Goal: Task Accomplishment & Management: Complete application form

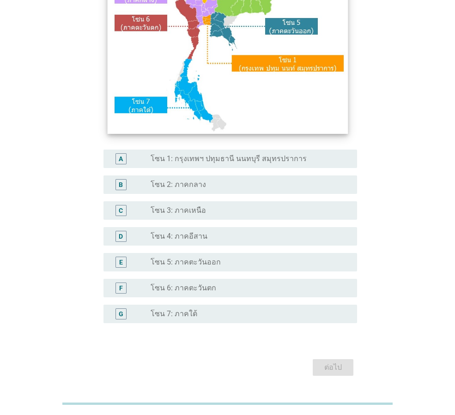
scroll to position [174, 0]
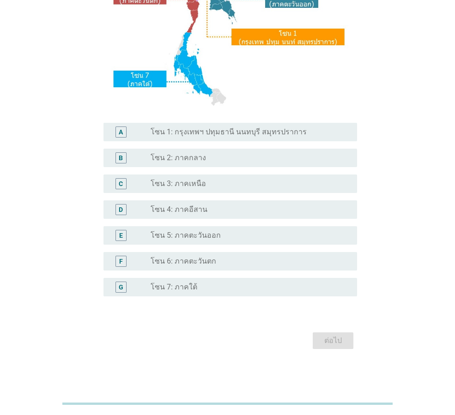
click at [208, 160] on div "radio_button_unchecked โซน 2: ภาคกลาง" at bounding box center [247, 157] width 192 height 9
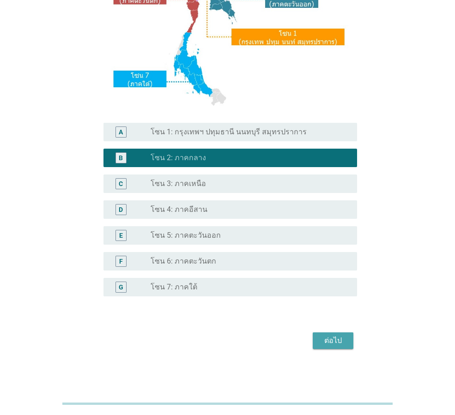
click at [343, 338] on div "ต่อไป" at bounding box center [333, 340] width 26 height 11
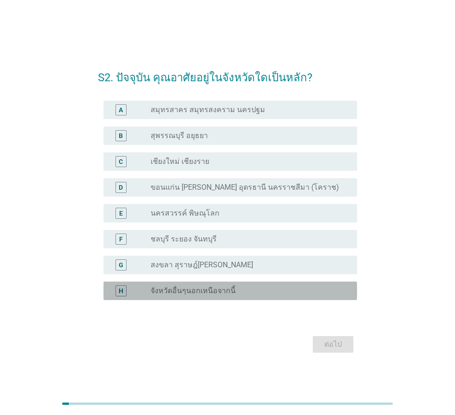
click at [211, 290] on label "จังหวัดอื่นๆนอกเหนือจากนี้" at bounding box center [193, 290] width 85 height 9
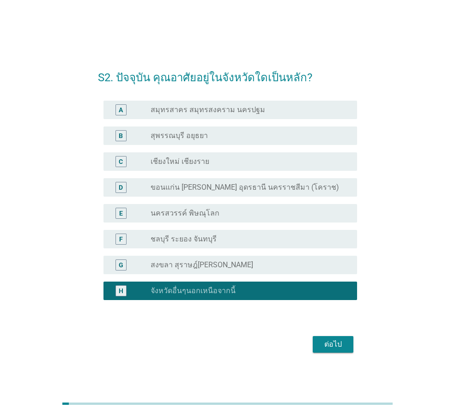
click at [347, 346] on button "ต่อไป" at bounding box center [333, 344] width 41 height 17
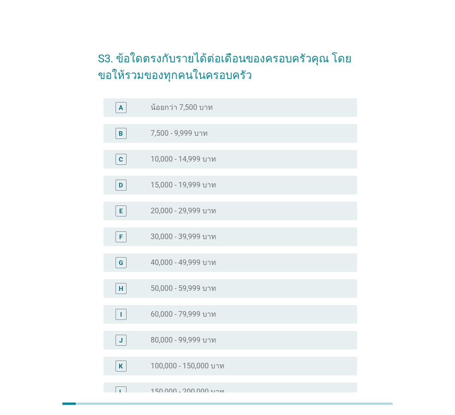
click at [228, 235] on div "radio_button_unchecked 30,000 - 39,999 บาท" at bounding box center [247, 236] width 192 height 9
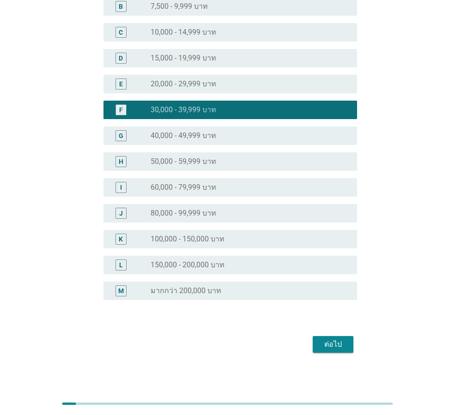
scroll to position [131, 0]
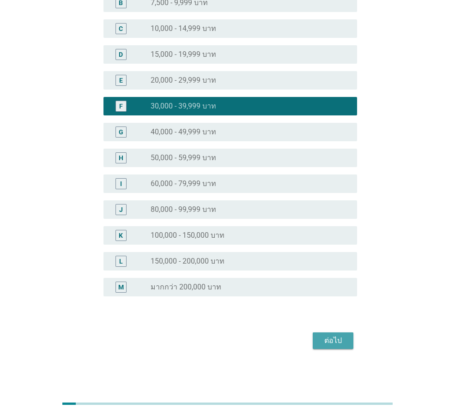
click at [338, 340] on div "ต่อไป" at bounding box center [333, 340] width 26 height 11
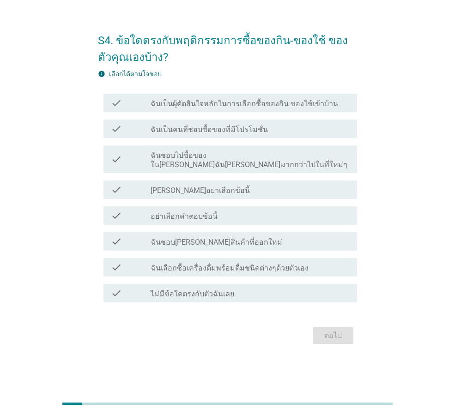
scroll to position [0, 0]
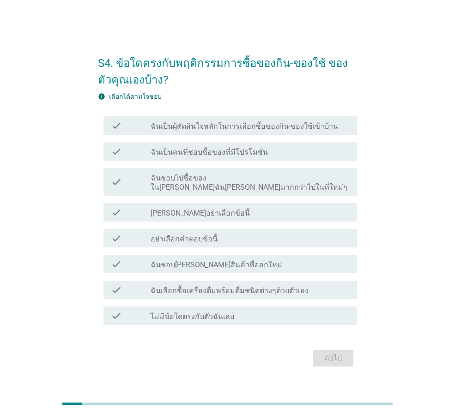
click at [265, 151] on div "check_box_outline_blank ฉันเป็นคนที่ชอบซื้อของที่มีโปรโมชั่น" at bounding box center [250, 151] width 199 height 11
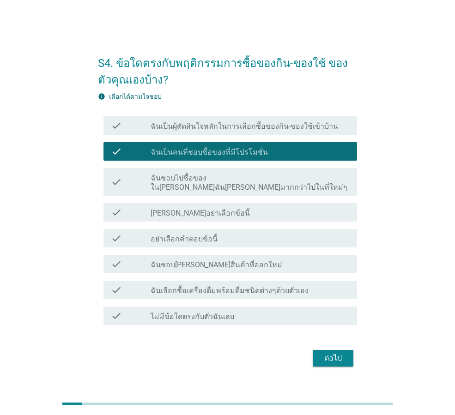
click at [261, 260] on div "check_box_outline_blank ฉันชอบ[PERSON_NAME]สินค้าที่ออกใหม่" at bounding box center [250, 264] width 199 height 11
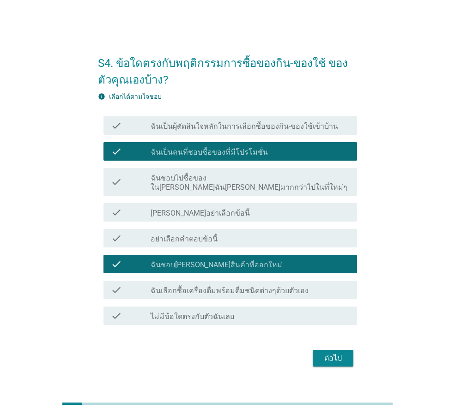
click at [274, 286] on label "ฉันเลือกซื้อเครื่องดื่มพร้อมดื่มชนิดต่างๆด้วยตัวเอง" at bounding box center [230, 290] width 158 height 9
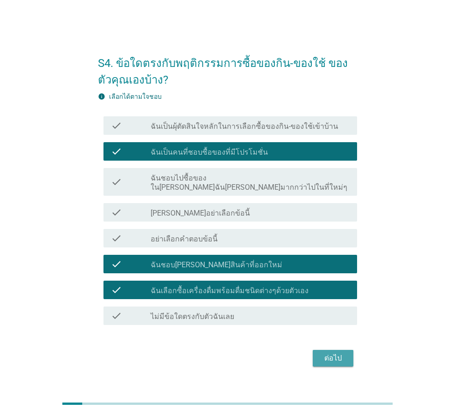
click at [339, 353] on div "ต่อไป" at bounding box center [333, 358] width 26 height 11
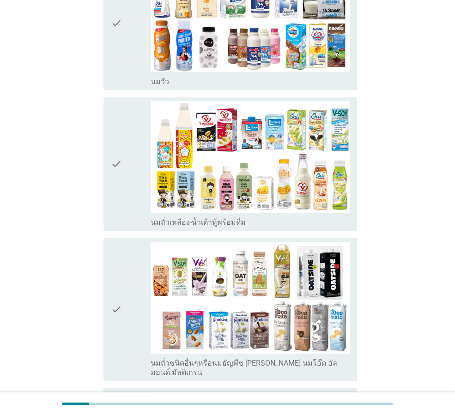
scroll to position [46, 0]
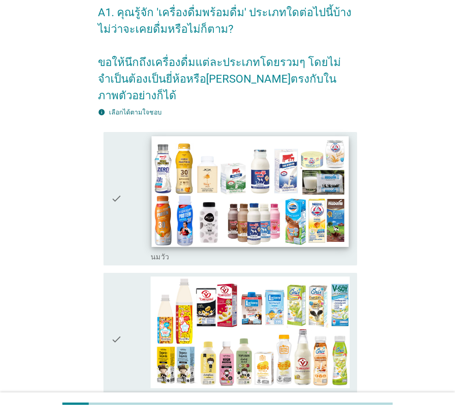
click at [269, 175] on img at bounding box center [249, 191] width 197 height 111
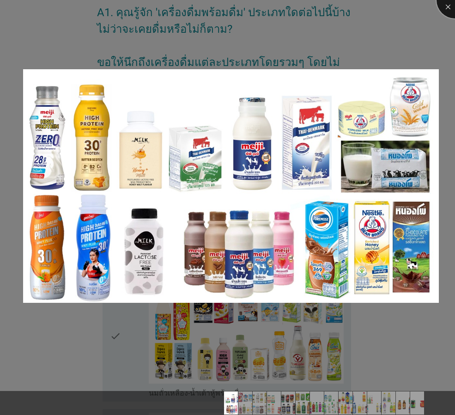
click at [451, 8] on div at bounding box center [454, 0] width 37 height 37
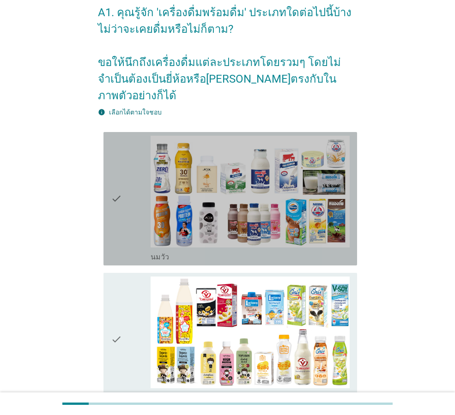
click at [118, 230] on icon "check" at bounding box center [116, 199] width 11 height 126
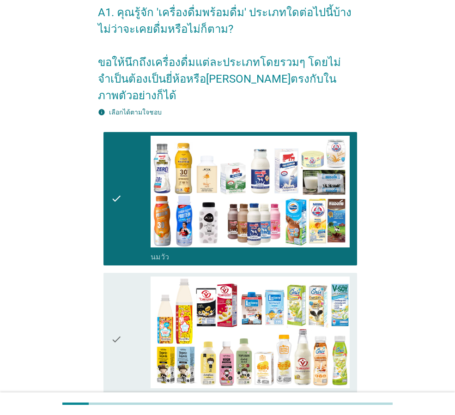
click at [120, 330] on icon "check" at bounding box center [116, 340] width 11 height 126
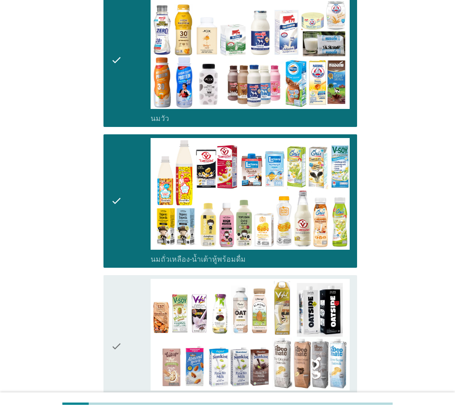
click at [122, 302] on div "check" at bounding box center [131, 346] width 40 height 135
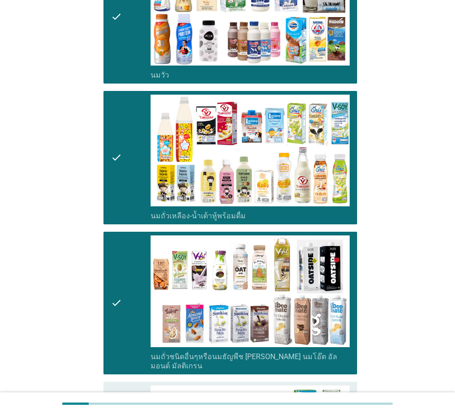
scroll to position [369, 0]
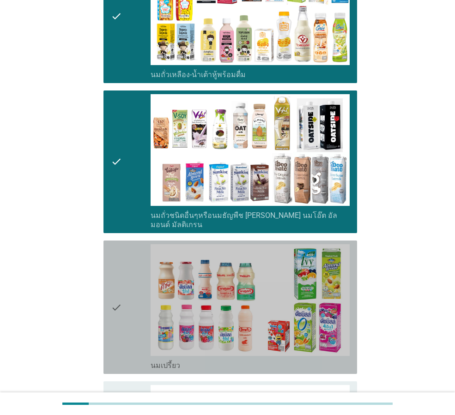
click at [125, 270] on div "check" at bounding box center [131, 307] width 40 height 126
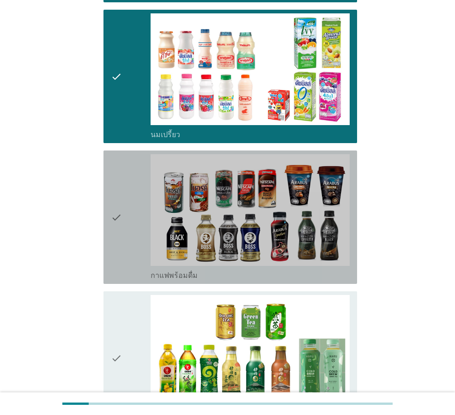
click at [130, 209] on div "check" at bounding box center [131, 217] width 40 height 126
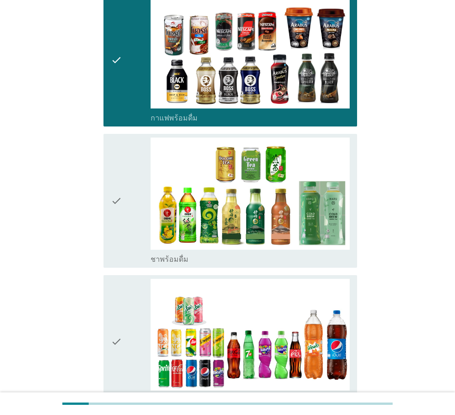
scroll to position [785, 0]
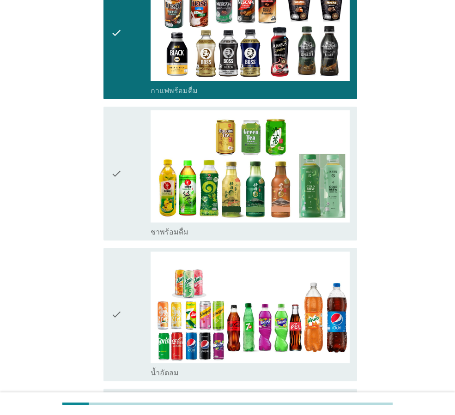
click at [130, 180] on div "check" at bounding box center [131, 173] width 40 height 126
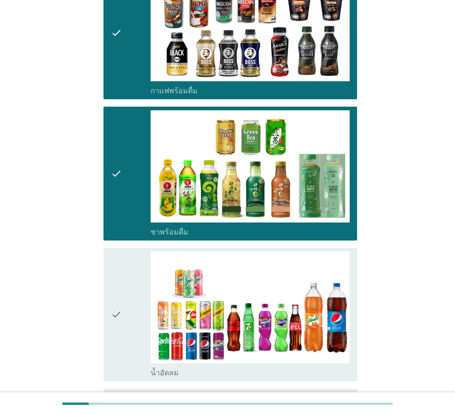
click at [126, 337] on div "check" at bounding box center [131, 315] width 40 height 126
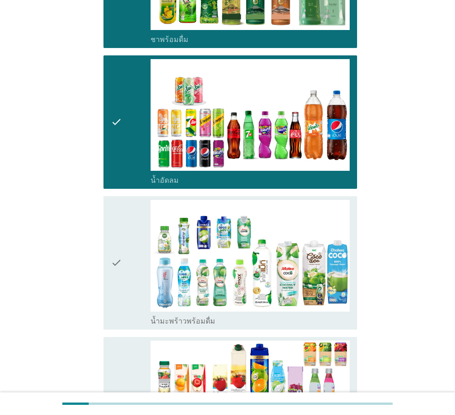
scroll to position [1016, 0]
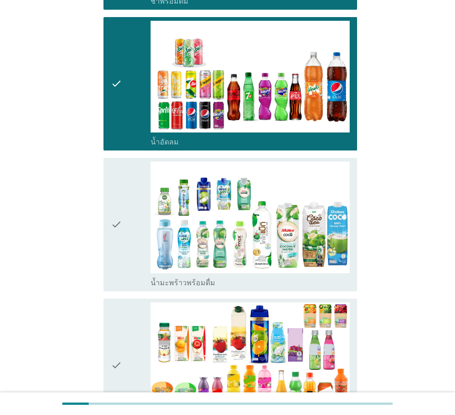
click at [127, 223] on div "check" at bounding box center [131, 225] width 40 height 126
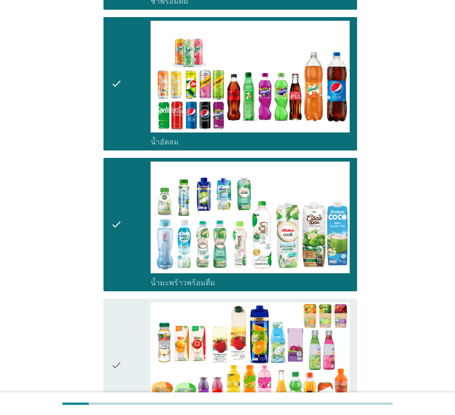
click at [120, 380] on icon "check" at bounding box center [116, 365] width 11 height 126
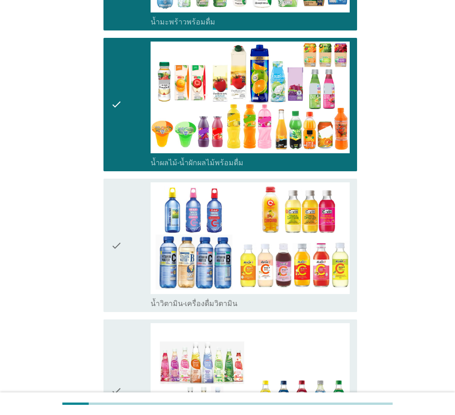
scroll to position [1293, 0]
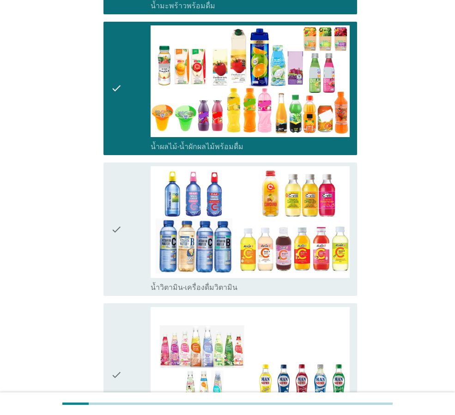
click at [123, 229] on div "check" at bounding box center [131, 229] width 40 height 126
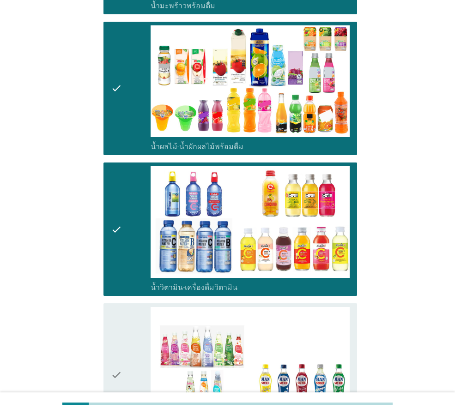
click at [121, 372] on icon "check" at bounding box center [116, 374] width 11 height 135
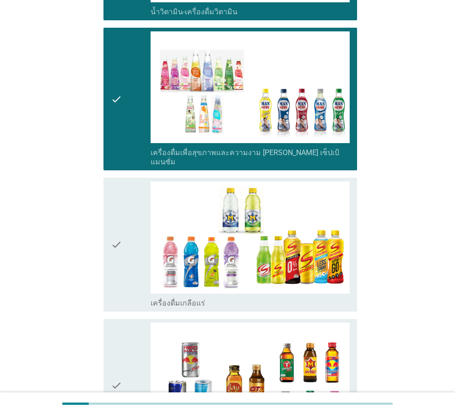
scroll to position [1570, 0]
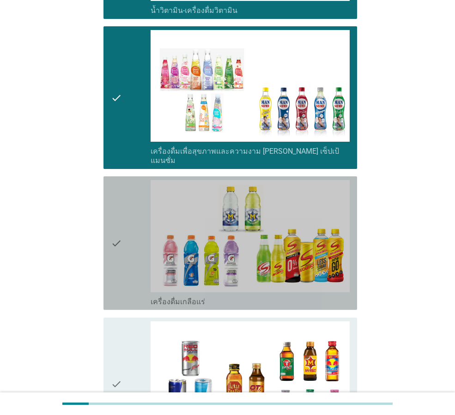
click at [130, 231] on div "check" at bounding box center [131, 243] width 40 height 126
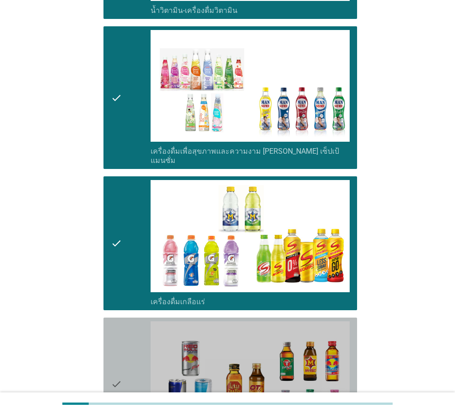
click at [122, 372] on div "check" at bounding box center [131, 384] width 40 height 126
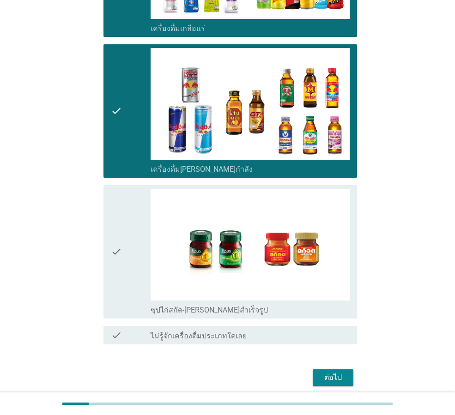
scroll to position [1845, 0]
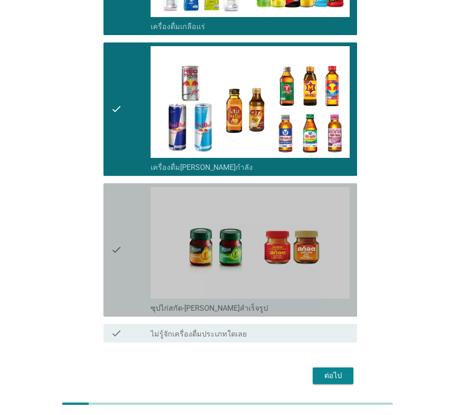
click at [128, 243] on div "check" at bounding box center [131, 250] width 40 height 126
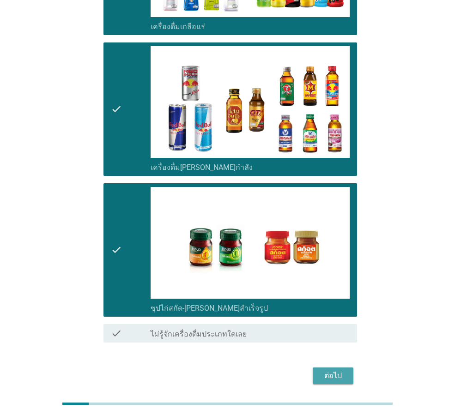
click at [332, 370] on div "ต่อไป" at bounding box center [333, 375] width 26 height 11
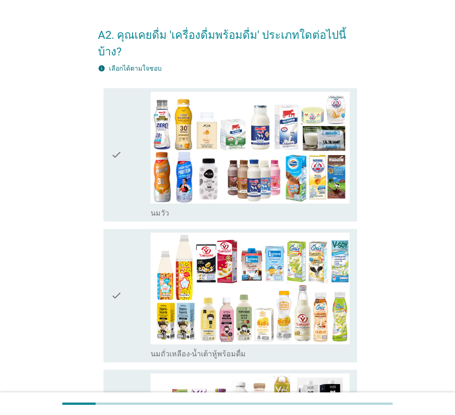
scroll to position [46, 0]
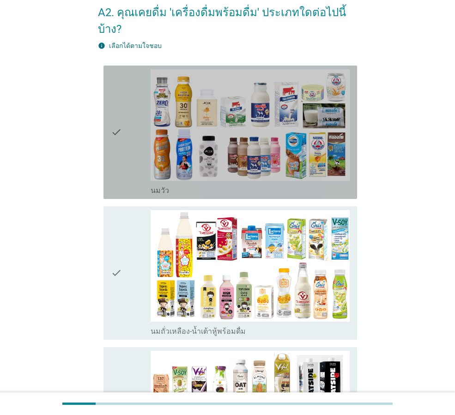
click at [122, 139] on div "check" at bounding box center [131, 132] width 40 height 126
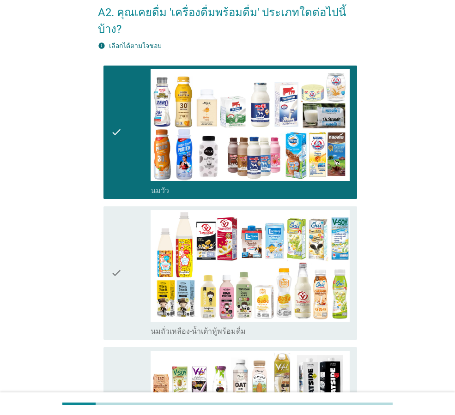
click at [126, 214] on div "check" at bounding box center [131, 273] width 40 height 126
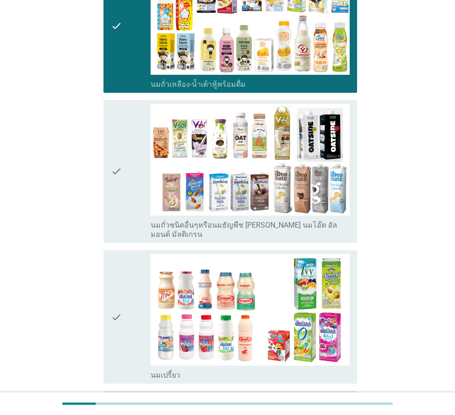
scroll to position [323, 0]
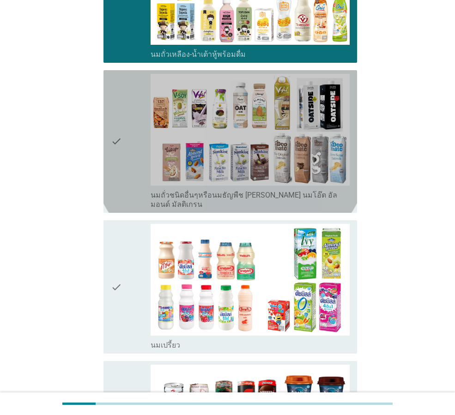
click at [117, 75] on icon "check" at bounding box center [116, 141] width 11 height 135
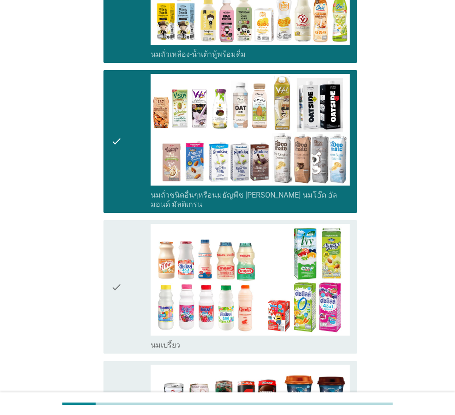
click at [113, 224] on icon "check" at bounding box center [116, 287] width 11 height 126
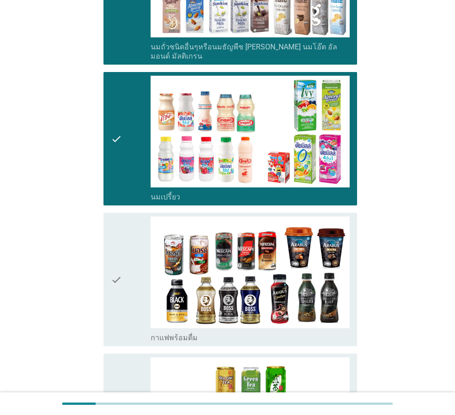
scroll to position [554, 0]
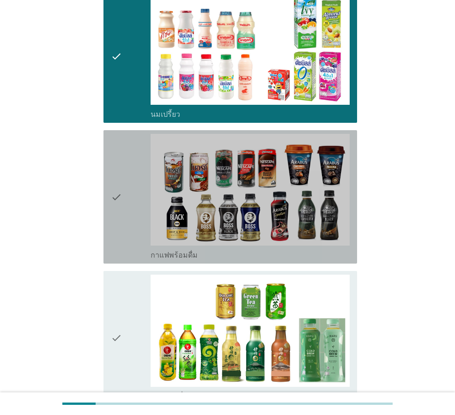
click at [119, 134] on icon "check" at bounding box center [116, 197] width 11 height 126
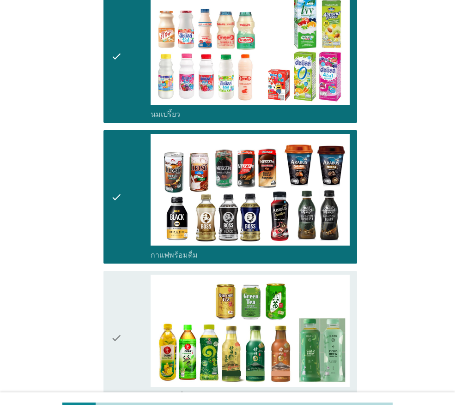
click at [117, 275] on icon "check" at bounding box center [116, 338] width 11 height 126
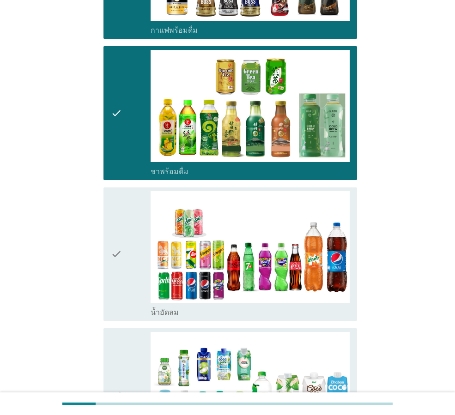
scroll to position [831, 0]
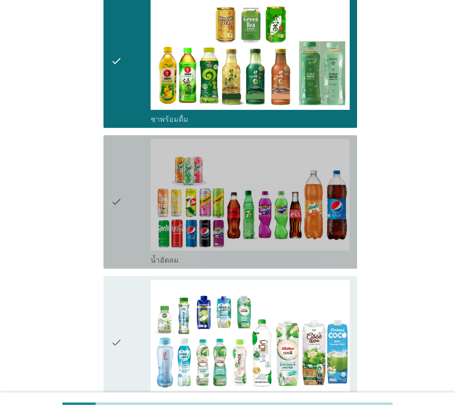
click at [115, 139] on icon "check" at bounding box center [116, 202] width 11 height 126
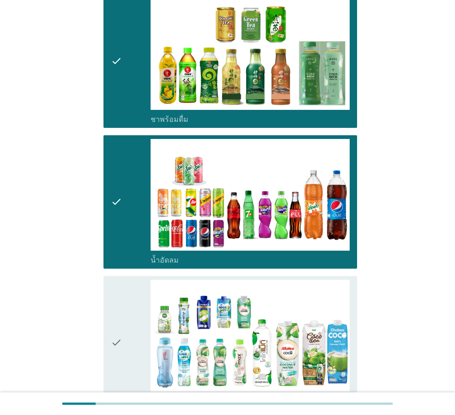
click at [109, 278] on div "check check_box_outline_blank น้ำมะพร้าวพร้อมดื่ม" at bounding box center [229, 342] width 253 height 133
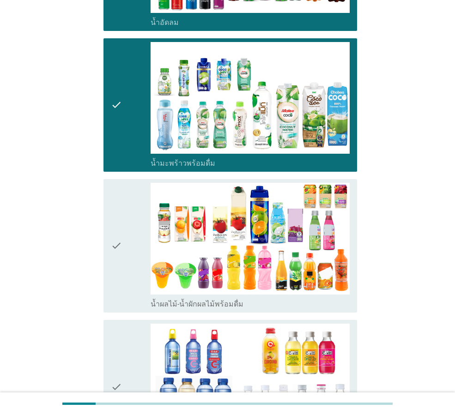
scroll to position [1108, 0]
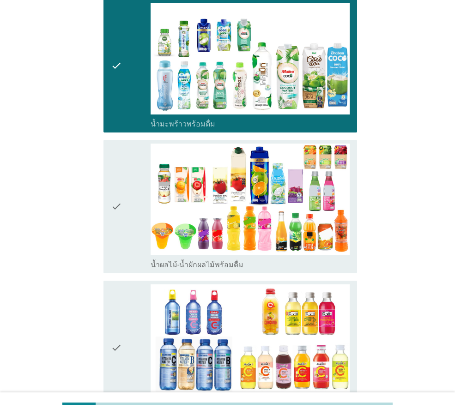
click at [119, 144] on icon "check" at bounding box center [116, 207] width 11 height 126
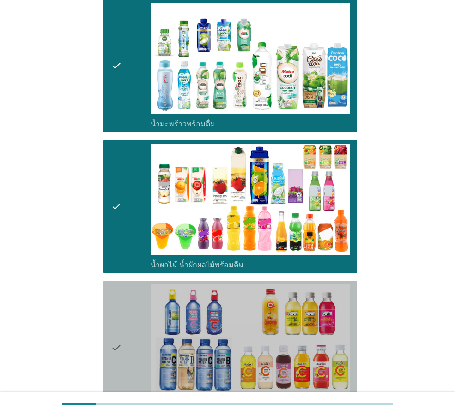
click at [119, 288] on icon "check" at bounding box center [116, 347] width 11 height 126
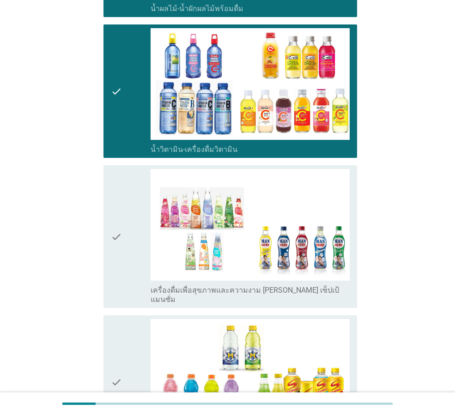
scroll to position [1385, 0]
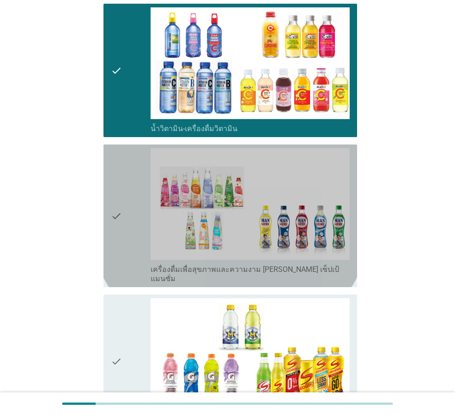
click at [119, 148] on icon "check" at bounding box center [116, 215] width 11 height 135
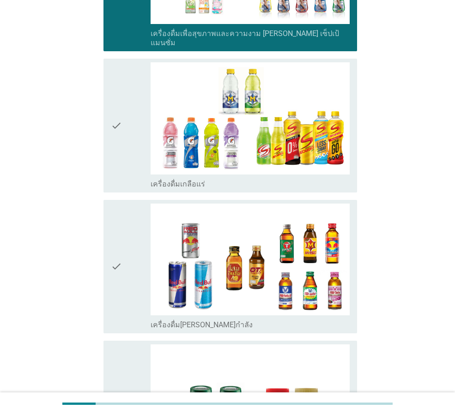
scroll to position [1662, 0]
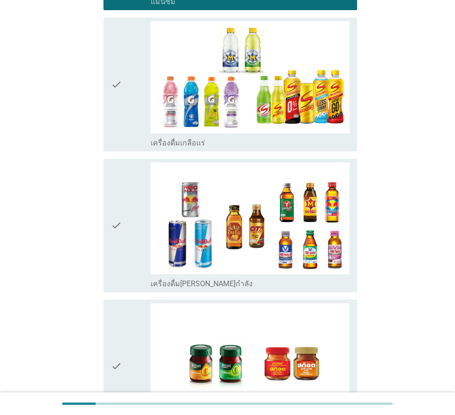
click at [119, 30] on icon "check" at bounding box center [116, 84] width 11 height 126
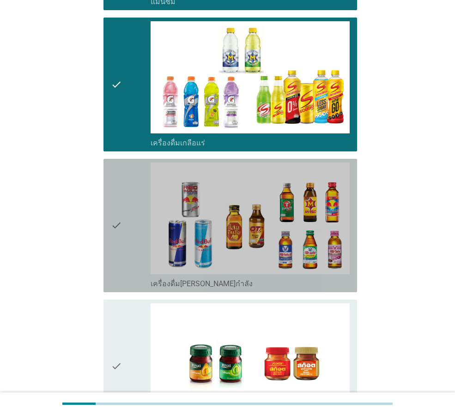
click at [120, 163] on icon "check" at bounding box center [116, 226] width 11 height 126
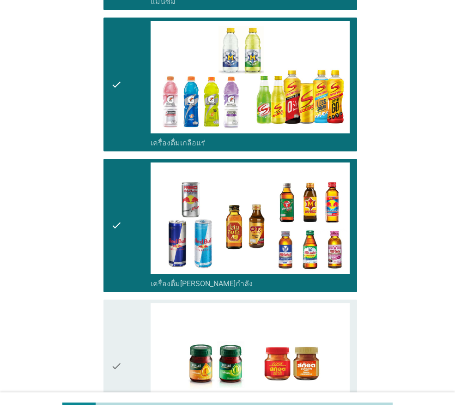
click at [117, 303] on icon "check" at bounding box center [116, 366] width 11 height 126
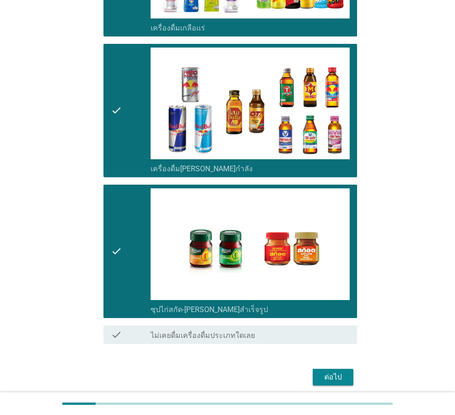
scroll to position [1779, 0]
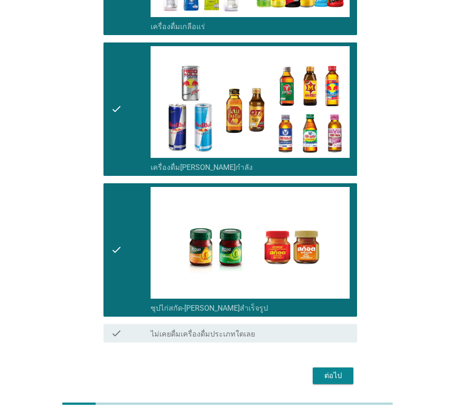
click at [344, 370] on div "ต่อไป" at bounding box center [333, 375] width 26 height 11
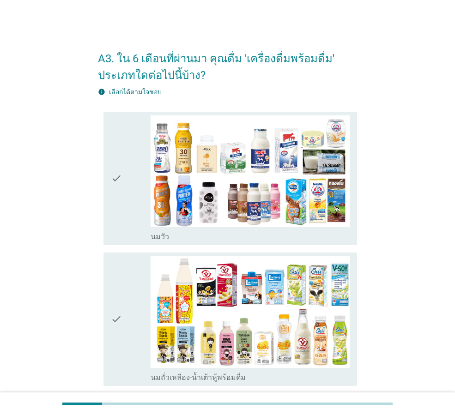
click at [121, 265] on icon "check" at bounding box center [116, 319] width 11 height 126
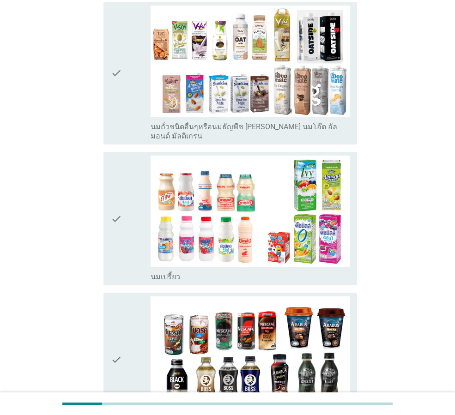
scroll to position [416, 0]
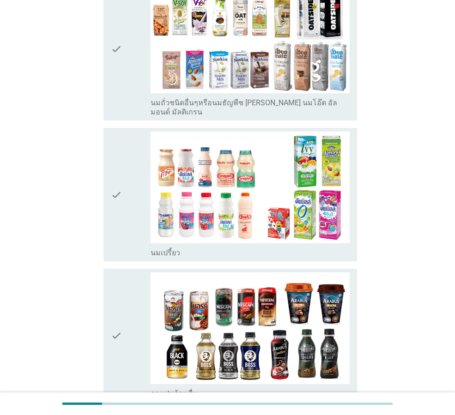
click at [120, 151] on icon "check" at bounding box center [116, 195] width 11 height 126
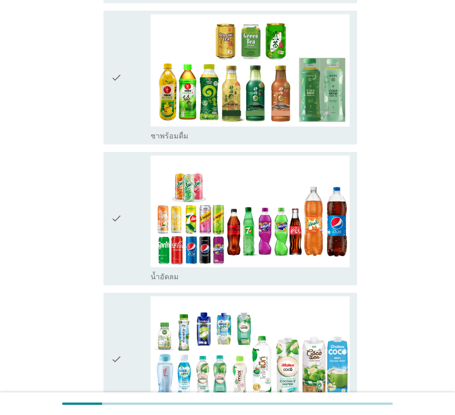
scroll to position [831, 0]
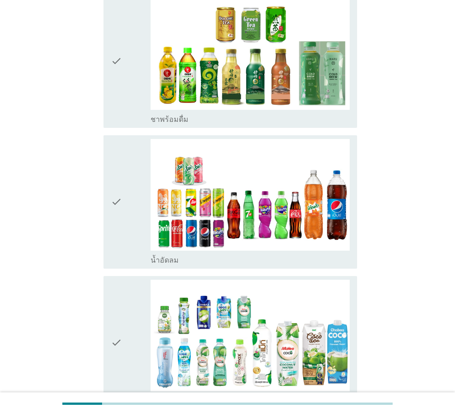
click at [116, 151] on icon "check" at bounding box center [116, 202] width 11 height 126
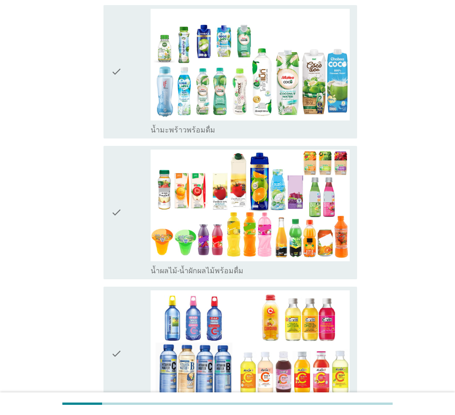
scroll to position [1108, 0]
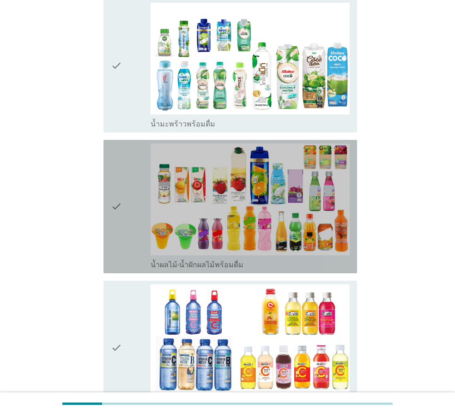
click at [120, 144] on icon "check" at bounding box center [116, 207] width 11 height 126
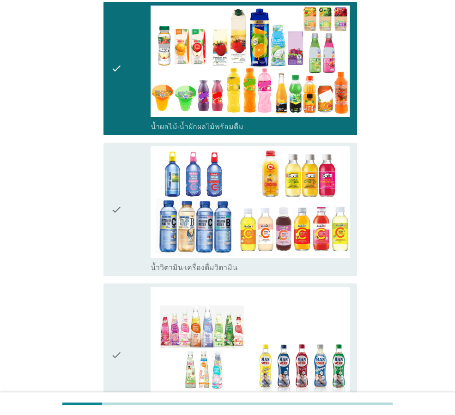
scroll to position [1293, 0]
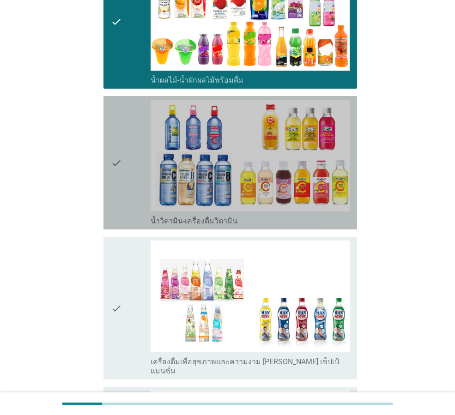
click at [119, 110] on icon "check" at bounding box center [116, 163] width 11 height 126
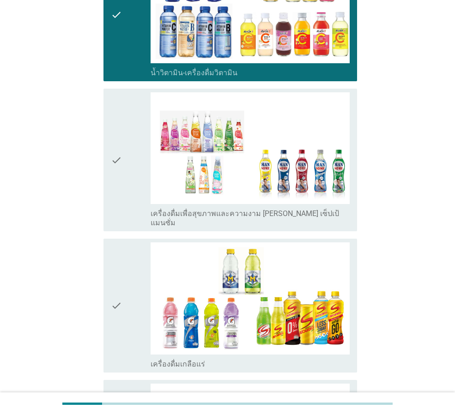
scroll to position [1431, 0]
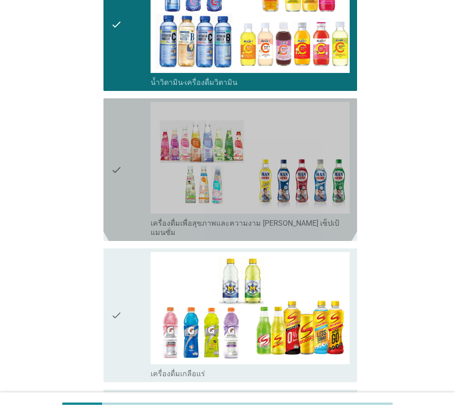
click at [127, 109] on div "check" at bounding box center [131, 169] width 40 height 135
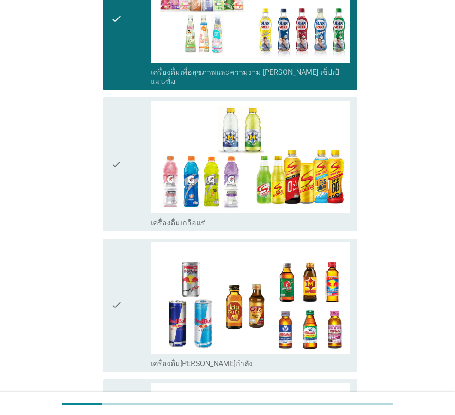
scroll to position [1616, 0]
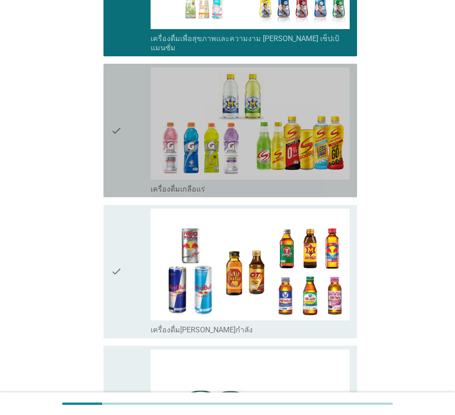
click at [120, 67] on icon "check" at bounding box center [116, 130] width 11 height 126
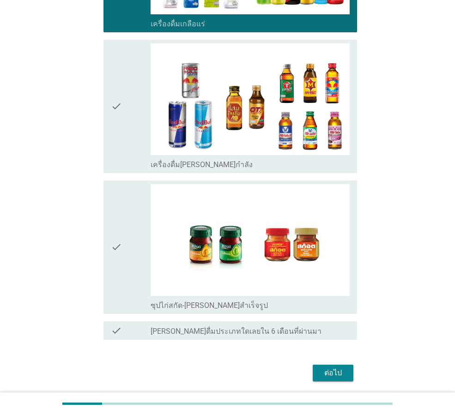
scroll to position [1795, 0]
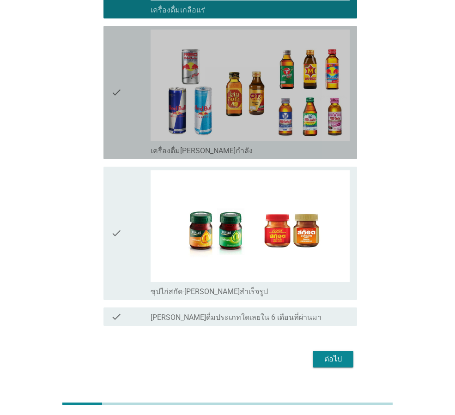
click at [134, 30] on div "check" at bounding box center [131, 93] width 40 height 126
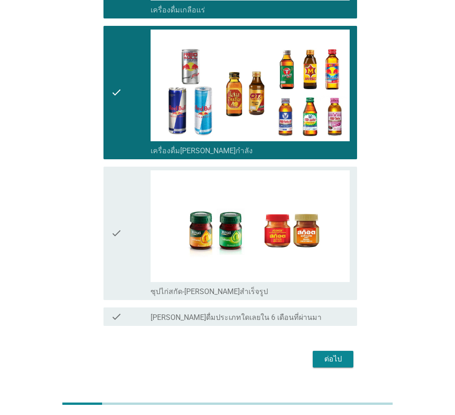
click at [118, 170] on icon "check" at bounding box center [116, 233] width 11 height 126
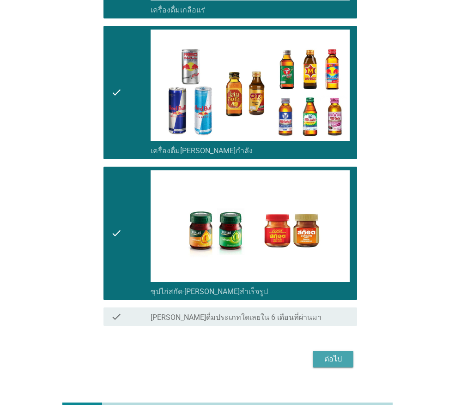
click at [336, 354] on div "ต่อไป" at bounding box center [333, 359] width 26 height 11
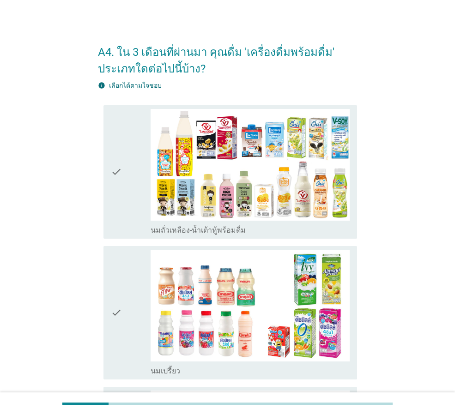
scroll to position [0, 0]
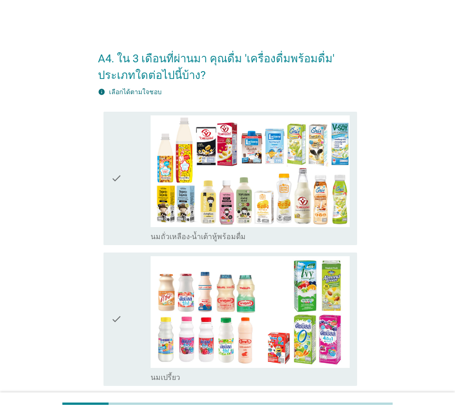
click at [130, 228] on div "check" at bounding box center [131, 178] width 40 height 126
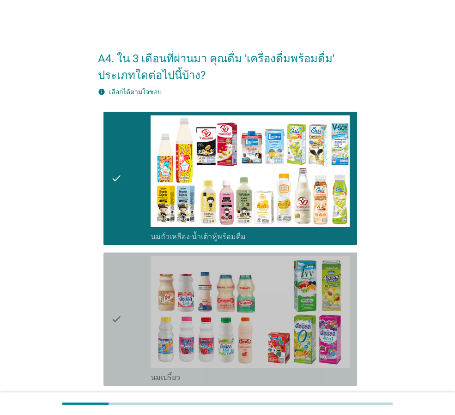
click at [130, 297] on div "check" at bounding box center [131, 319] width 40 height 126
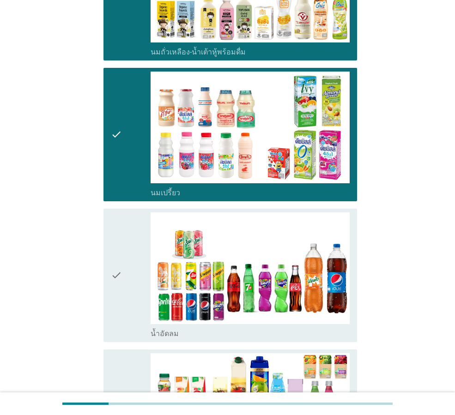
click at [126, 240] on div "check" at bounding box center [131, 275] width 40 height 126
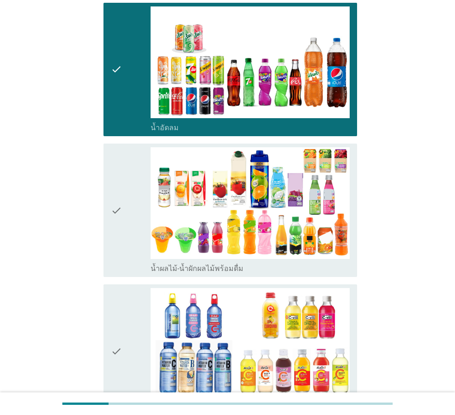
scroll to position [416, 0]
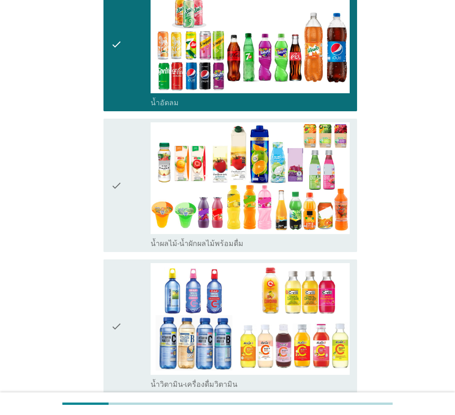
click at [126, 152] on div "check" at bounding box center [131, 185] width 40 height 126
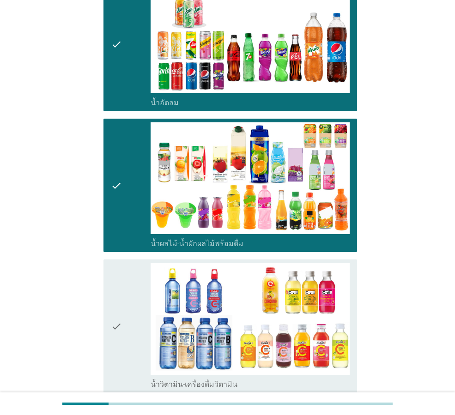
click at [129, 304] on div "check" at bounding box center [131, 326] width 40 height 126
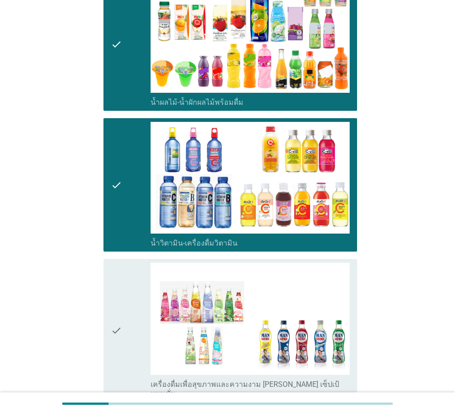
scroll to position [646, 0]
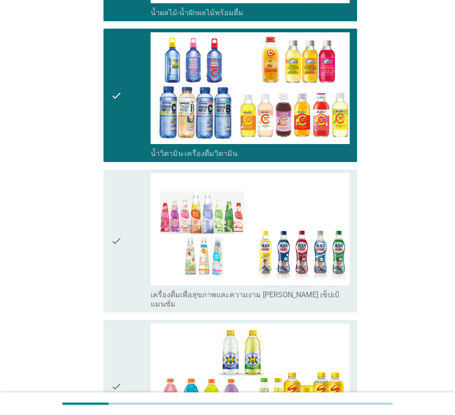
click at [123, 188] on div "check" at bounding box center [131, 240] width 40 height 135
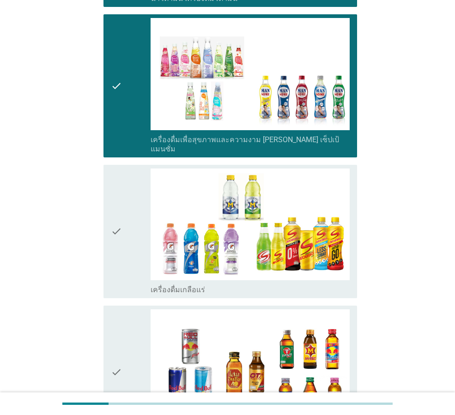
scroll to position [831, 0]
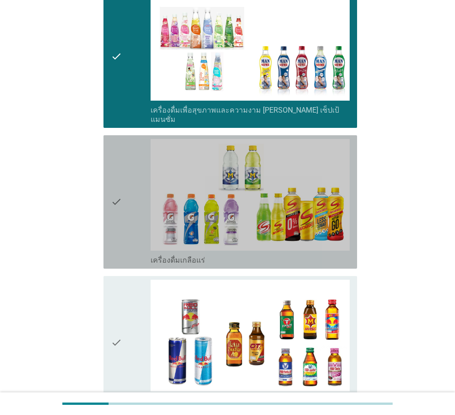
click at [123, 161] on div "check" at bounding box center [131, 202] width 40 height 126
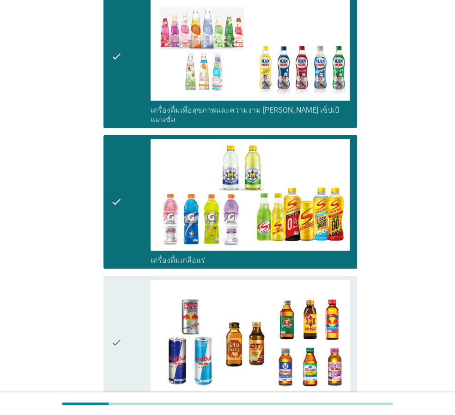
click at [127, 280] on div "check" at bounding box center [131, 343] width 40 height 126
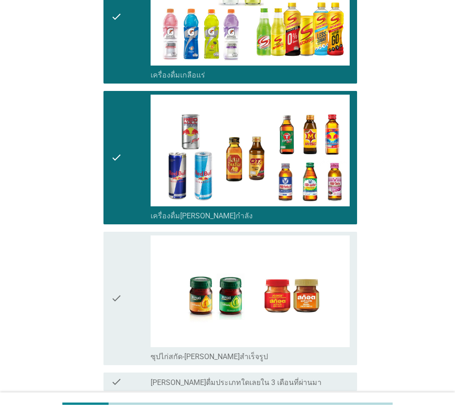
scroll to position [1091, 0]
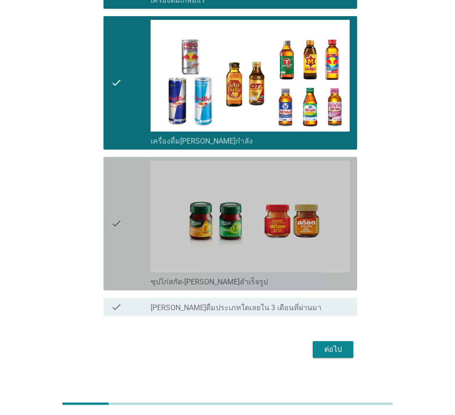
click at [124, 161] on div "check" at bounding box center [131, 224] width 40 height 126
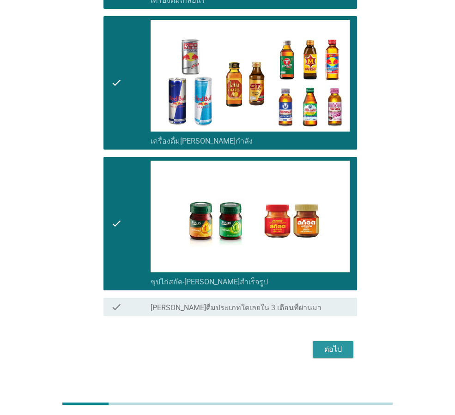
click at [332, 344] on div "ต่อไป" at bounding box center [333, 349] width 26 height 11
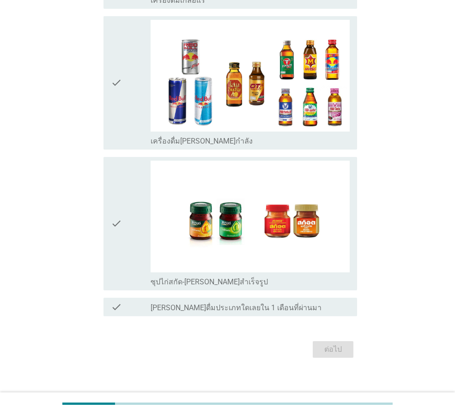
scroll to position [0, 0]
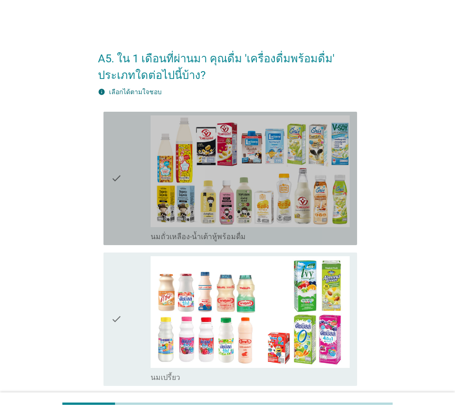
click at [124, 218] on div "check" at bounding box center [131, 178] width 40 height 126
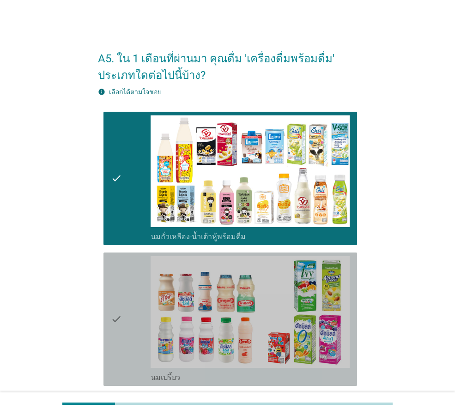
click at [127, 294] on div "check" at bounding box center [131, 319] width 40 height 126
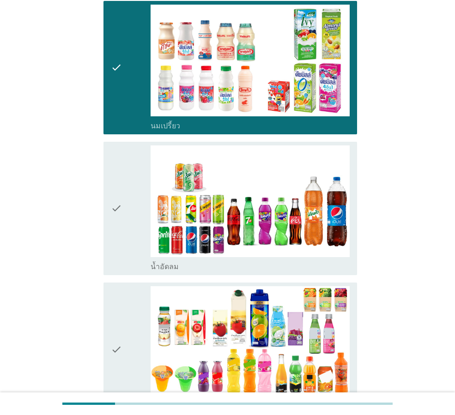
scroll to position [277, 0]
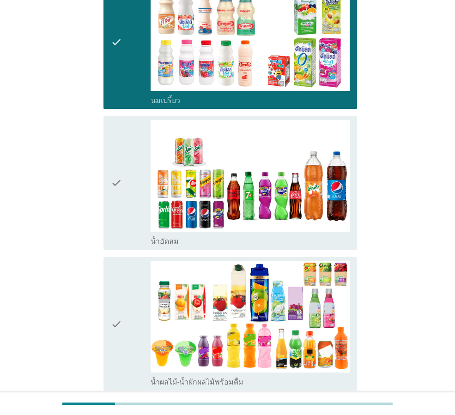
click at [120, 135] on icon "check" at bounding box center [116, 183] width 11 height 126
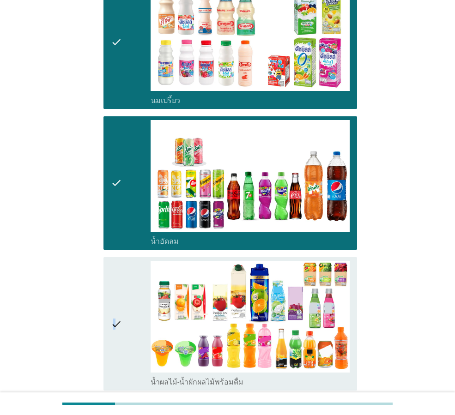
click at [114, 279] on icon "check" at bounding box center [116, 324] width 11 height 126
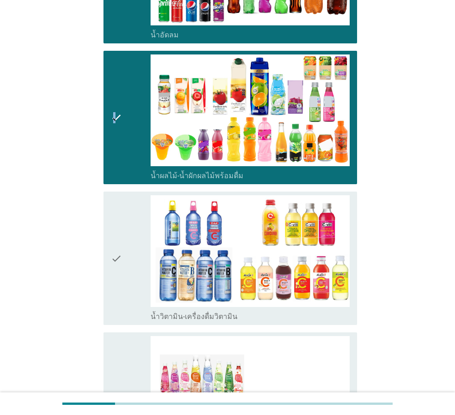
scroll to position [554, 0]
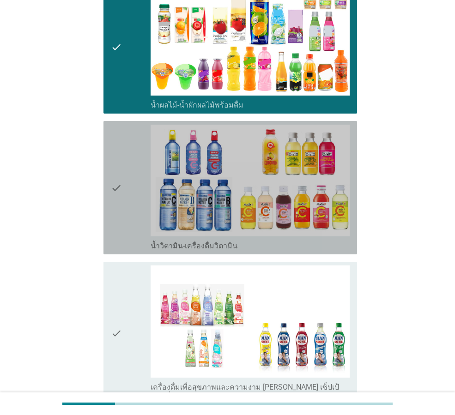
click at [122, 147] on div "check" at bounding box center [131, 188] width 40 height 126
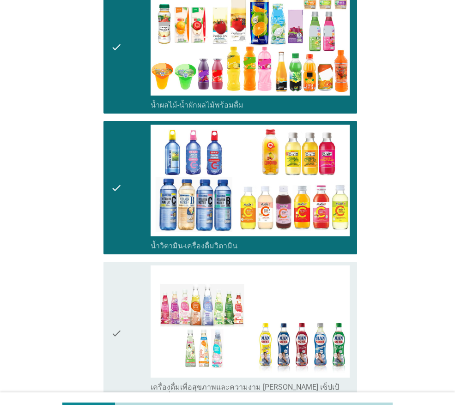
click at [122, 298] on icon "check" at bounding box center [116, 333] width 11 height 135
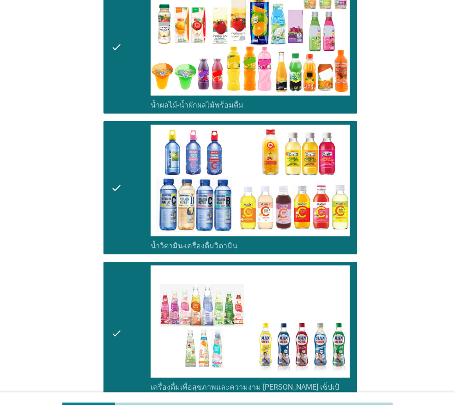
scroll to position [877, 0]
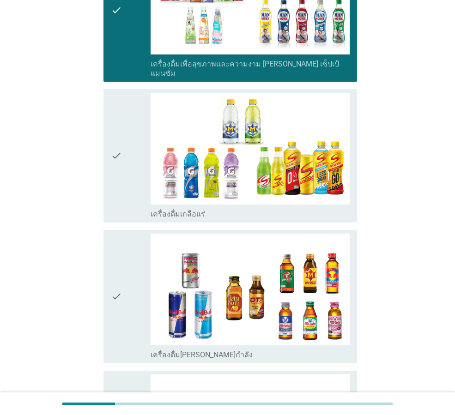
click at [119, 188] on icon "check" at bounding box center [116, 156] width 11 height 126
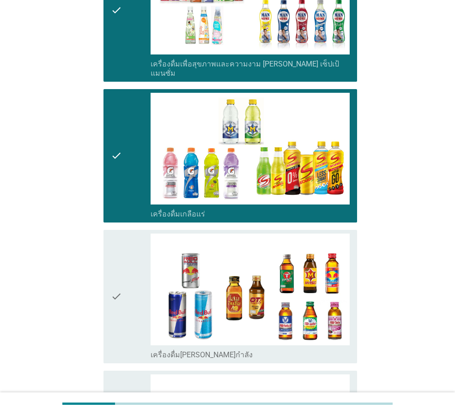
click at [119, 274] on icon "check" at bounding box center [116, 297] width 11 height 126
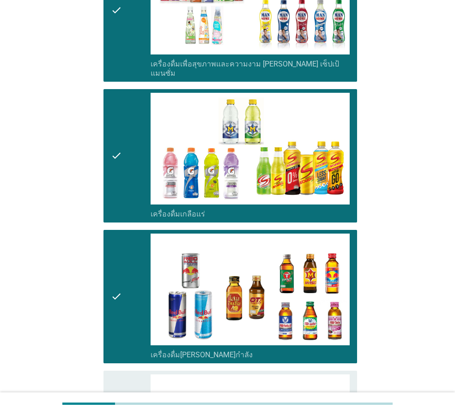
scroll to position [1091, 0]
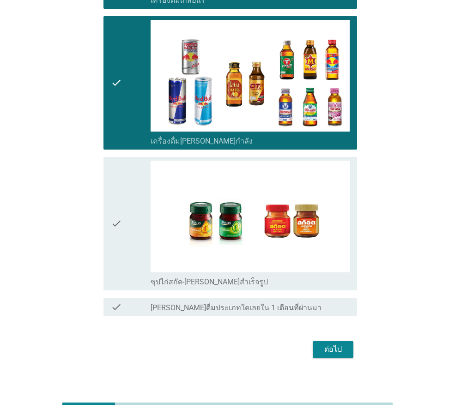
click at [120, 184] on icon "check" at bounding box center [116, 224] width 11 height 126
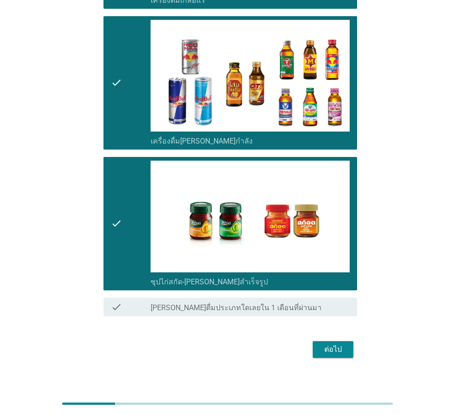
click at [341, 344] on div "ต่อไป" at bounding box center [333, 349] width 26 height 11
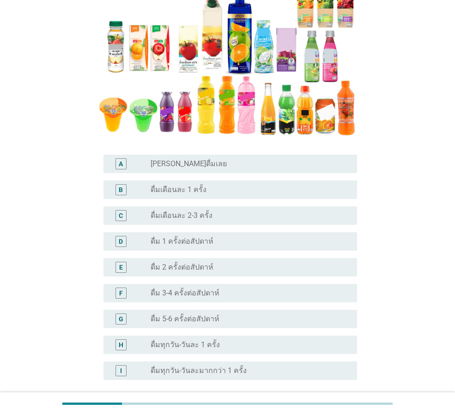
scroll to position [185, 0]
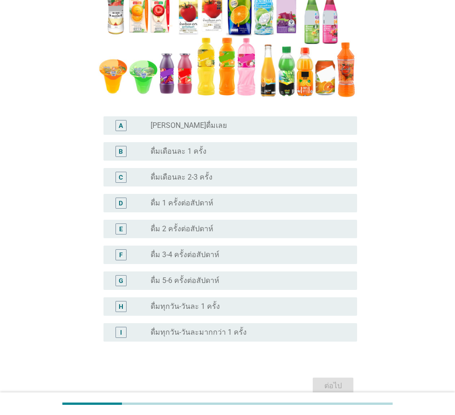
click at [243, 250] on div "radio_button_unchecked ดื่ม 3-4 ครั้งต่อสัปดาห์" at bounding box center [247, 254] width 192 height 9
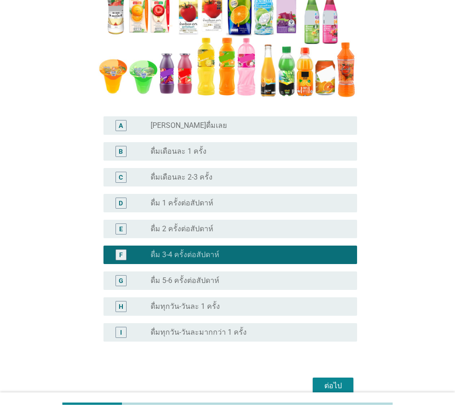
click at [338, 382] on div "ต่อไป" at bounding box center [333, 385] width 26 height 11
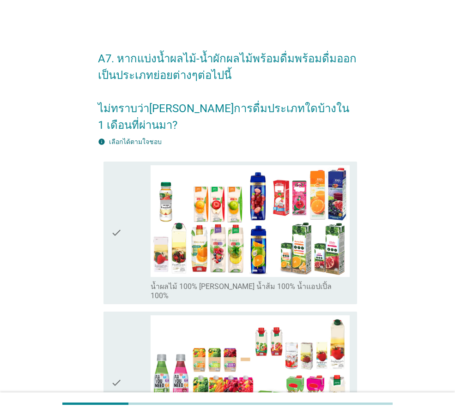
click at [125, 183] on div "check" at bounding box center [131, 232] width 40 height 135
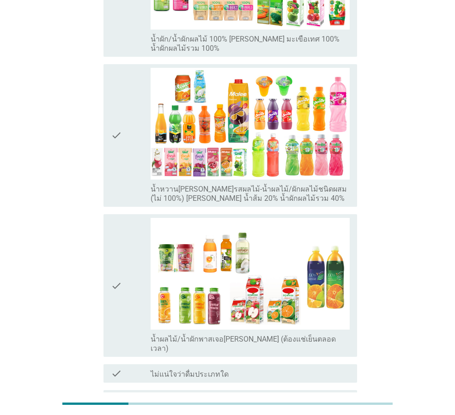
scroll to position [372, 0]
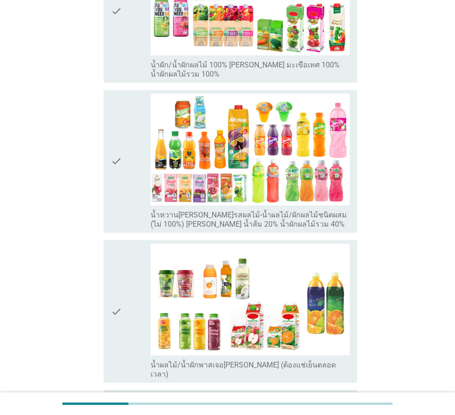
click at [110, 94] on div "check check_box_outline_blank น้ำหวาน[PERSON_NAME]รสผลไม้-น้ำผลไม้/ผักผลไม้ชนิด…" at bounding box center [229, 161] width 253 height 143
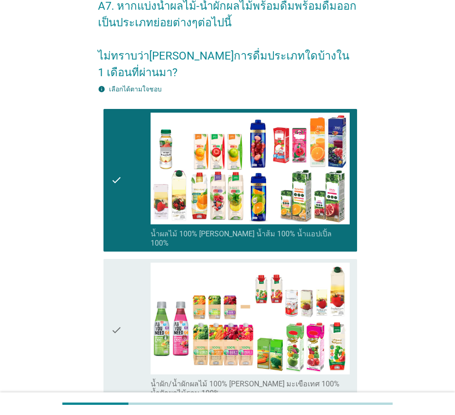
scroll to position [48, 0]
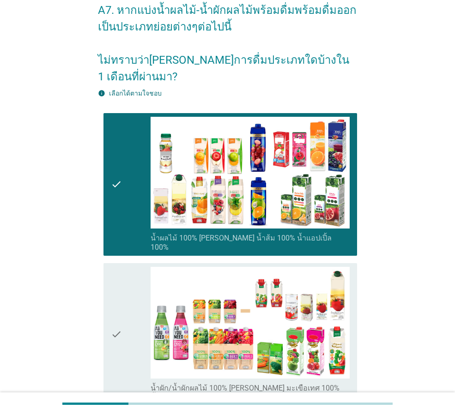
click at [122, 267] on icon "check" at bounding box center [116, 334] width 11 height 135
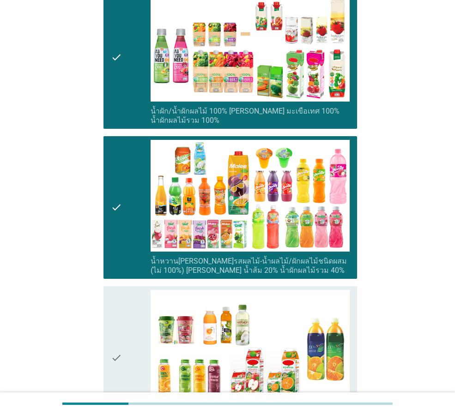
scroll to position [464, 0]
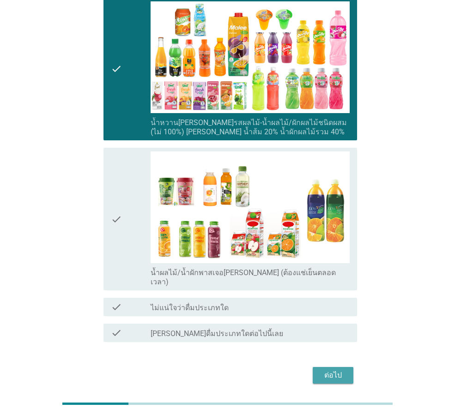
click at [335, 370] on div "ต่อไป" at bounding box center [333, 375] width 26 height 11
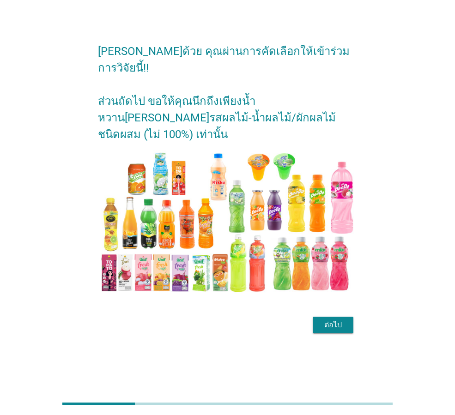
scroll to position [0, 0]
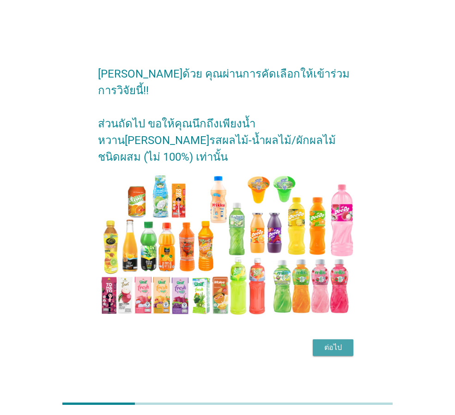
click at [337, 342] on div "ต่อไป" at bounding box center [333, 347] width 26 height 11
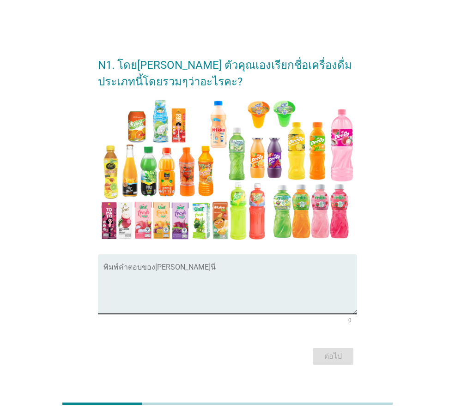
click at [320, 278] on textarea "พิมพ์คำตอบของคุณ ที่นี่" at bounding box center [229, 290] width 253 height 48
type textarea "o"
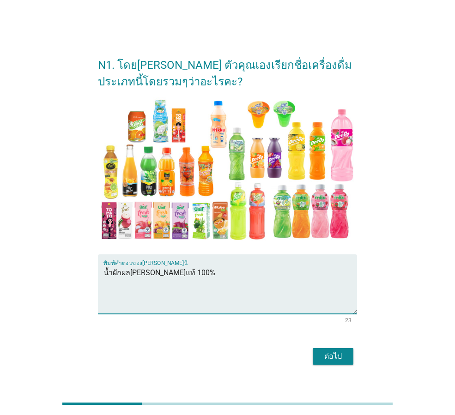
type textarea "น้ำผักผล[PERSON_NAME]แท้ 100%"
click at [333, 355] on div "ต่อไป" at bounding box center [333, 356] width 26 height 11
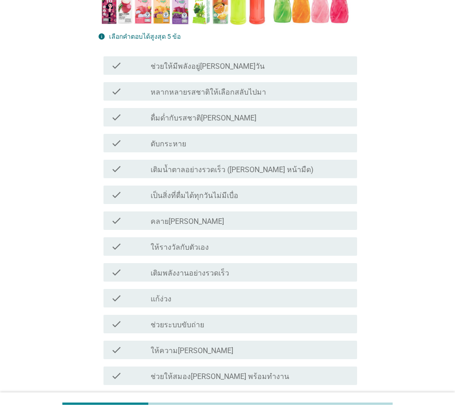
scroll to position [294, 0]
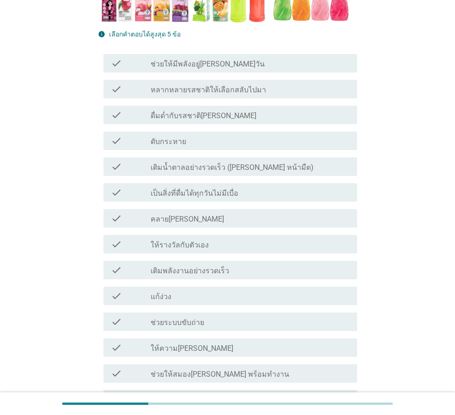
click at [229, 145] on div "check_box_outline_blank ดับกระหาย" at bounding box center [250, 140] width 199 height 11
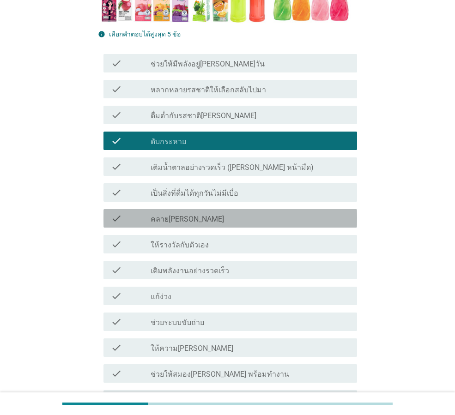
click at [233, 216] on div "check_box_outline_blank คลาย[PERSON_NAME]" at bounding box center [250, 218] width 199 height 11
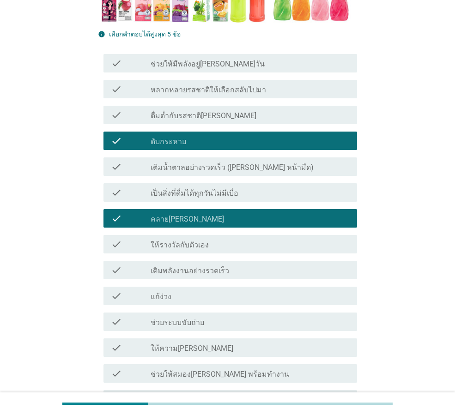
scroll to position [340, 0]
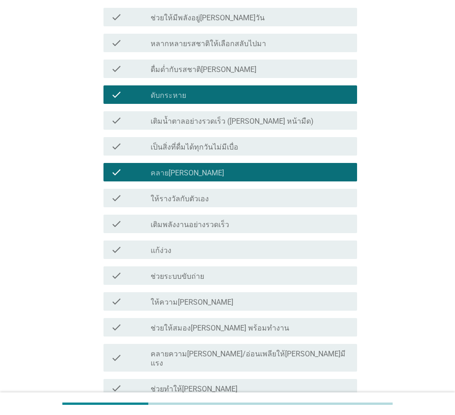
click at [224, 303] on div "check_box_outline_blank ให้ความ[PERSON_NAME]" at bounding box center [250, 301] width 199 height 11
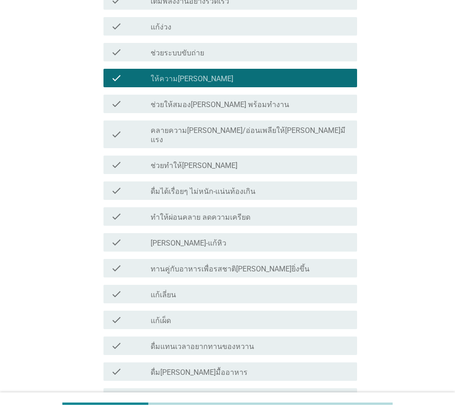
scroll to position [571, 0]
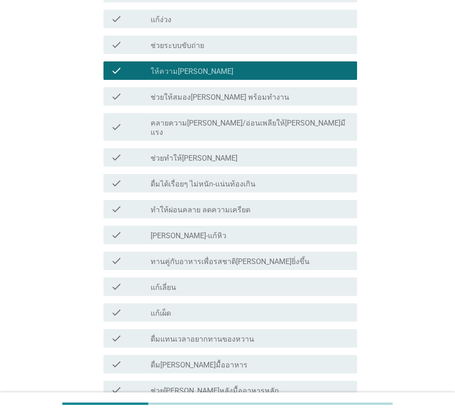
click at [256, 229] on div "check_box_outline_blank [PERSON_NAME]-แก้หิว" at bounding box center [250, 234] width 199 height 11
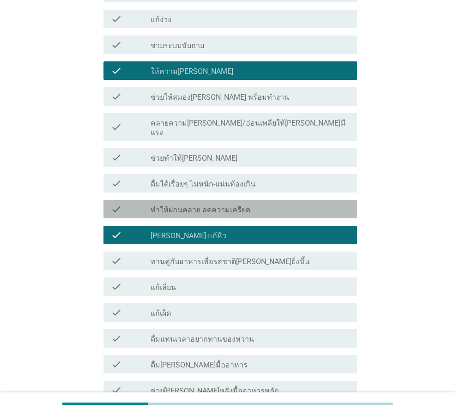
click at [285, 204] on div "check_box_outline_blank ทำให้ผ่อนคลาย ลดความเครียด" at bounding box center [250, 209] width 199 height 11
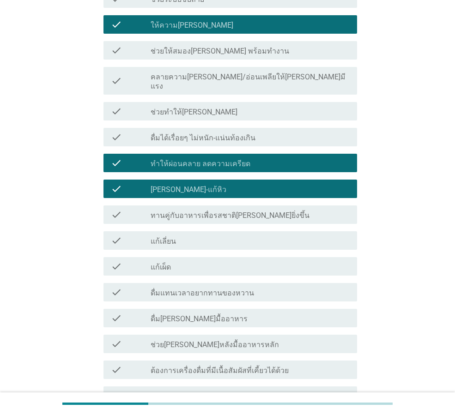
scroll to position [848, 0]
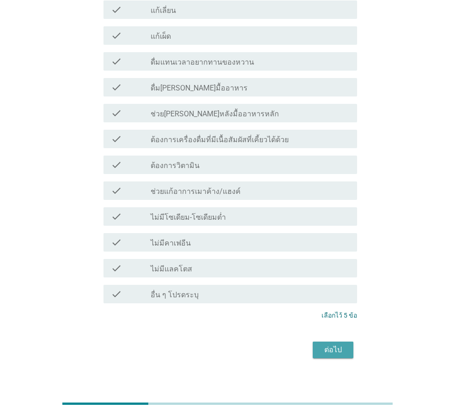
click at [344, 344] on div "ต่อไป" at bounding box center [333, 349] width 26 height 11
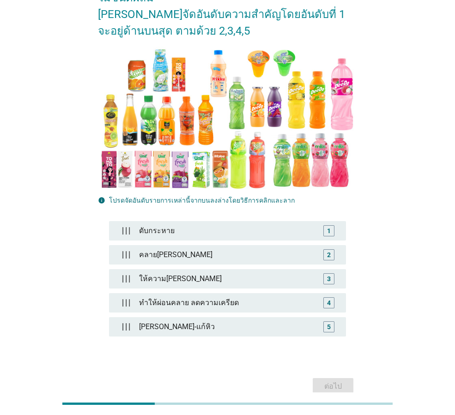
scroll to position [123, 0]
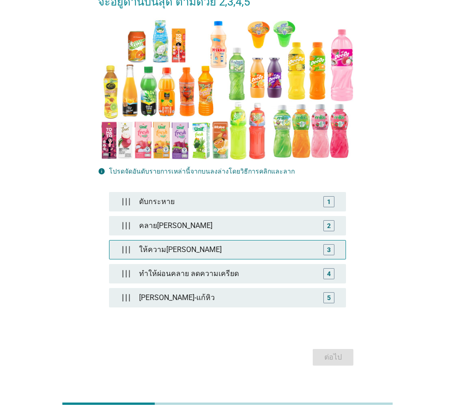
click at [169, 241] on div "ให้ความ[PERSON_NAME]" at bounding box center [227, 250] width 184 height 18
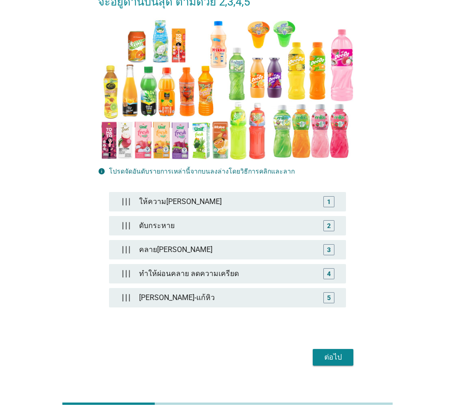
click at [327, 352] on div "ต่อไป" at bounding box center [333, 357] width 26 height 11
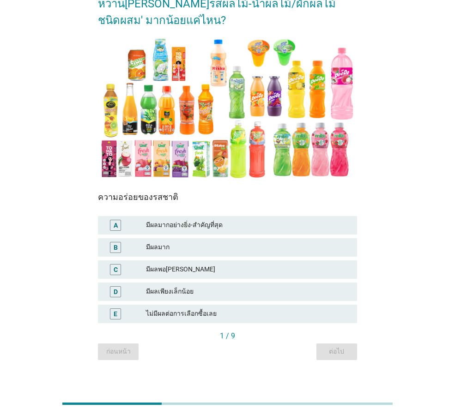
scroll to position [80, 0]
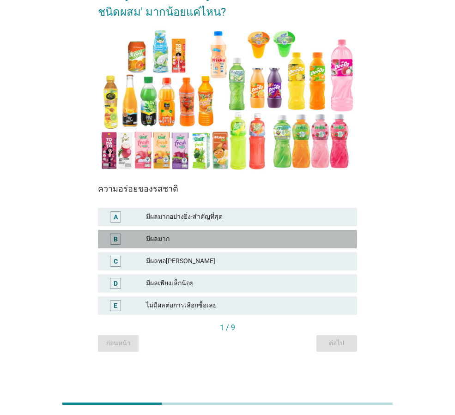
click at [229, 235] on div "มีผลมาก" at bounding box center [248, 239] width 204 height 11
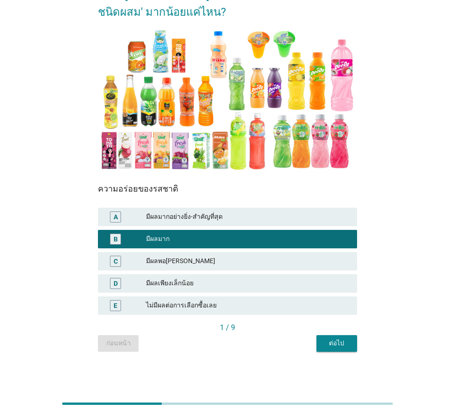
click at [336, 338] on button "ต่อไป" at bounding box center [336, 343] width 41 height 17
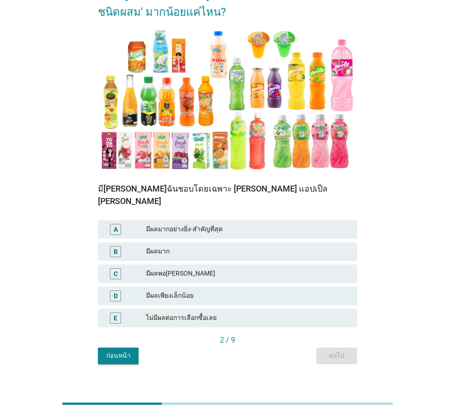
click at [254, 246] on div "มีผลมาก" at bounding box center [248, 251] width 204 height 11
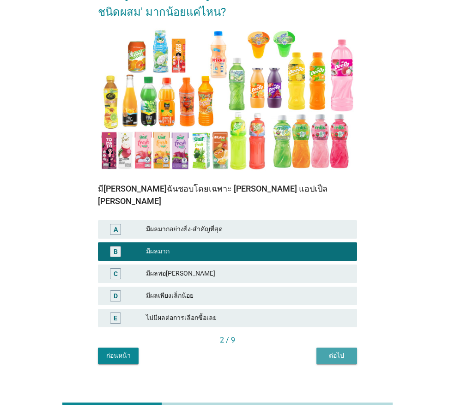
click at [341, 351] on div "ต่อไป" at bounding box center [337, 356] width 26 height 10
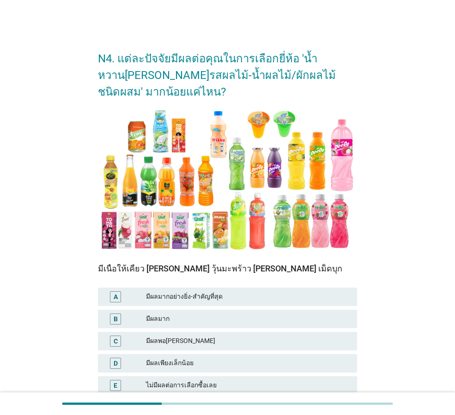
click at [221, 320] on div "มีผลมาก" at bounding box center [248, 319] width 204 height 11
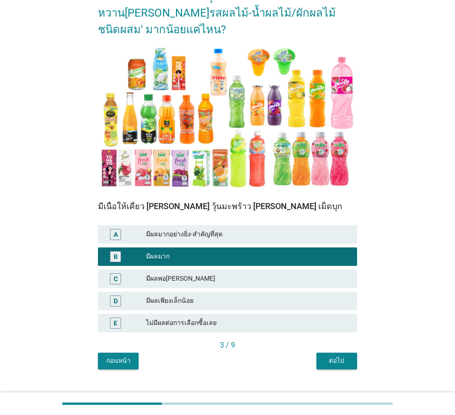
scroll to position [80, 0]
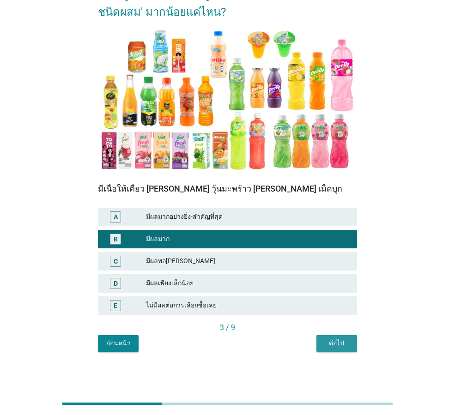
click at [351, 338] on button "ต่อไป" at bounding box center [336, 343] width 41 height 17
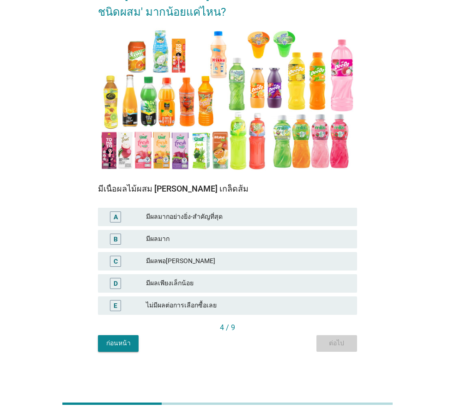
scroll to position [0, 0]
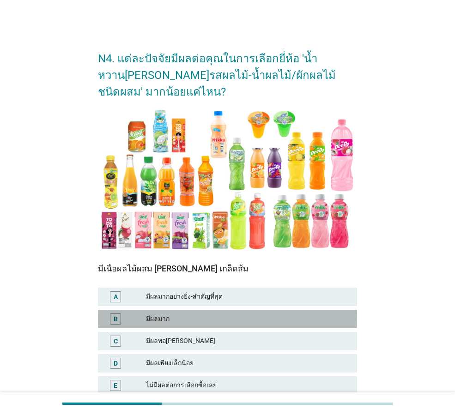
click at [228, 320] on div "มีผลมาก" at bounding box center [248, 319] width 204 height 11
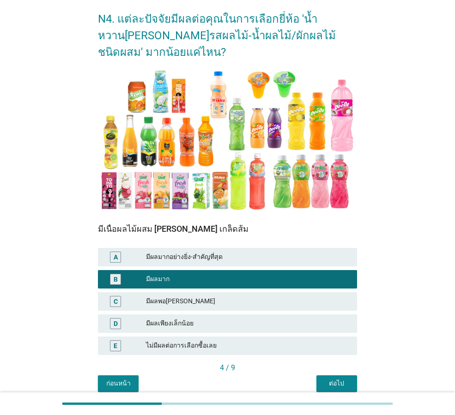
scroll to position [80, 0]
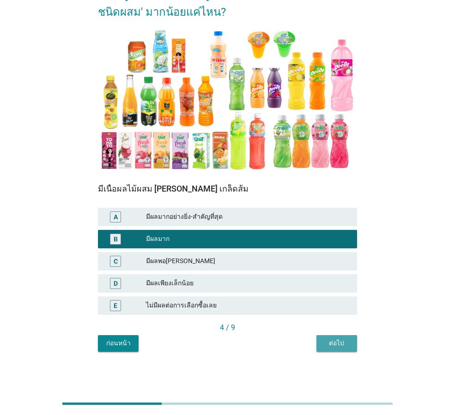
click at [320, 345] on button "ต่อไป" at bounding box center [336, 343] width 41 height 17
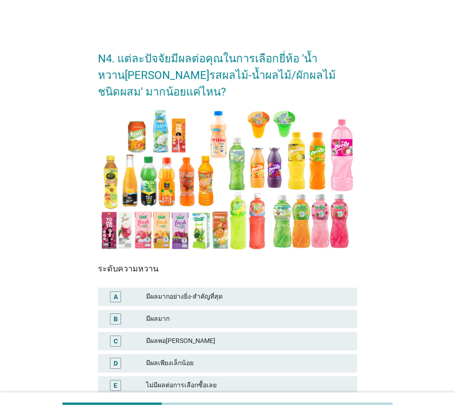
click at [253, 320] on div "มีผลมาก" at bounding box center [248, 319] width 204 height 11
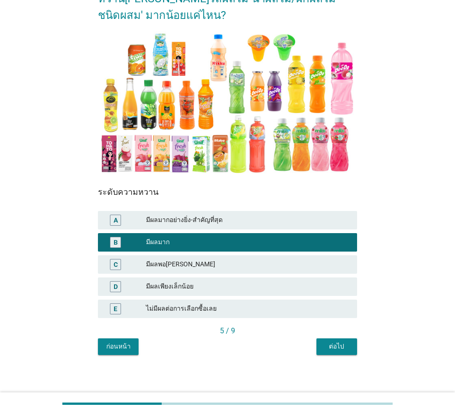
scroll to position [80, 0]
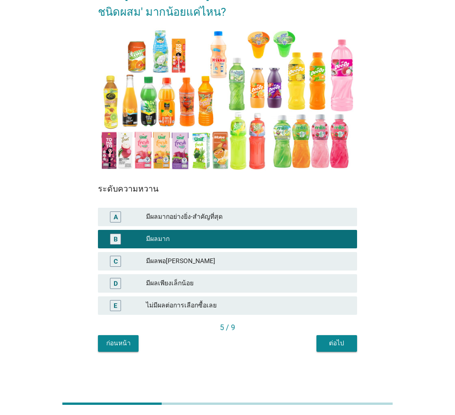
click at [332, 342] on div "ต่อไป" at bounding box center [337, 343] width 26 height 10
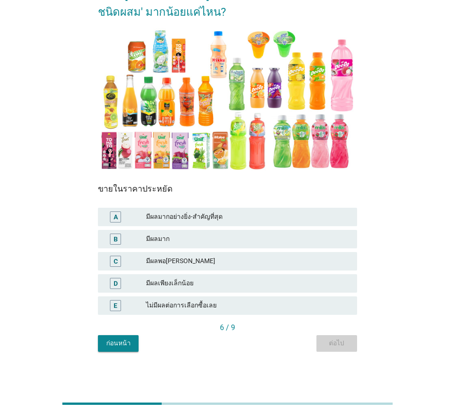
scroll to position [0, 0]
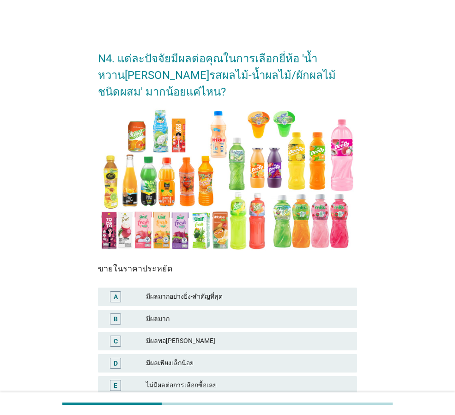
click at [275, 320] on div "มีผลมาก" at bounding box center [248, 319] width 204 height 11
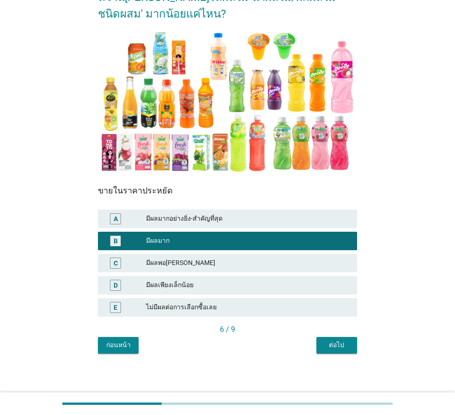
scroll to position [80, 0]
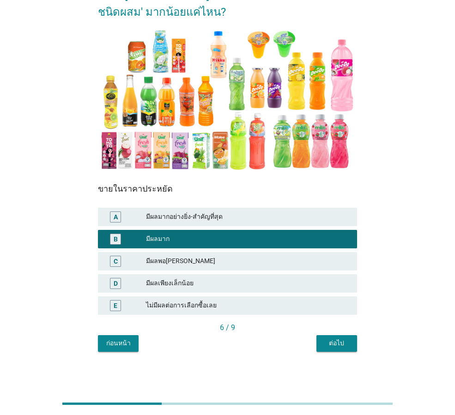
click at [344, 345] on div "ต่อไป" at bounding box center [337, 343] width 26 height 10
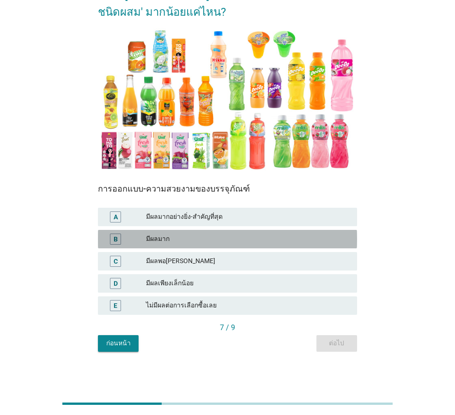
click at [299, 241] on div "มีผลมาก" at bounding box center [248, 239] width 204 height 11
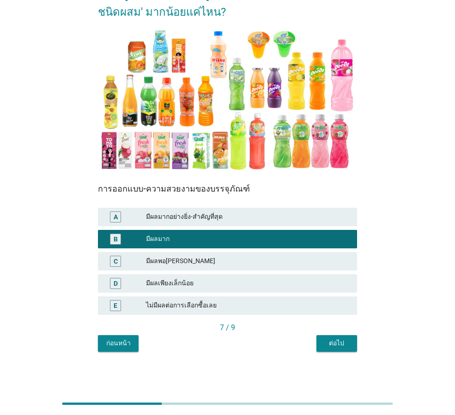
click at [349, 345] on div "ต่อไป" at bounding box center [337, 343] width 26 height 10
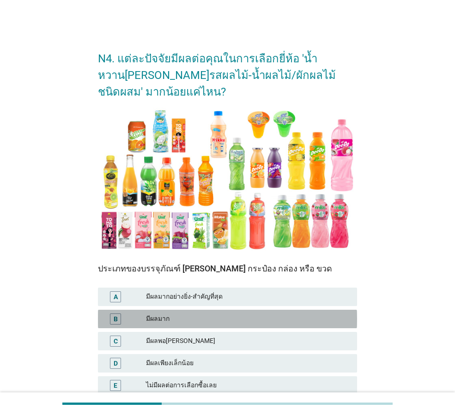
click at [279, 318] on div "มีผลมาก" at bounding box center [248, 319] width 204 height 11
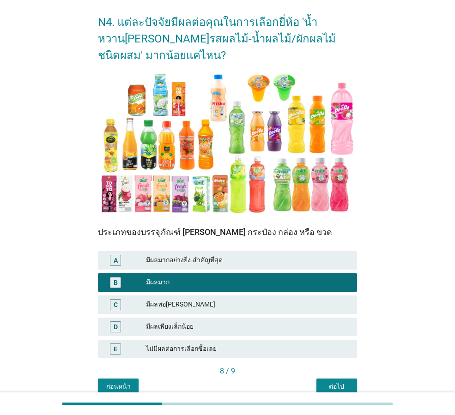
scroll to position [80, 0]
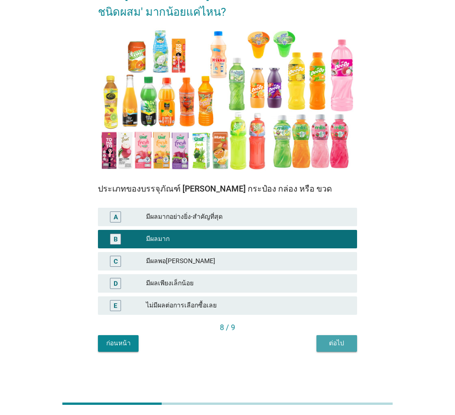
click at [340, 342] on div "ต่อไป" at bounding box center [337, 343] width 26 height 10
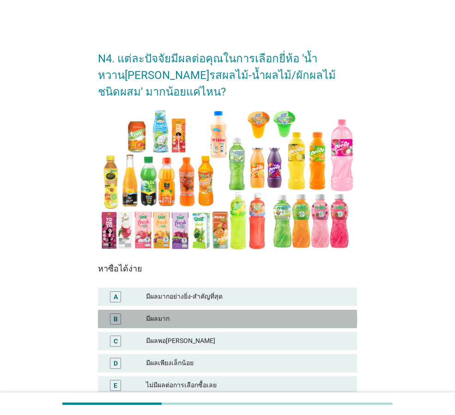
click at [258, 322] on div "มีผลมาก" at bounding box center [248, 319] width 204 height 11
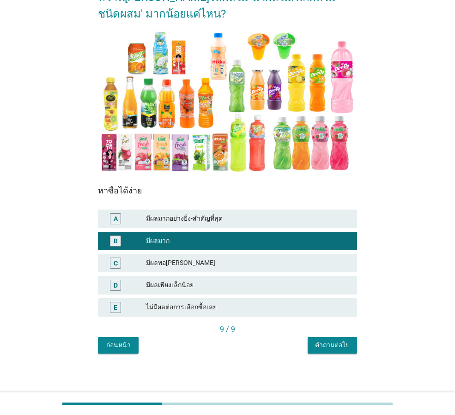
scroll to position [80, 0]
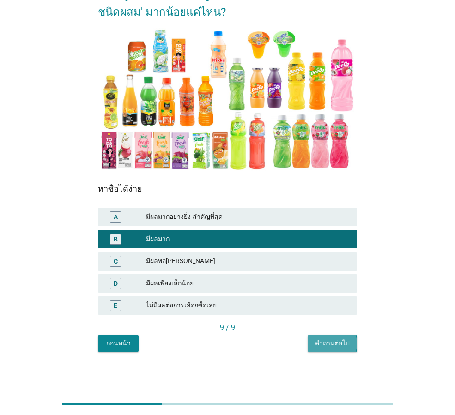
click at [339, 344] on div "คำถามต่อไป" at bounding box center [332, 343] width 35 height 10
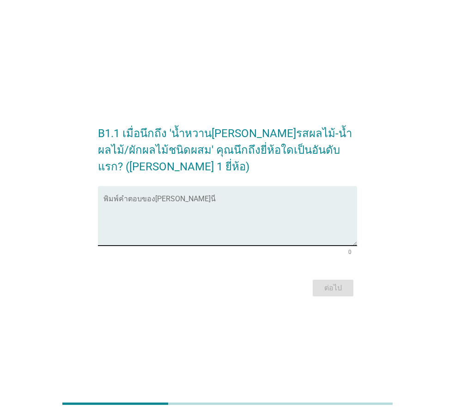
click at [247, 213] on textarea "พิมพ์คำตอบของคุณ ที่นี่" at bounding box center [229, 221] width 253 height 48
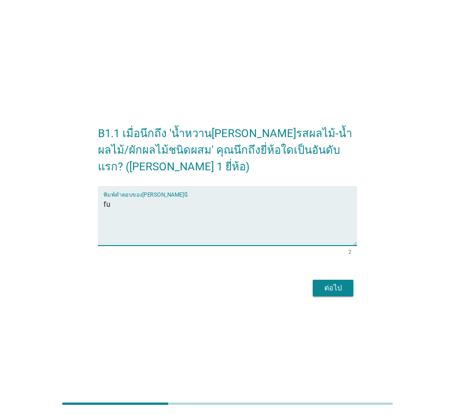
type textarea "f"
type textarea "[PERSON_NAME]"
click at [347, 285] on button "ต่อไป" at bounding box center [333, 288] width 41 height 17
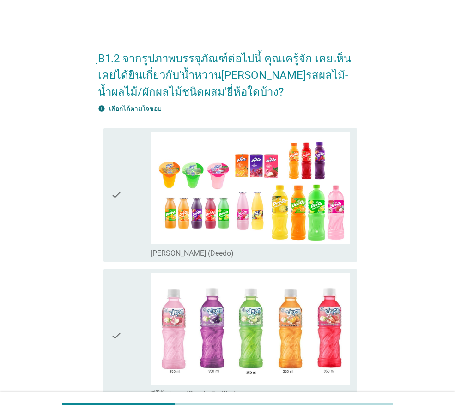
click at [117, 216] on icon "check" at bounding box center [116, 195] width 11 height 126
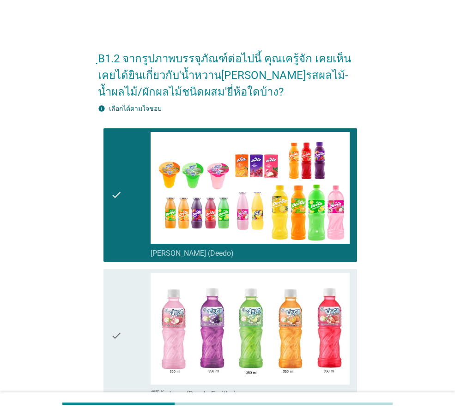
click at [128, 312] on div "check" at bounding box center [131, 336] width 40 height 126
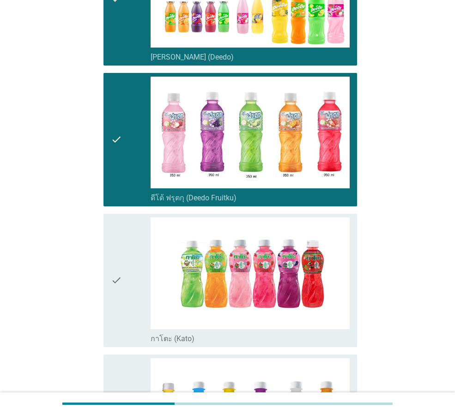
scroll to position [277, 0]
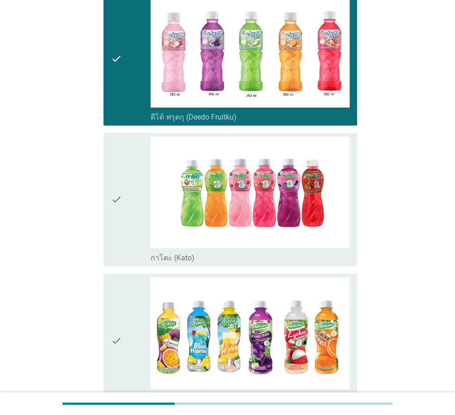
click at [121, 167] on icon "check" at bounding box center [116, 200] width 11 height 126
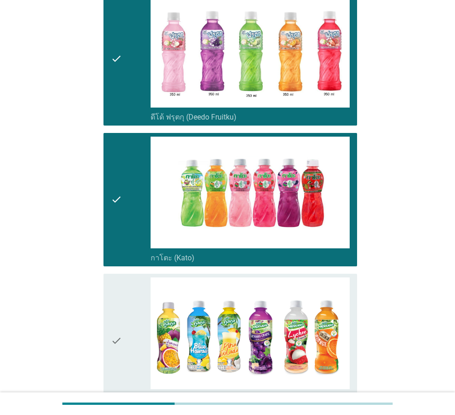
click at [115, 321] on icon "check" at bounding box center [116, 341] width 11 height 126
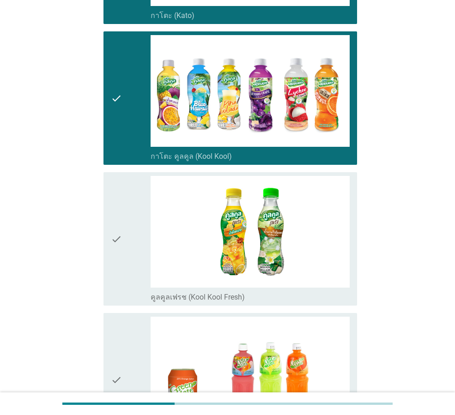
scroll to position [554, 0]
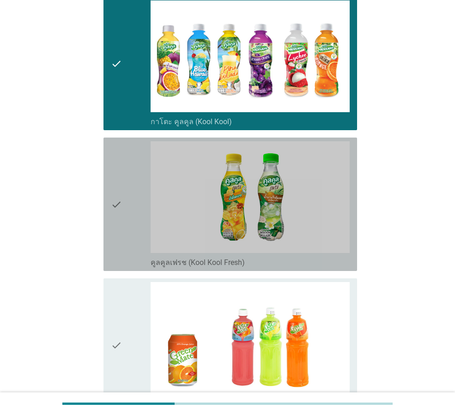
click at [121, 164] on icon "check" at bounding box center [116, 204] width 11 height 126
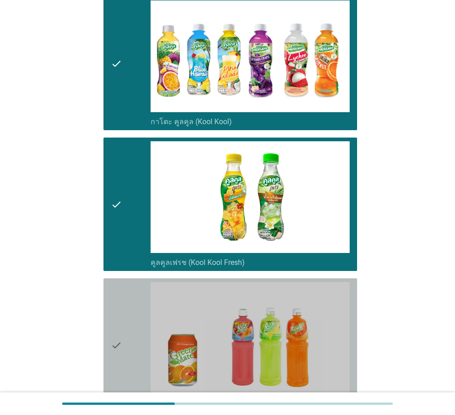
click at [121, 319] on icon "check" at bounding box center [116, 345] width 11 height 126
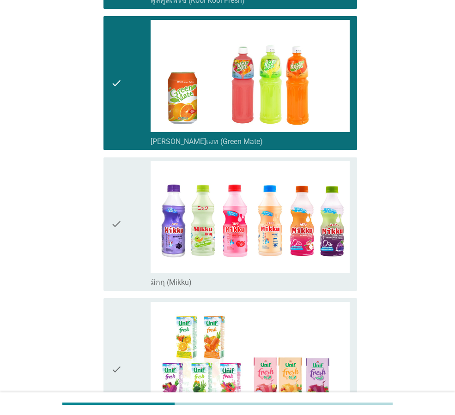
scroll to position [877, 0]
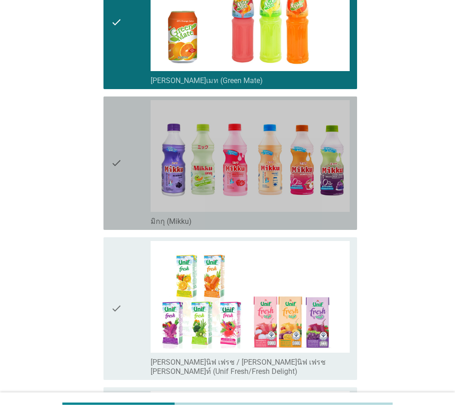
click at [123, 136] on div "check" at bounding box center [131, 163] width 40 height 126
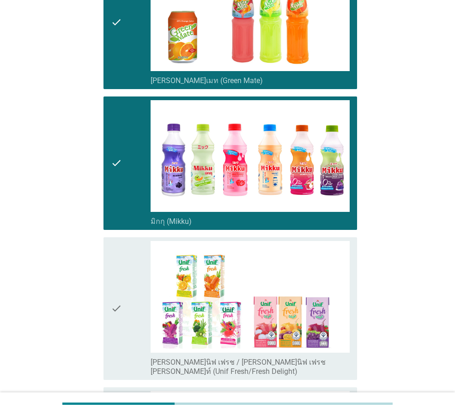
click at [117, 280] on icon "check" at bounding box center [116, 308] width 11 height 135
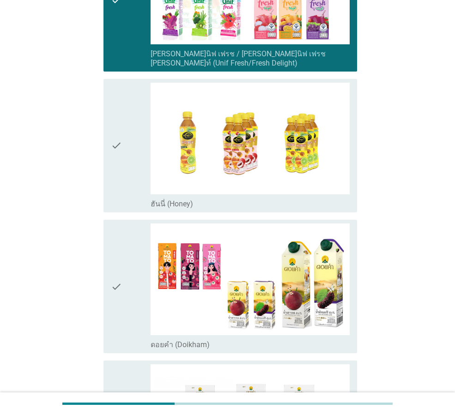
scroll to position [1201, 0]
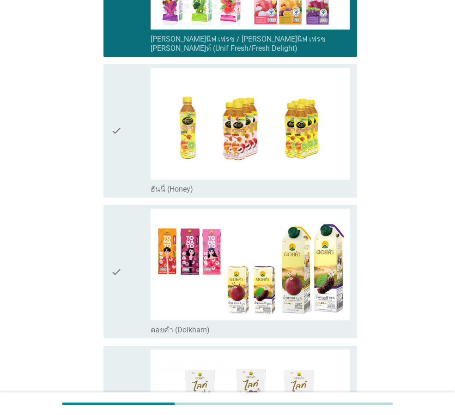
click at [125, 69] on div "check" at bounding box center [131, 131] width 40 height 126
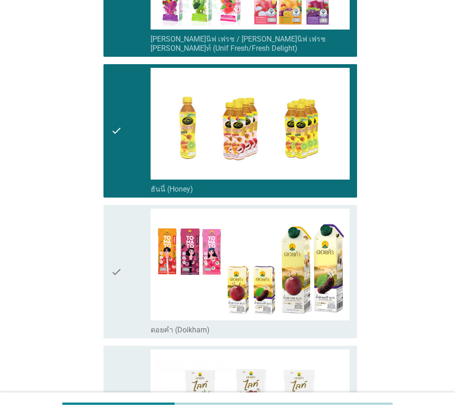
click at [124, 229] on div "check" at bounding box center [131, 272] width 40 height 126
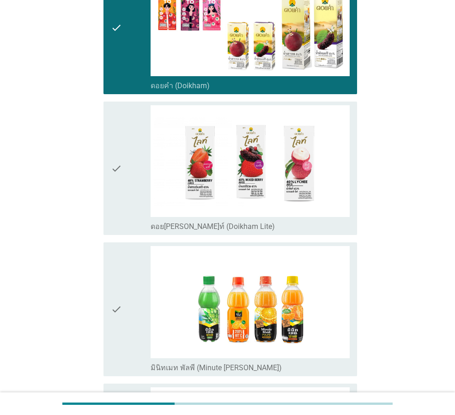
scroll to position [1478, 0]
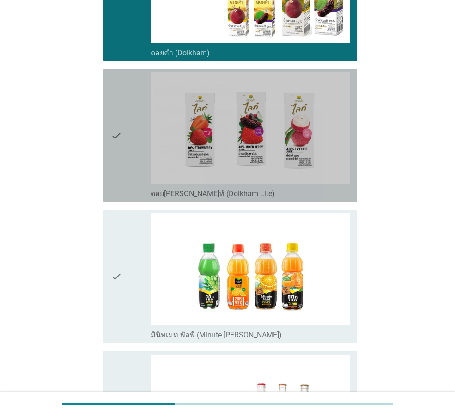
click at [120, 84] on icon "check" at bounding box center [116, 135] width 11 height 126
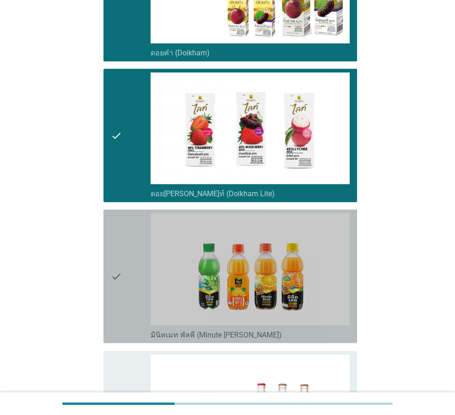
click at [121, 225] on icon "check" at bounding box center [116, 276] width 11 height 126
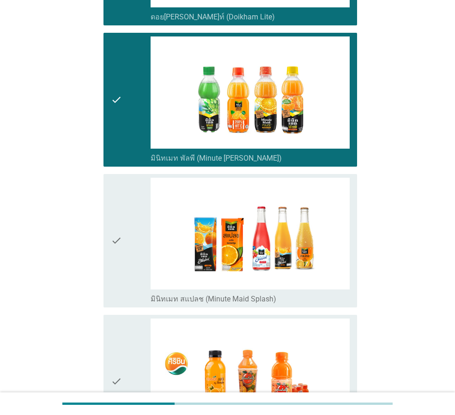
scroll to position [1662, 0]
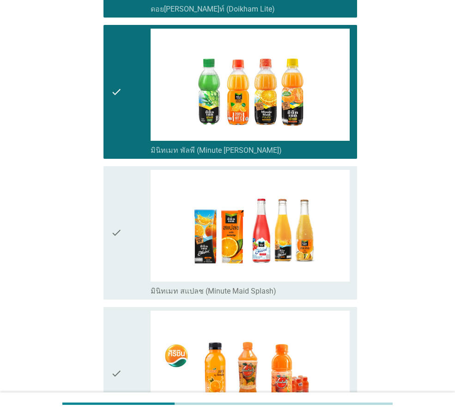
click at [122, 193] on icon "check" at bounding box center [116, 233] width 11 height 126
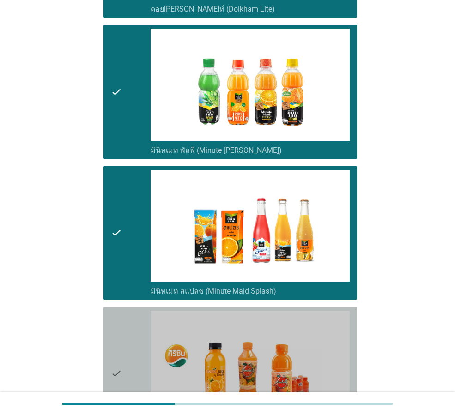
click at [112, 321] on icon "check" at bounding box center [116, 374] width 11 height 126
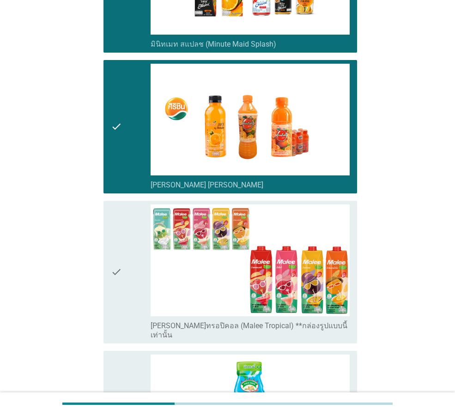
scroll to position [1985, 0]
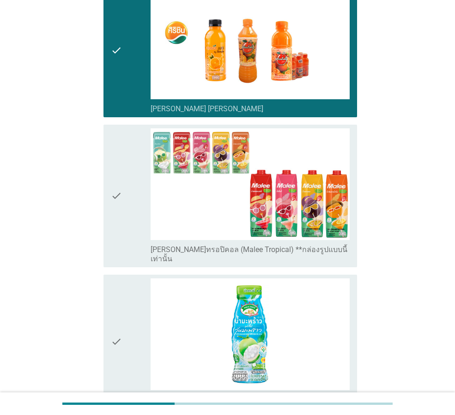
click at [122, 133] on div "check" at bounding box center [131, 195] width 40 height 135
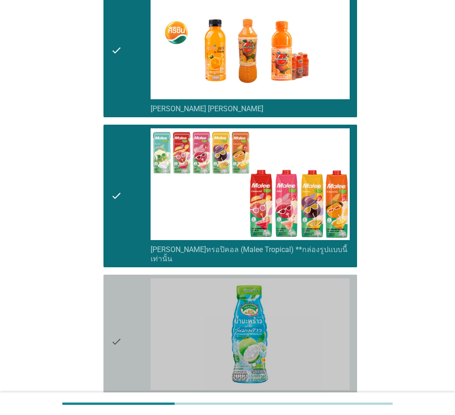
click at [132, 302] on div "check" at bounding box center [131, 341] width 40 height 126
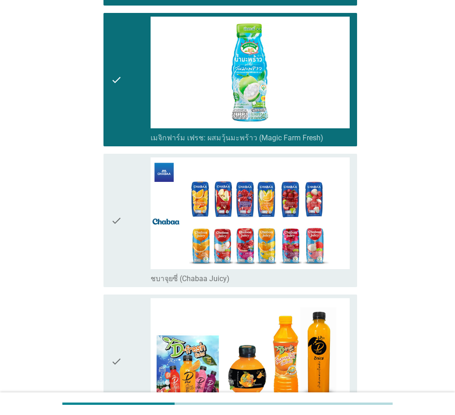
scroll to position [2263, 0]
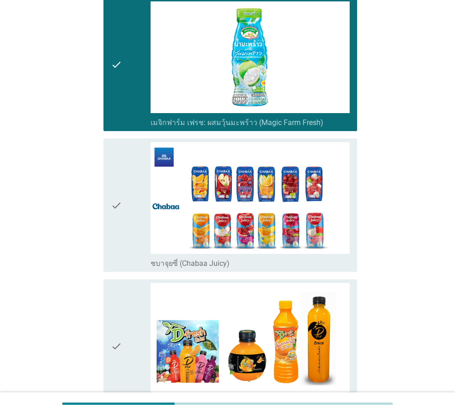
click at [120, 142] on icon "check" at bounding box center [116, 205] width 11 height 126
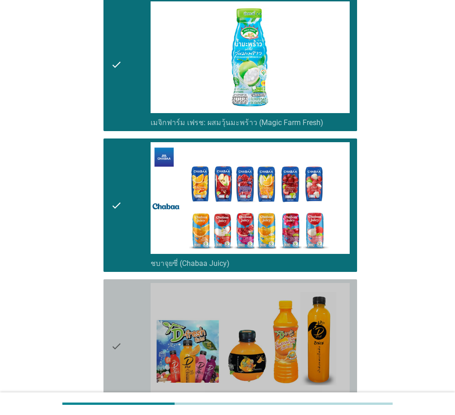
click at [116, 296] on icon "check" at bounding box center [116, 346] width 11 height 126
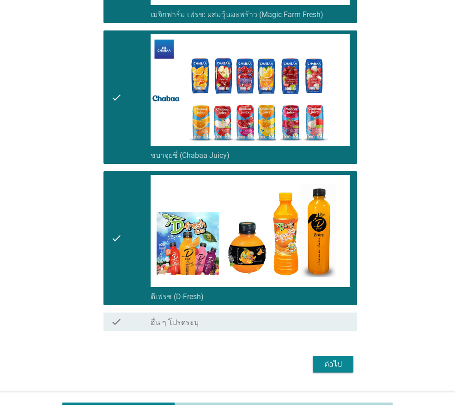
scroll to position [2376, 0]
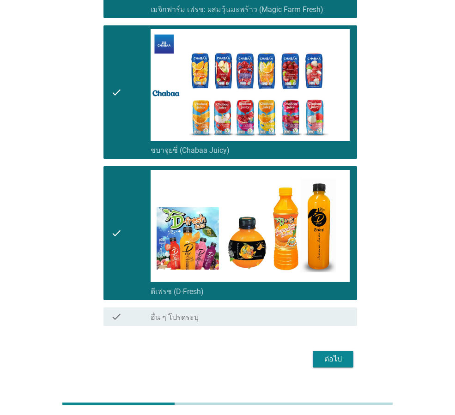
click at [335, 354] on div "ต่อไป" at bounding box center [333, 359] width 26 height 11
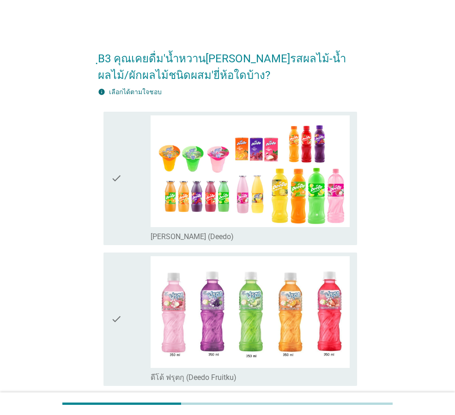
click at [128, 211] on div "check" at bounding box center [131, 178] width 40 height 126
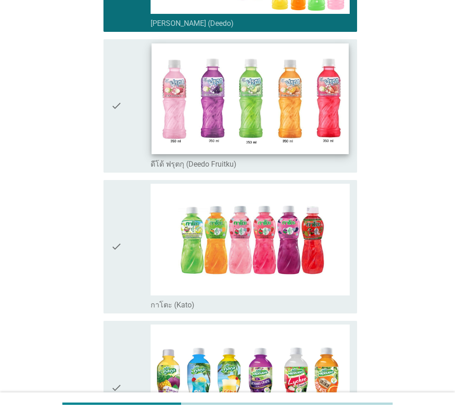
scroll to position [277, 0]
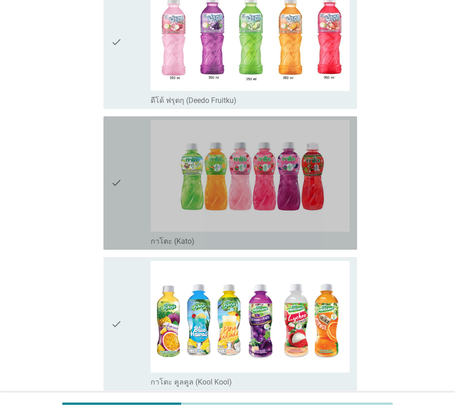
click at [127, 211] on div "check" at bounding box center [131, 183] width 40 height 126
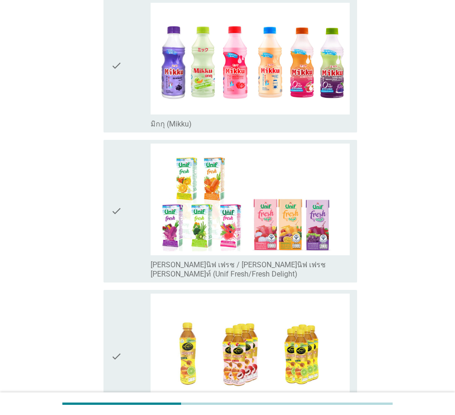
scroll to position [970, 0]
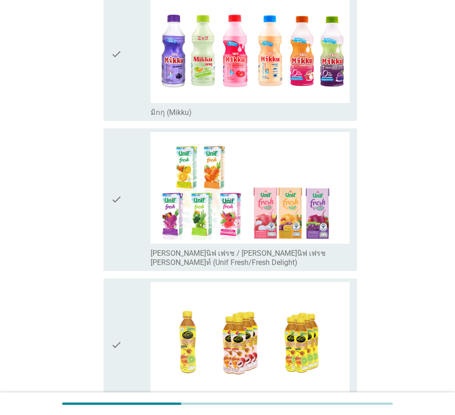
click at [124, 146] on div "check" at bounding box center [131, 199] width 40 height 135
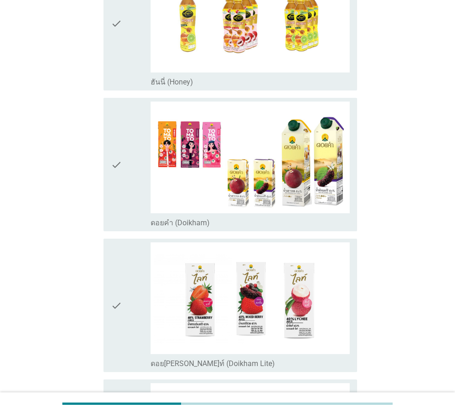
scroll to position [1293, 0]
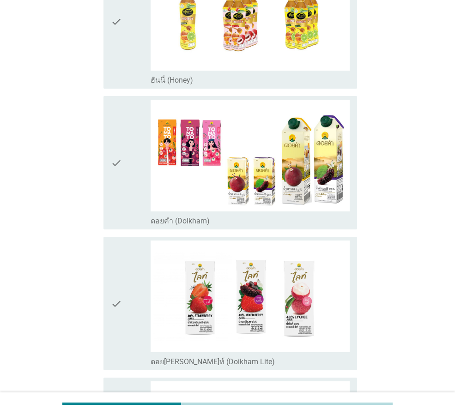
click at [134, 179] on div "check" at bounding box center [131, 163] width 40 height 126
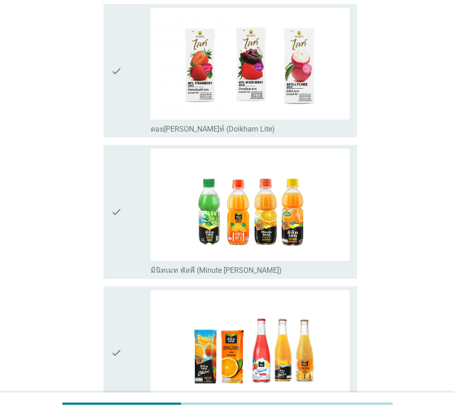
scroll to position [1570, 0]
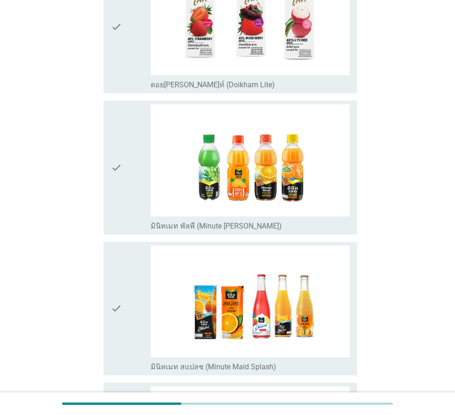
click at [124, 112] on div "check" at bounding box center [131, 167] width 40 height 126
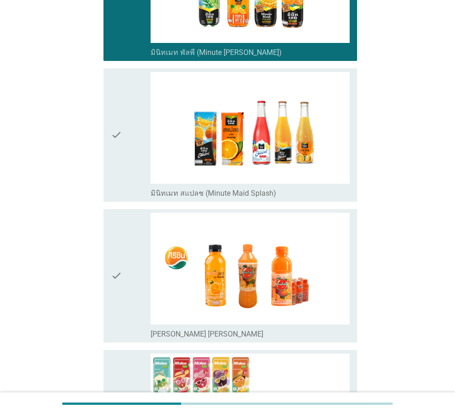
scroll to position [1755, 0]
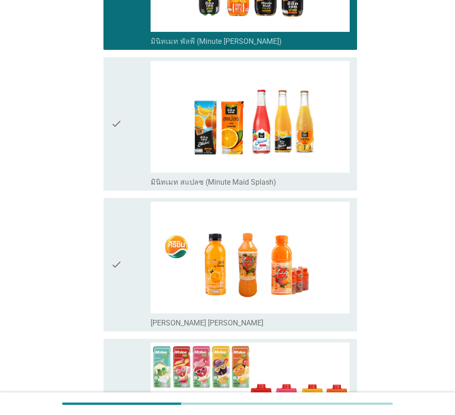
click at [115, 219] on icon "check" at bounding box center [116, 265] width 11 height 126
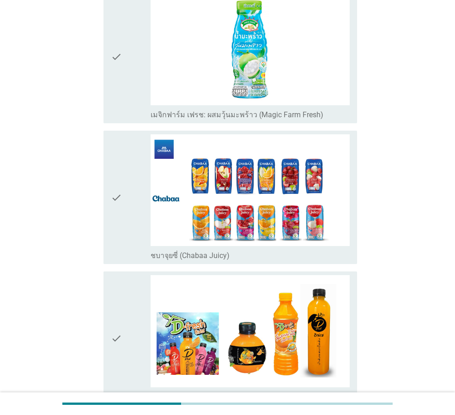
scroll to position [2263, 0]
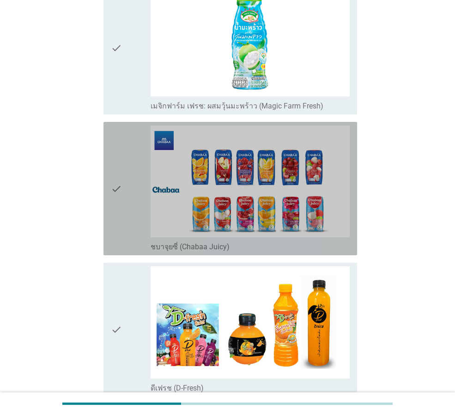
click at [128, 126] on div "check" at bounding box center [131, 189] width 40 height 126
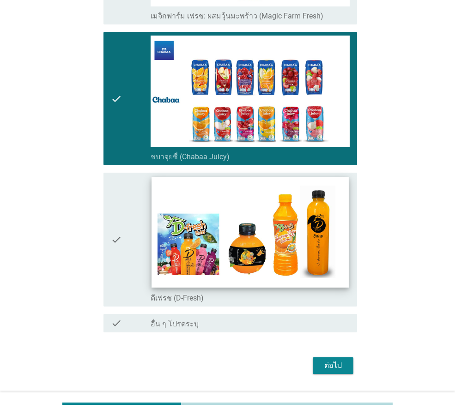
scroll to position [2359, 0]
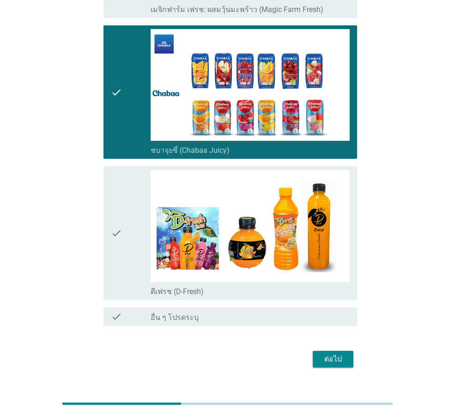
click at [118, 172] on icon "check" at bounding box center [116, 233] width 11 height 126
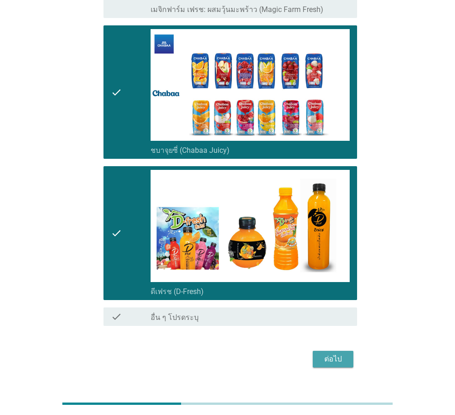
click at [340, 354] on div "ต่อไป" at bounding box center [333, 359] width 26 height 11
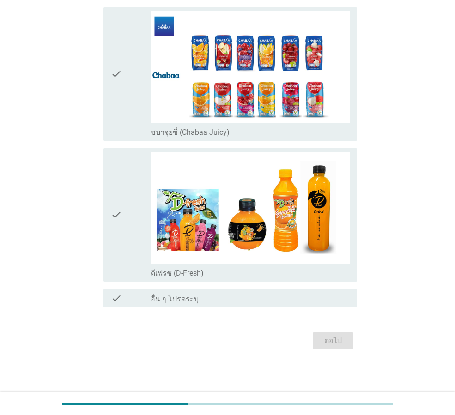
scroll to position [0, 0]
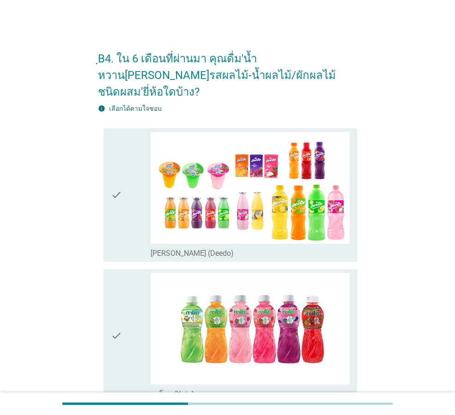
click at [121, 141] on icon "check" at bounding box center [116, 195] width 11 height 126
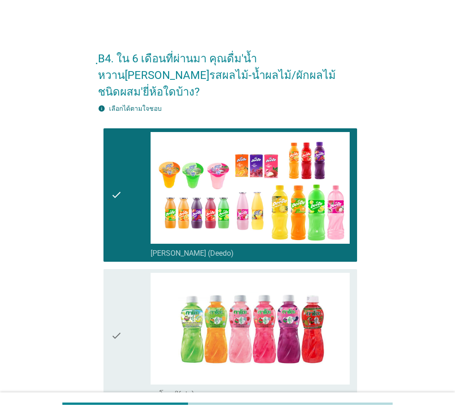
click at [111, 277] on icon "check" at bounding box center [116, 336] width 11 height 126
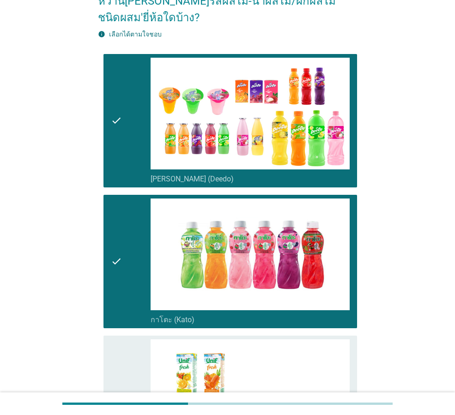
scroll to position [231, 0]
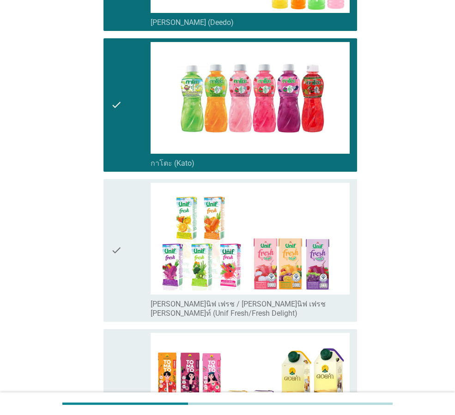
click at [128, 193] on div "check" at bounding box center [131, 250] width 40 height 135
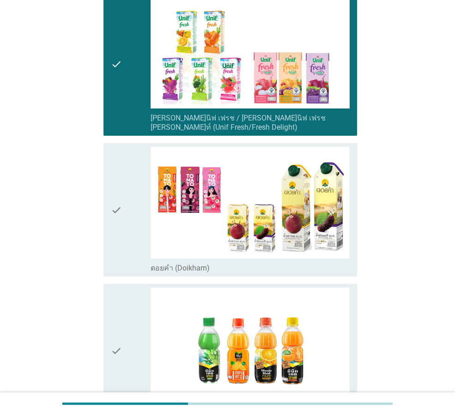
scroll to position [462, 0]
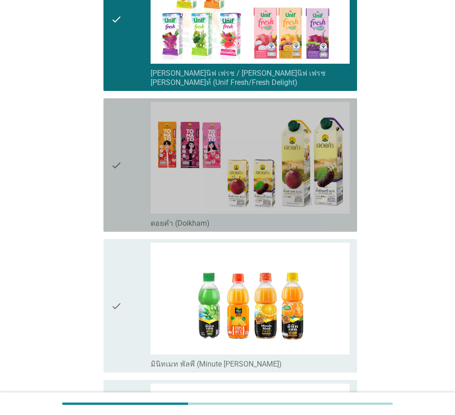
click at [119, 102] on icon "check" at bounding box center [116, 165] width 11 height 126
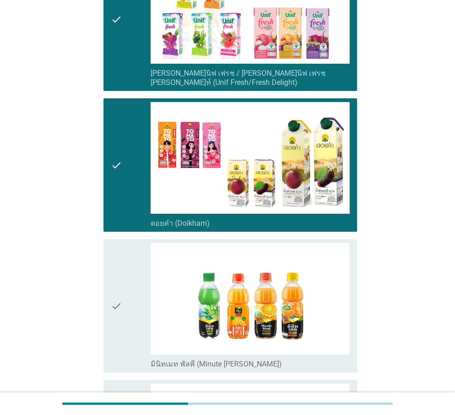
click at [113, 243] on icon "check" at bounding box center [116, 306] width 11 height 126
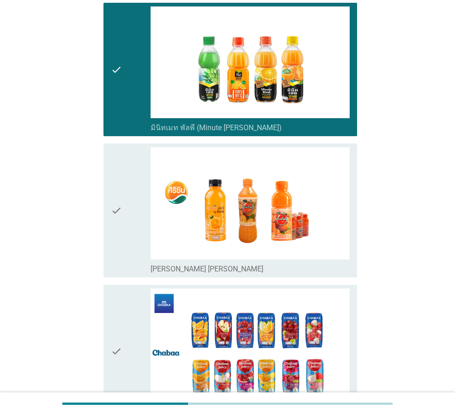
scroll to position [739, 0]
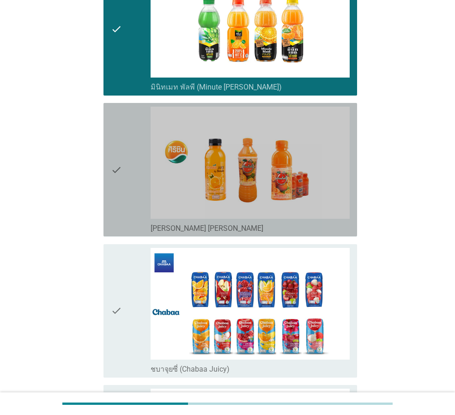
click at [127, 107] on div "check" at bounding box center [131, 170] width 40 height 126
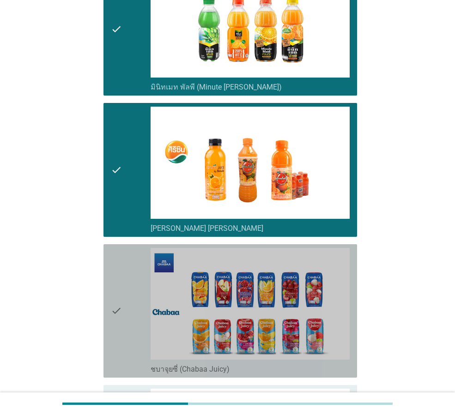
click at [110, 244] on div "check check_box ชบาจุยซี่ (Chabaa Juicy)" at bounding box center [229, 310] width 253 height 133
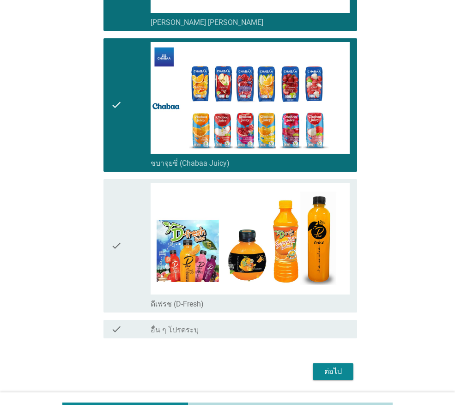
scroll to position [950, 0]
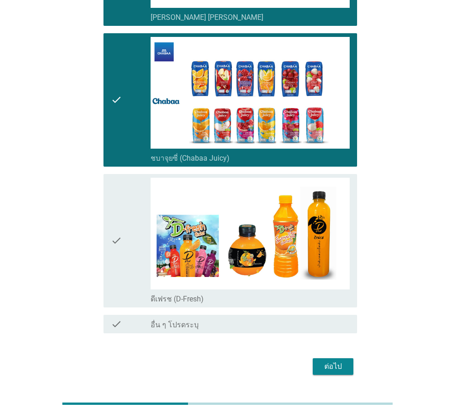
click at [113, 178] on icon "check" at bounding box center [116, 241] width 11 height 126
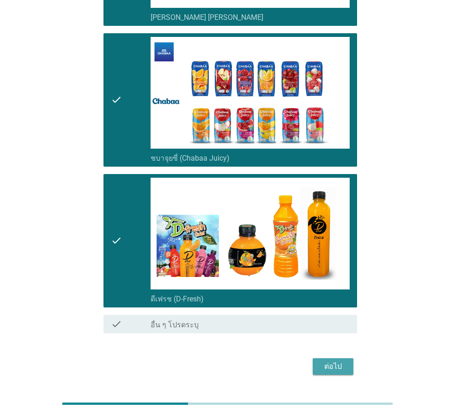
click at [343, 361] on div "ต่อไป" at bounding box center [333, 366] width 26 height 11
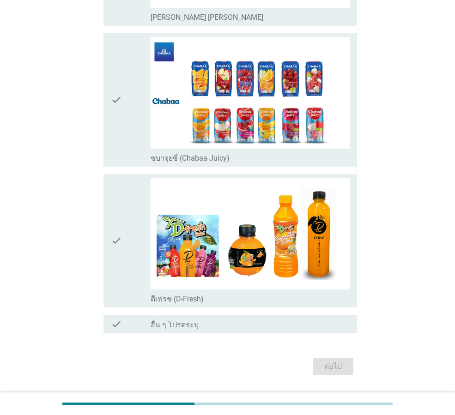
scroll to position [0, 0]
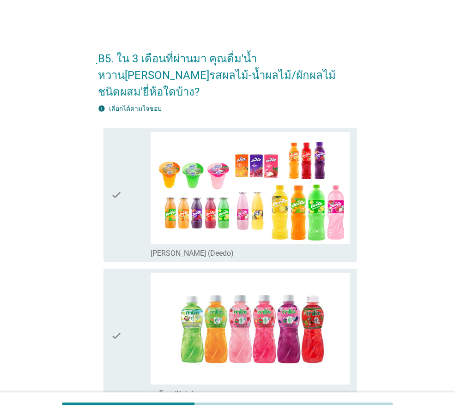
click at [126, 147] on div "check" at bounding box center [131, 195] width 40 height 126
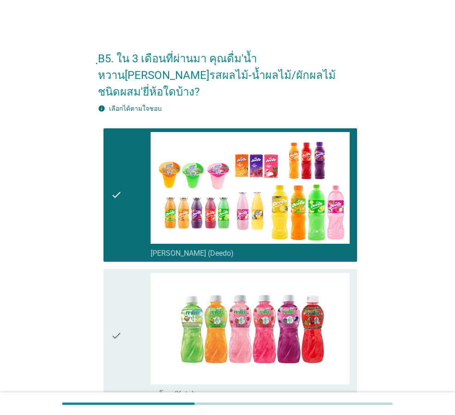
click at [129, 290] on div "check" at bounding box center [131, 336] width 40 height 126
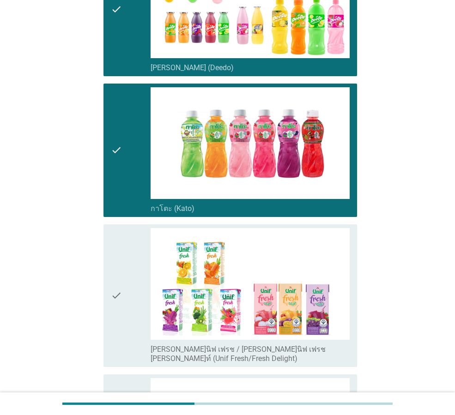
scroll to position [231, 0]
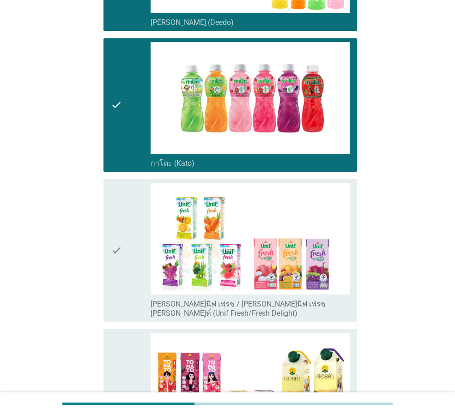
click at [142, 187] on div "check" at bounding box center [131, 250] width 40 height 135
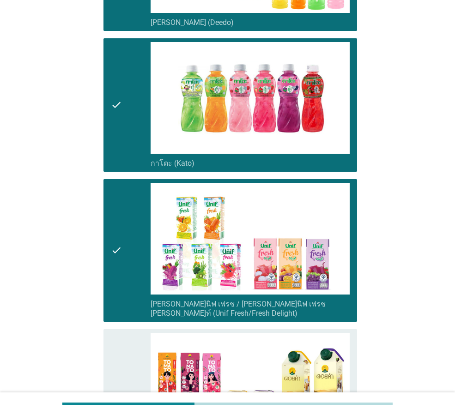
click at [131, 349] on div "check" at bounding box center [131, 396] width 40 height 126
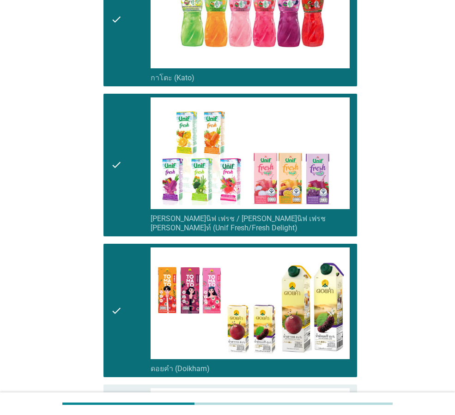
scroll to position [462, 0]
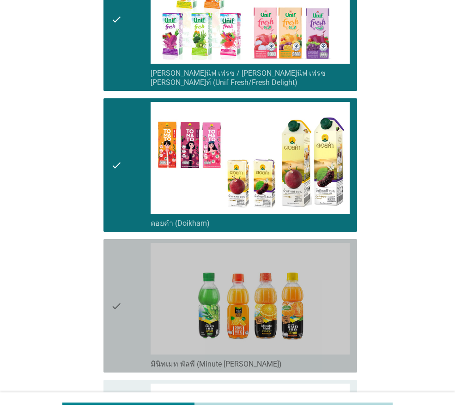
click at [128, 243] on div "check" at bounding box center [131, 306] width 40 height 126
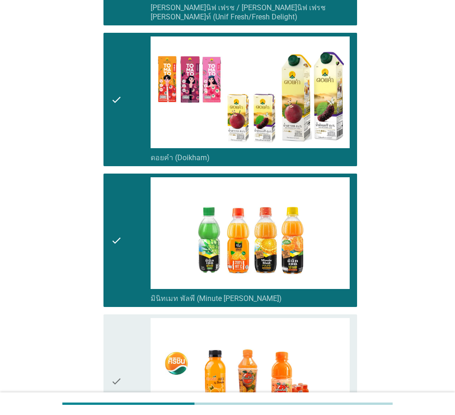
scroll to position [693, 0]
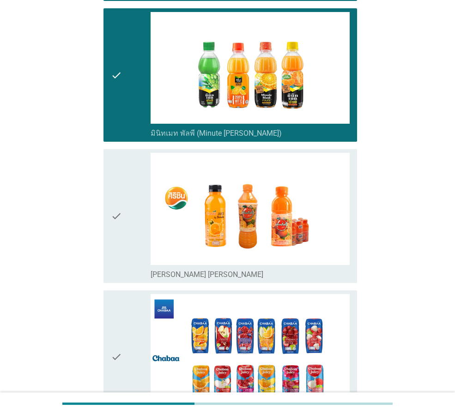
click at [142, 153] on div "check" at bounding box center [131, 216] width 40 height 126
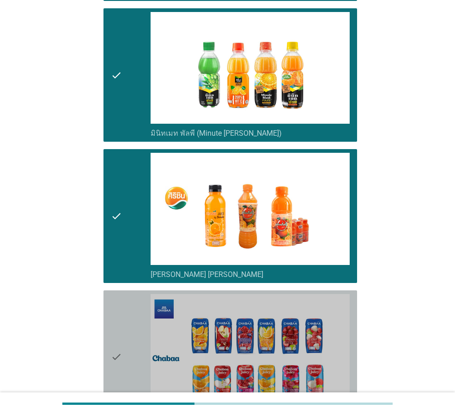
click at [117, 294] on icon "check" at bounding box center [116, 357] width 11 height 126
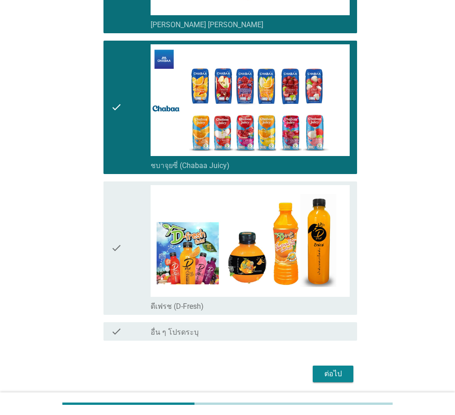
scroll to position [950, 0]
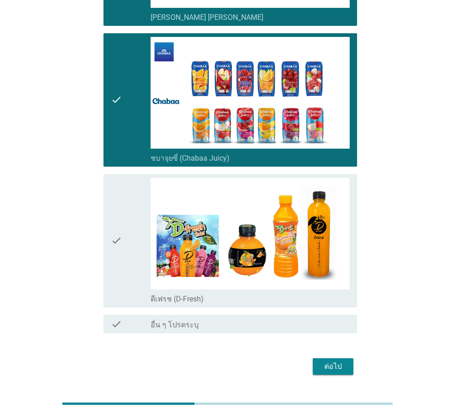
click at [122, 178] on div "check" at bounding box center [131, 241] width 40 height 126
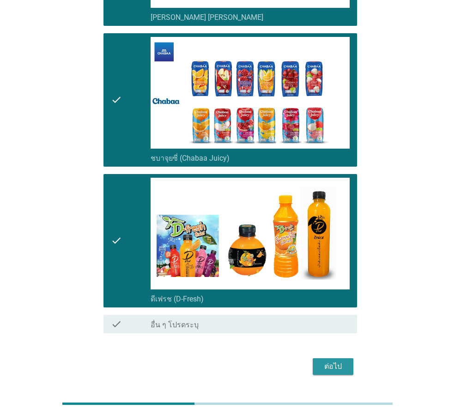
click at [346, 358] on button "ต่อไป" at bounding box center [333, 366] width 41 height 17
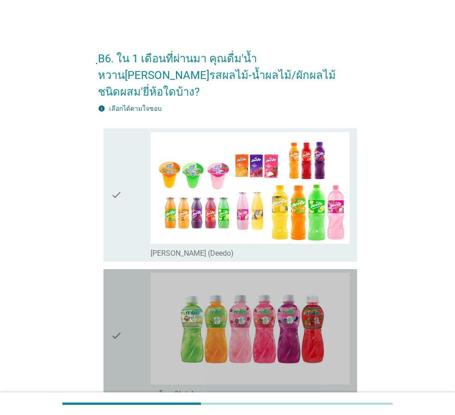
click at [130, 282] on div "check" at bounding box center [131, 336] width 40 height 126
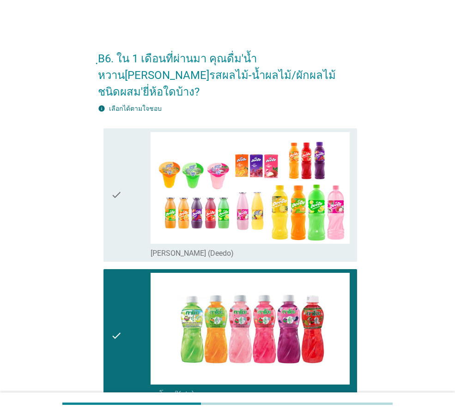
click at [129, 201] on div "check" at bounding box center [131, 195] width 40 height 126
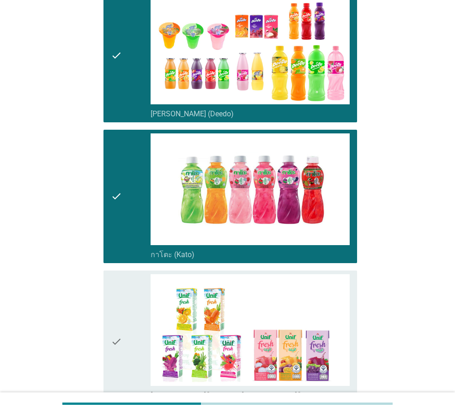
scroll to position [277, 0]
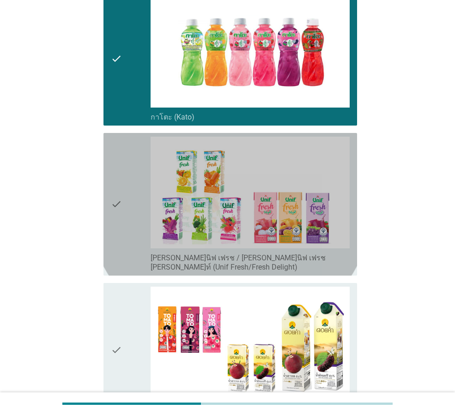
click at [127, 223] on div "check" at bounding box center [131, 204] width 40 height 135
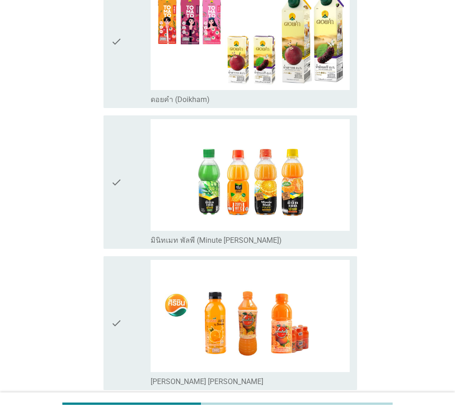
scroll to position [600, 0]
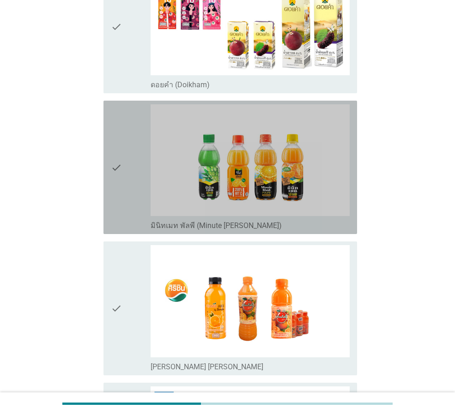
click at [125, 175] on div "check" at bounding box center [131, 167] width 40 height 126
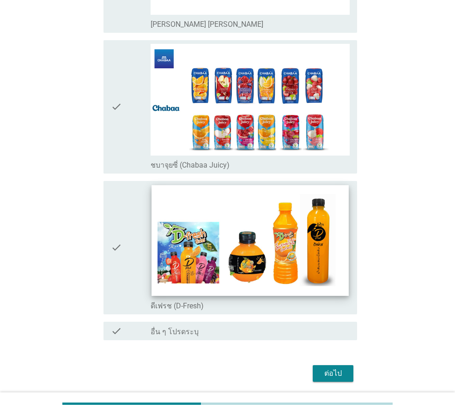
scroll to position [950, 0]
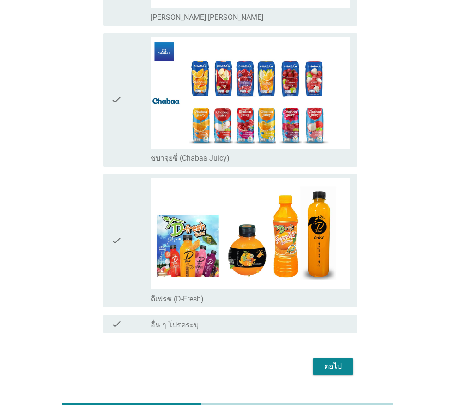
click at [128, 109] on div "check" at bounding box center [131, 100] width 40 height 126
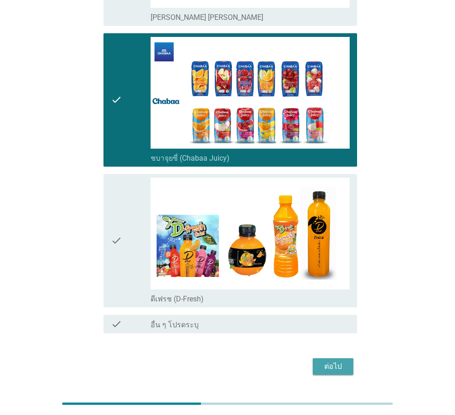
click at [339, 361] on div "ต่อไป" at bounding box center [333, 366] width 26 height 11
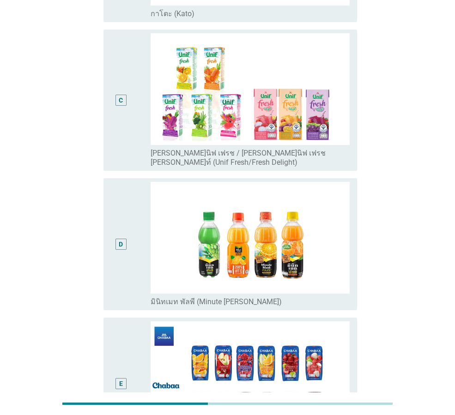
scroll to position [333, 0]
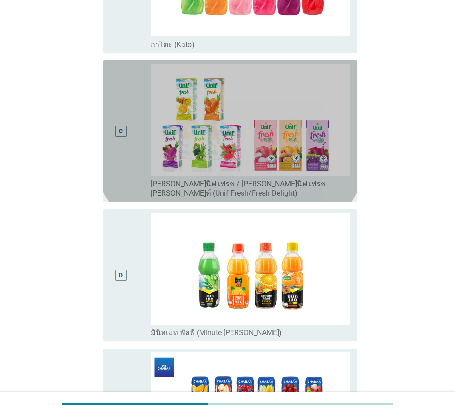
click at [133, 142] on div "C" at bounding box center [131, 131] width 40 height 134
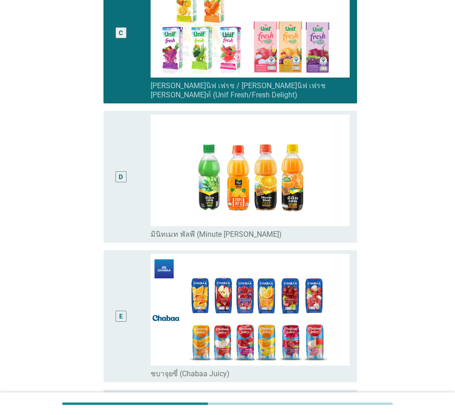
scroll to position [518, 0]
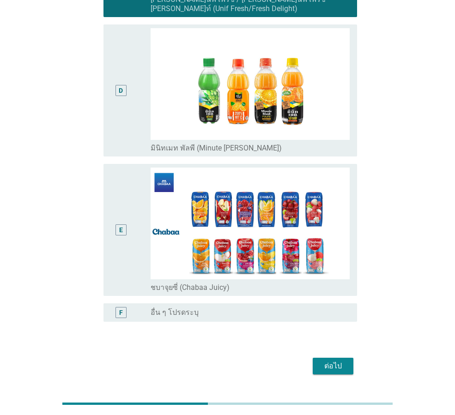
click at [337, 361] on div "ต่อไป" at bounding box center [333, 366] width 26 height 11
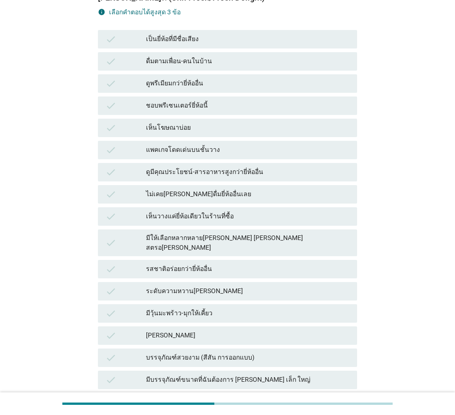
scroll to position [323, 0]
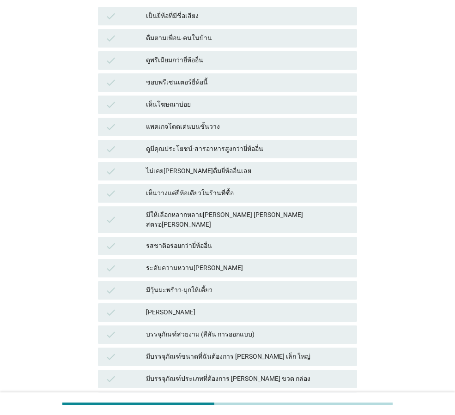
click at [272, 210] on div "มีให้เลือกหลากหลาย[PERSON_NAME] [PERSON_NAME] สตรอ[PERSON_NAME]" at bounding box center [248, 219] width 204 height 19
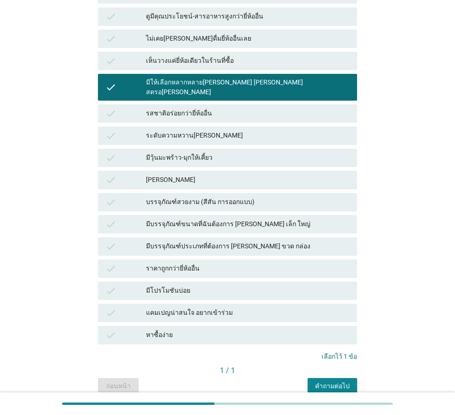
scroll to position [461, 0]
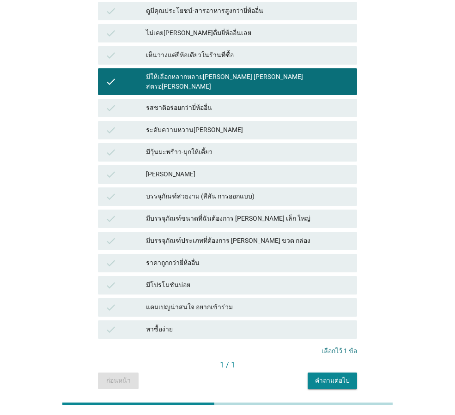
click at [274, 280] on div "มีโปรโมชันบ่อย" at bounding box center [248, 285] width 204 height 11
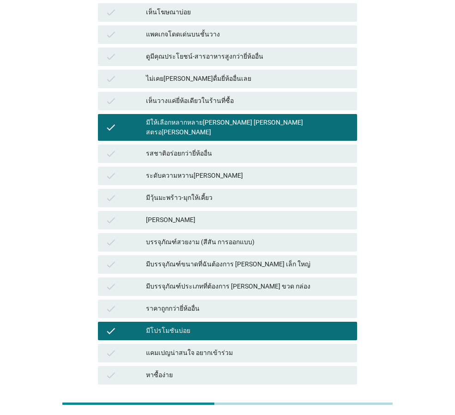
scroll to position [415, 0]
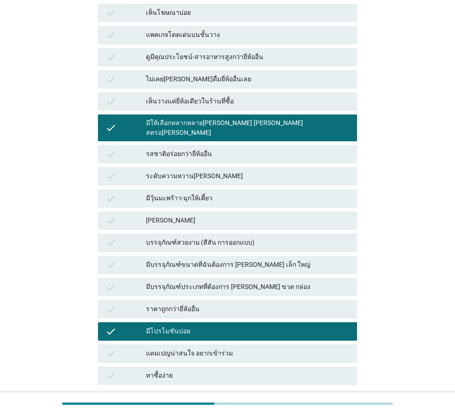
click at [285, 282] on div "มีบรรจุภัณฑ์ประเภทที่ต้องการ [PERSON_NAME] ขวด กล่อง" at bounding box center [248, 287] width 204 height 11
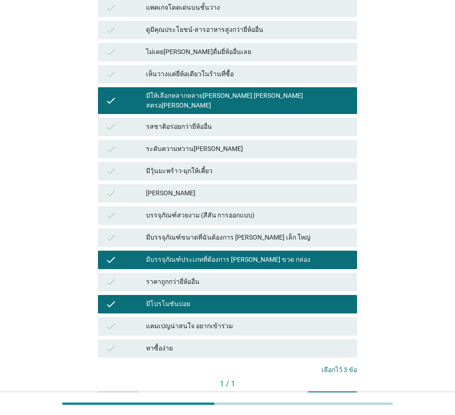
scroll to position [461, 0]
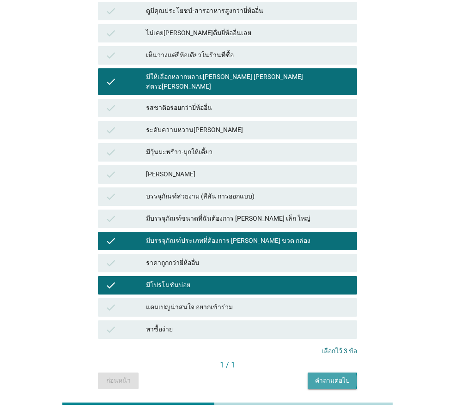
click at [336, 376] on div "คำถามต่อไป" at bounding box center [332, 381] width 35 height 10
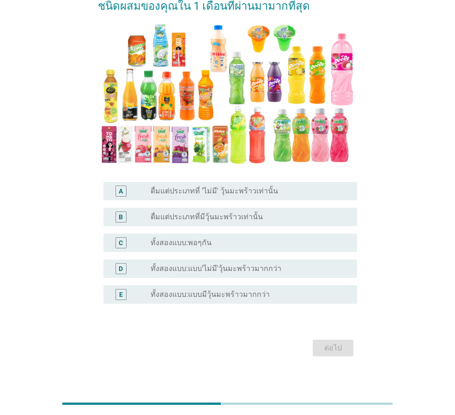
scroll to position [93, 0]
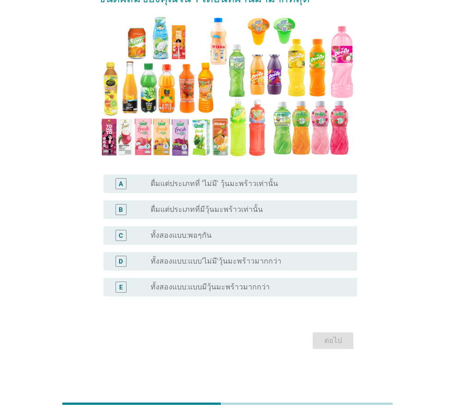
click at [259, 234] on div "radio_button_unchecked ทั้งสองแบบ:พอๆกัน" at bounding box center [247, 235] width 192 height 9
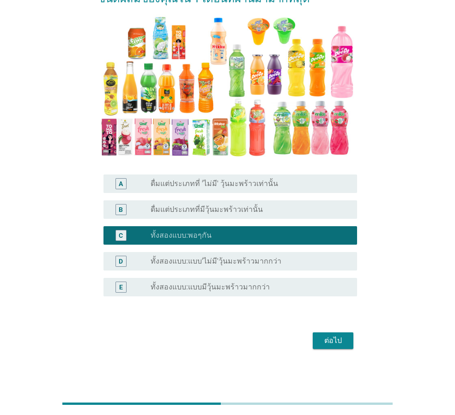
click at [344, 342] on div "ต่อไป" at bounding box center [333, 340] width 26 height 11
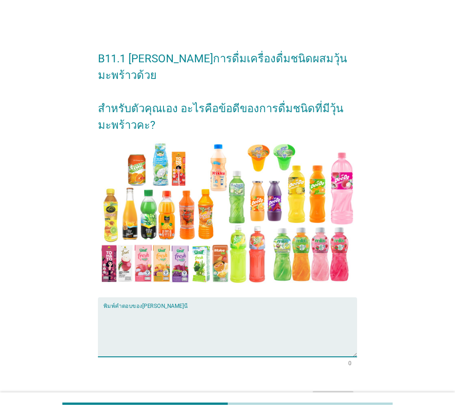
click at [219, 308] on textarea "พิมพ์คำตอบของคุณ ที่นี่" at bounding box center [229, 332] width 253 height 48
type textarea "[PERSON_NAME]"
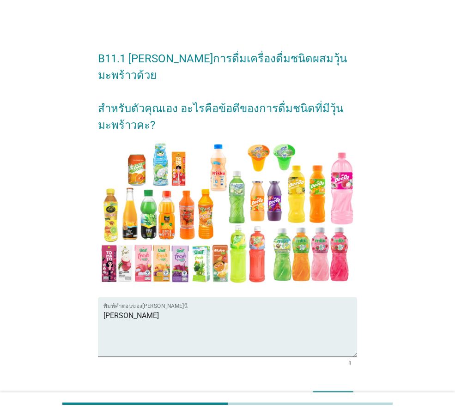
click at [336, 394] on div "ต่อไป" at bounding box center [333, 399] width 26 height 11
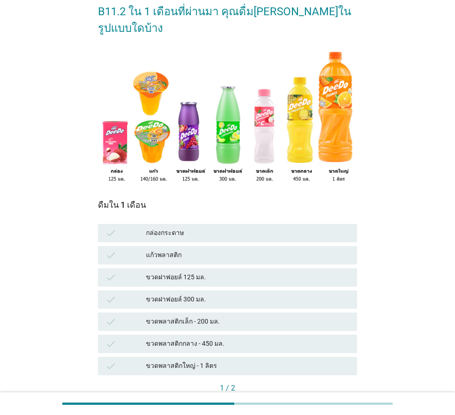
scroll to position [91, 0]
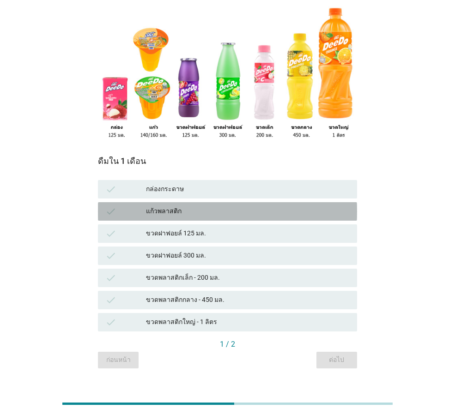
click at [261, 206] on div "แก้วพลาสติก" at bounding box center [248, 211] width 204 height 11
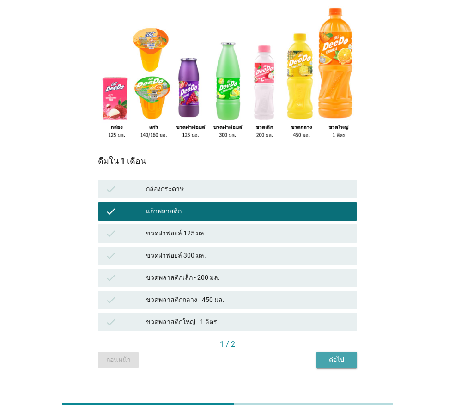
click at [345, 355] on div "ต่อไป" at bounding box center [337, 360] width 26 height 10
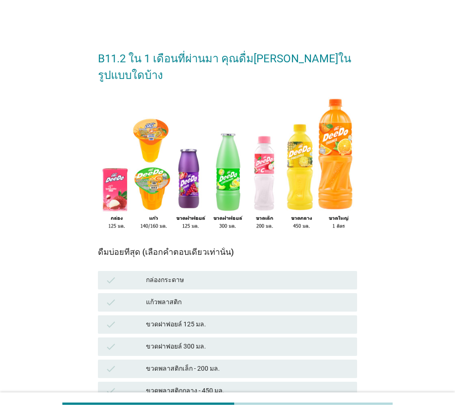
click at [227, 297] on div "แก้วพลาสติก" at bounding box center [248, 302] width 204 height 11
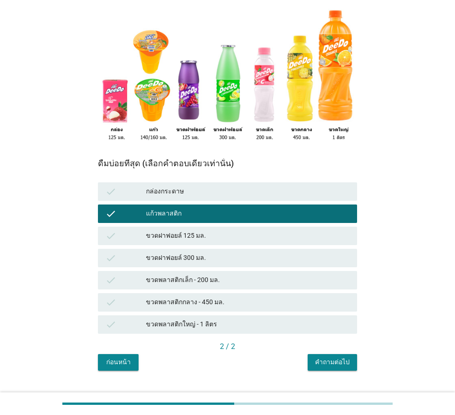
scroll to position [91, 0]
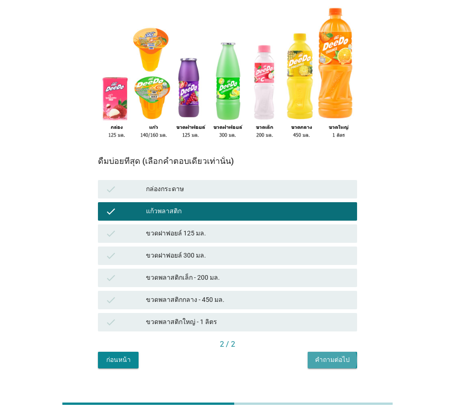
click at [346, 355] on div "คำถามต่อไป" at bounding box center [332, 360] width 35 height 10
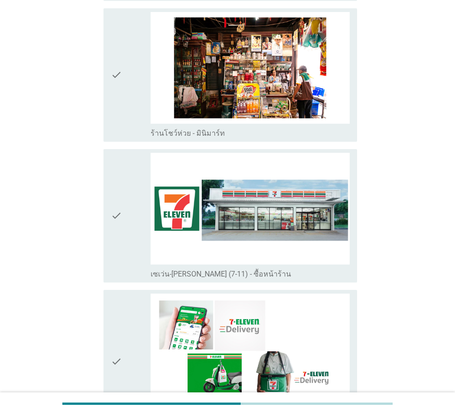
scroll to position [1708, 0]
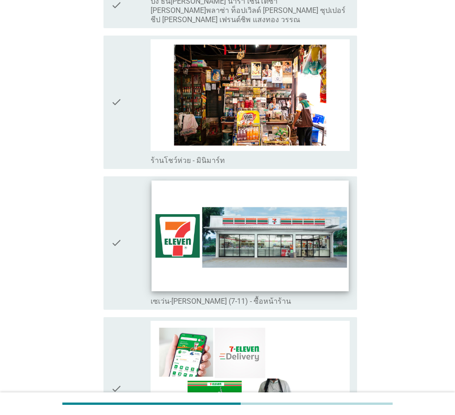
click at [260, 238] on img at bounding box center [249, 236] width 197 height 111
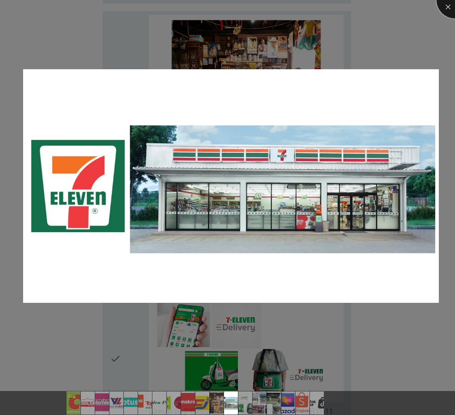
click at [449, 5] on div at bounding box center [454, 0] width 37 height 37
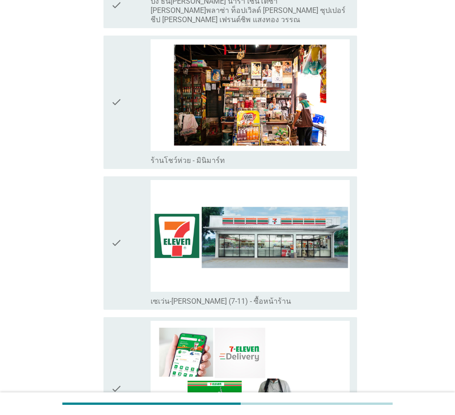
click at [119, 197] on icon "check" at bounding box center [116, 243] width 11 height 126
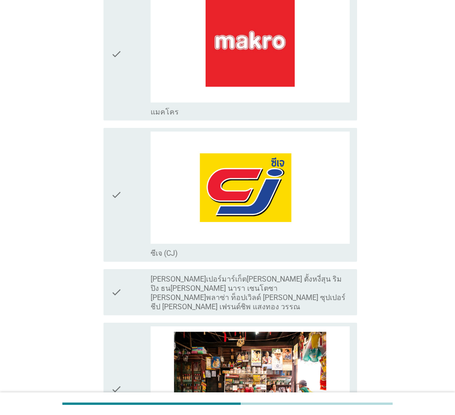
scroll to position [1385, 0]
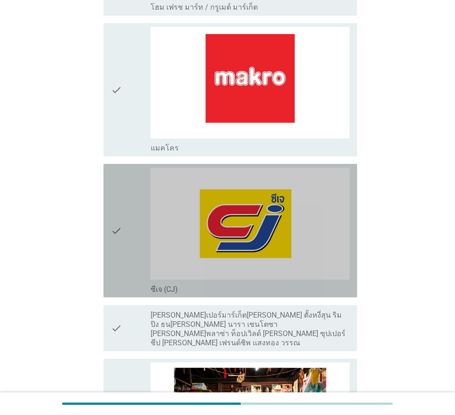
click at [118, 195] on icon "check" at bounding box center [116, 231] width 11 height 126
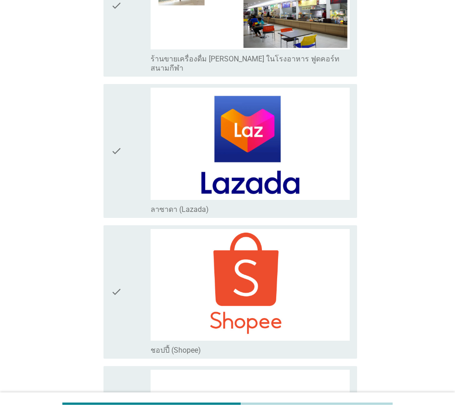
scroll to position [2570, 0]
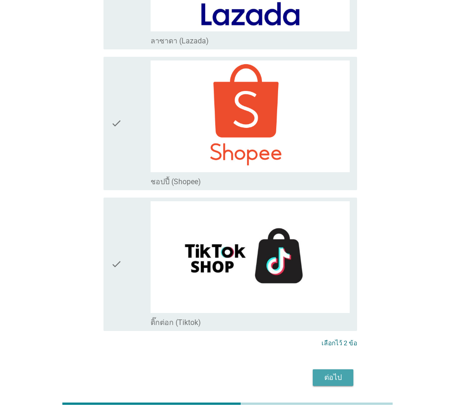
click at [332, 372] on div "ต่อไป" at bounding box center [333, 377] width 26 height 11
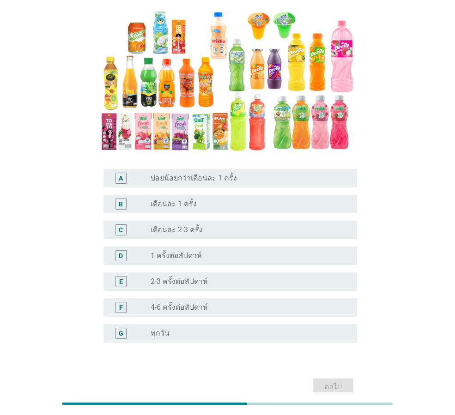
scroll to position [128, 0]
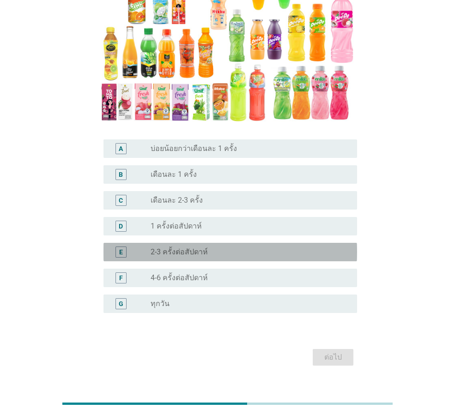
click at [227, 247] on div "radio_button_unchecked 2-3 ครั้งต่อสัปดาห์" at bounding box center [247, 251] width 192 height 9
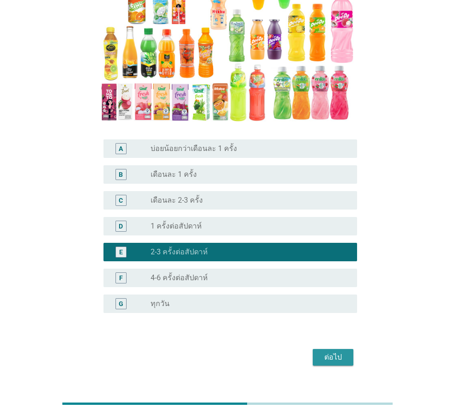
click at [339, 352] on div "ต่อไป" at bounding box center [333, 357] width 26 height 11
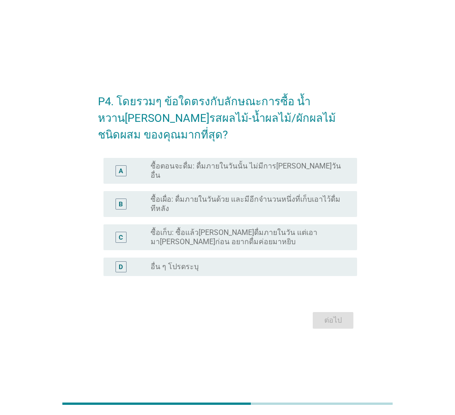
click at [295, 163] on div "A radio_button_unchecked ซื้อตอนจะดื่ม: ดื่มภายในวันนั้น ไม่มีการ[PERSON_NAME]ว…" at bounding box center [229, 171] width 253 height 26
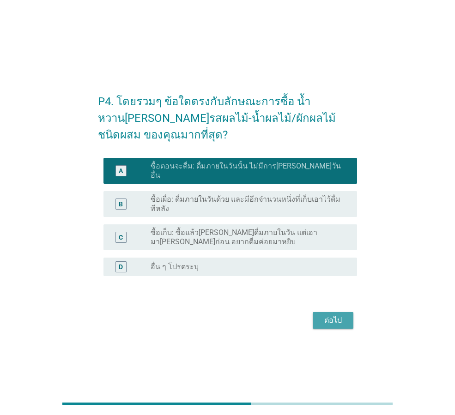
click at [338, 317] on div "ต่อไป" at bounding box center [333, 320] width 26 height 11
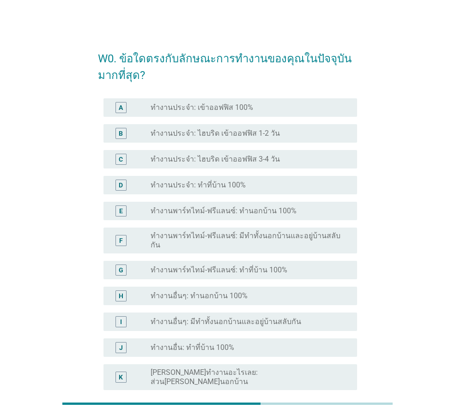
click at [295, 112] on div "radio_button_unchecked ทำงานประจำ: เข้าออฟฟิส 100%" at bounding box center [247, 107] width 192 height 9
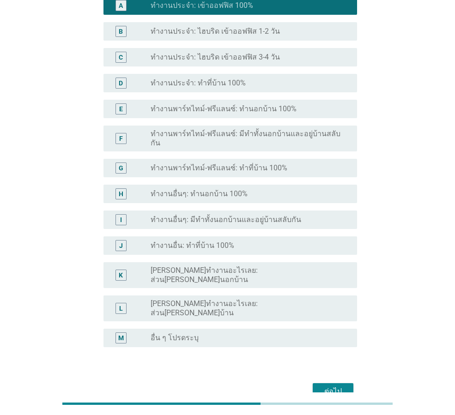
scroll to position [131, 0]
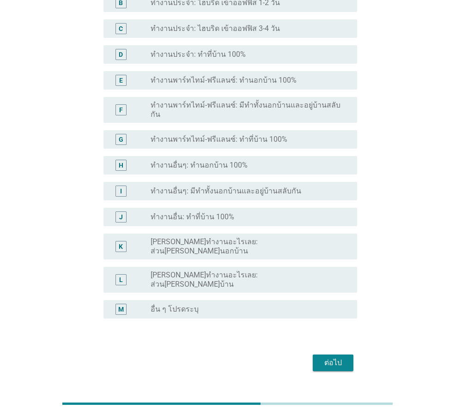
click at [329, 357] on div "ต่อไป" at bounding box center [333, 362] width 26 height 11
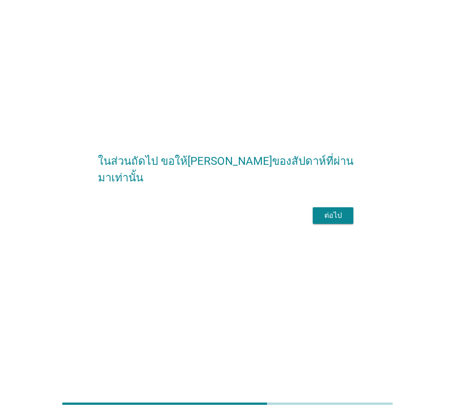
scroll to position [0, 0]
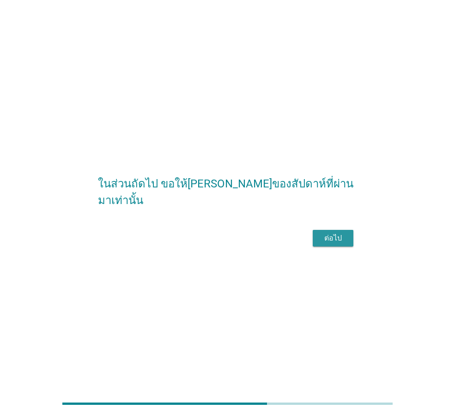
click at [339, 242] on div "ต่อไป" at bounding box center [333, 238] width 26 height 11
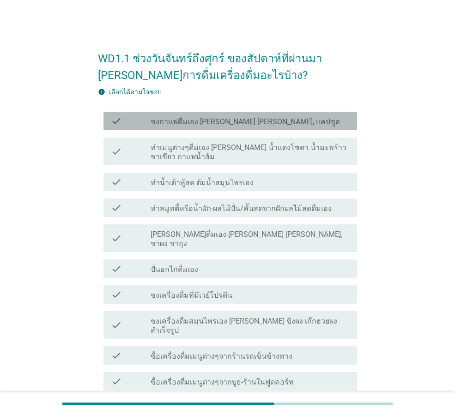
click at [313, 117] on div "check_box_outline_blank ชงกาแฟดื่มเอง [PERSON_NAME] [PERSON_NAME], แคปซูล" at bounding box center [250, 120] width 199 height 11
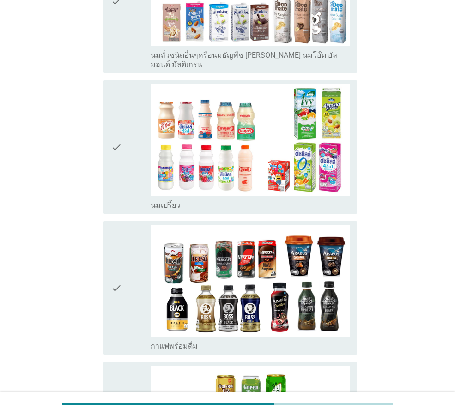
scroll to position [877, 0]
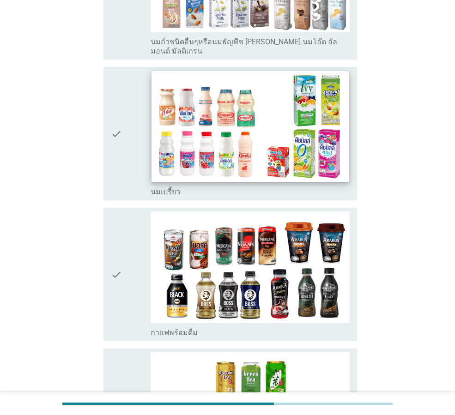
click at [302, 82] on img at bounding box center [249, 126] width 197 height 111
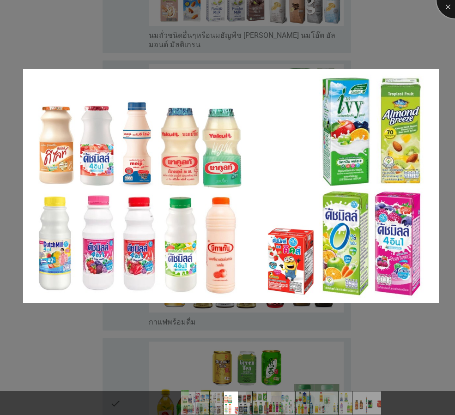
click at [450, 7] on div at bounding box center [454, 0] width 37 height 37
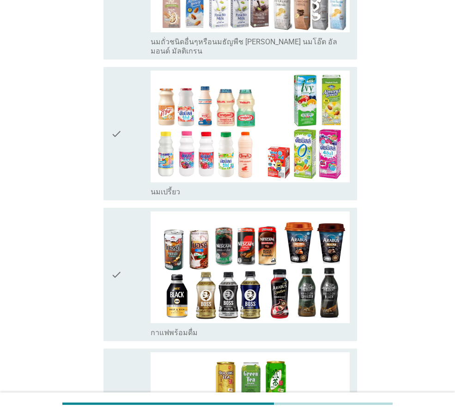
click at [116, 126] on icon "check" at bounding box center [116, 134] width 11 height 126
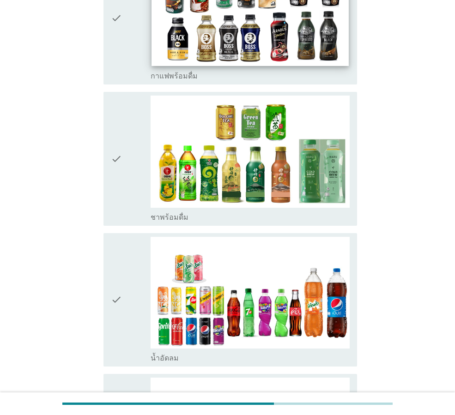
scroll to position [1154, 0]
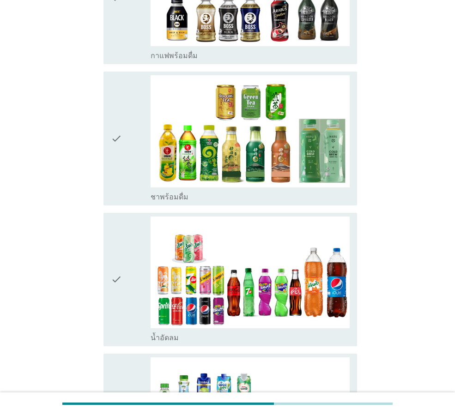
click at [128, 217] on div "check" at bounding box center [131, 280] width 40 height 126
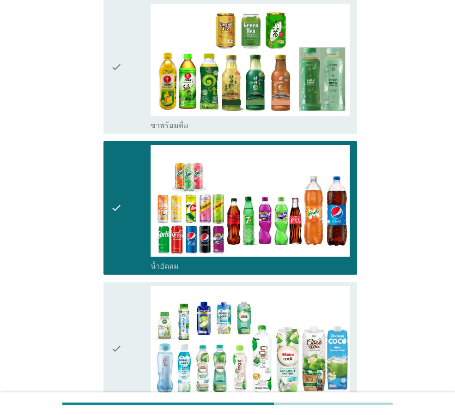
scroll to position [1431, 0]
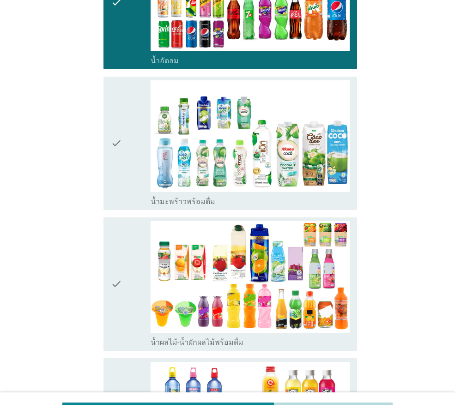
click at [115, 221] on icon "check" at bounding box center [116, 284] width 11 height 126
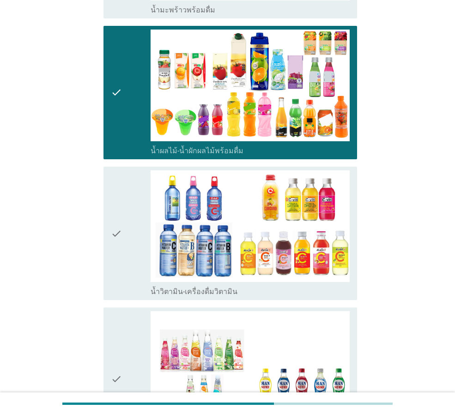
scroll to position [1708, 0]
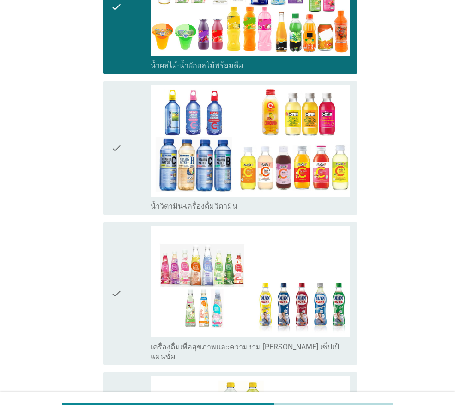
click at [127, 85] on div "check" at bounding box center [131, 148] width 40 height 126
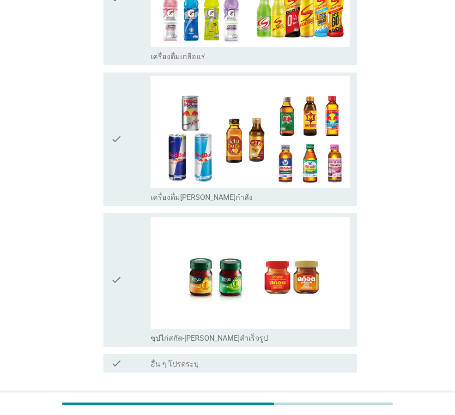
scroll to position [2150, 0]
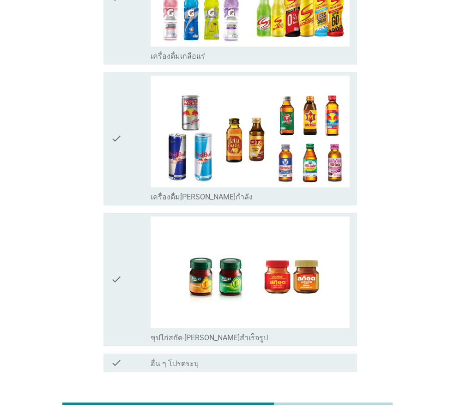
click at [332, 400] on div "ต่อไป" at bounding box center [333, 405] width 26 height 11
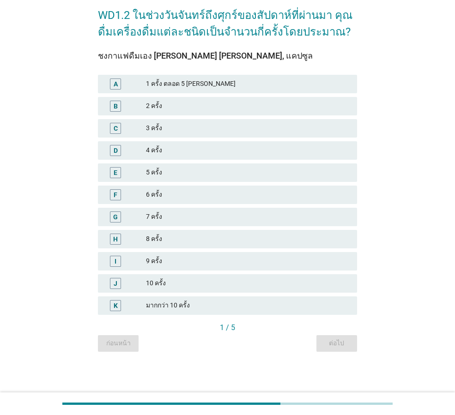
scroll to position [0, 0]
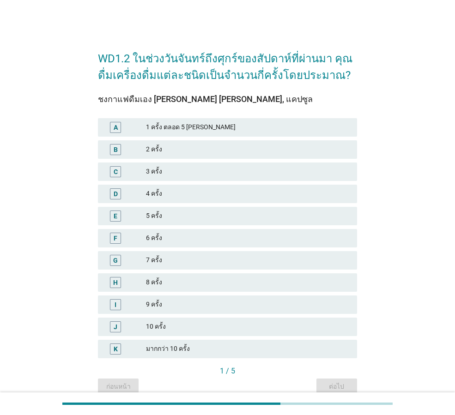
click at [175, 216] on div "5 ครั้ง" at bounding box center [248, 216] width 204 height 11
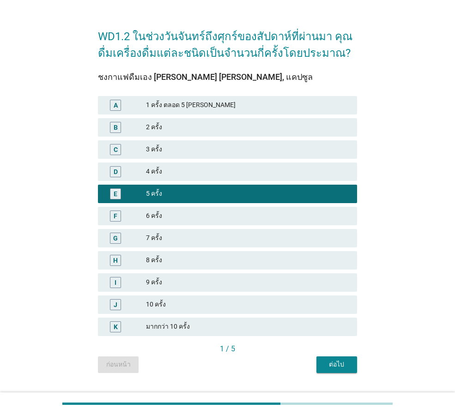
scroll to position [43, 0]
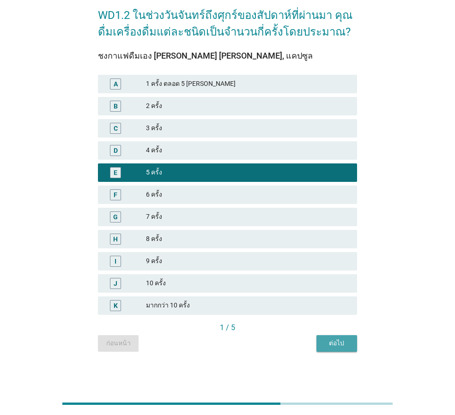
click at [347, 342] on div "ต่อไป" at bounding box center [337, 343] width 26 height 10
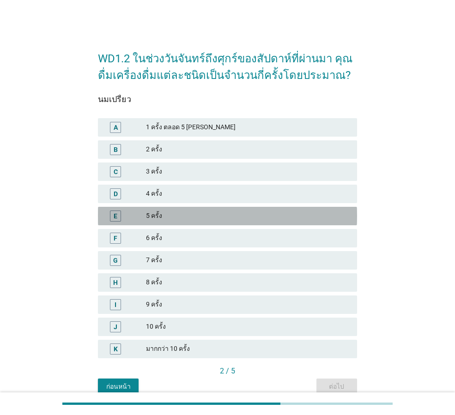
click at [188, 218] on div "5 ครั้ง" at bounding box center [248, 216] width 204 height 11
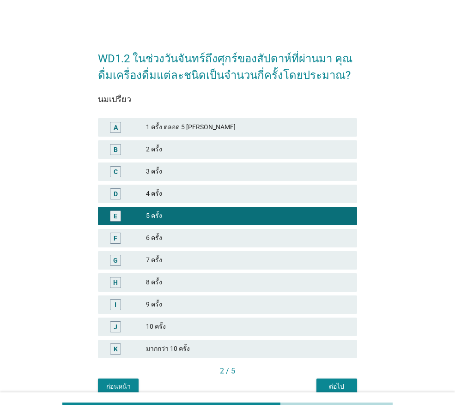
click at [343, 382] on div "ต่อไป" at bounding box center [337, 387] width 26 height 10
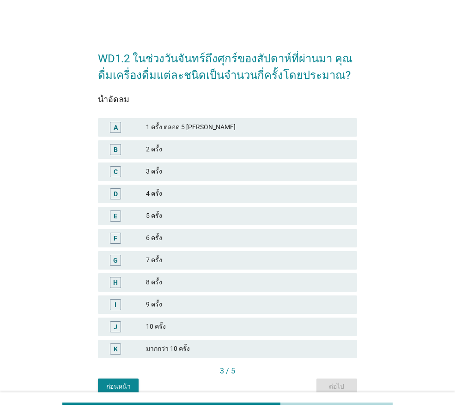
click at [195, 215] on div "5 ครั้ง" at bounding box center [248, 216] width 204 height 11
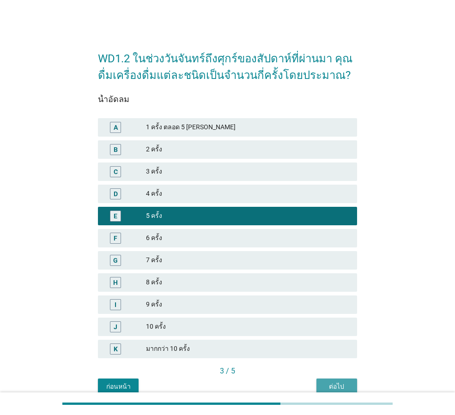
click at [344, 385] on div "ต่อไป" at bounding box center [337, 387] width 26 height 10
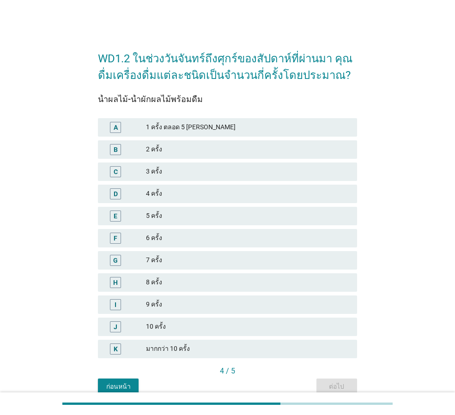
click at [173, 216] on div "5 ครั้ง" at bounding box center [248, 216] width 204 height 11
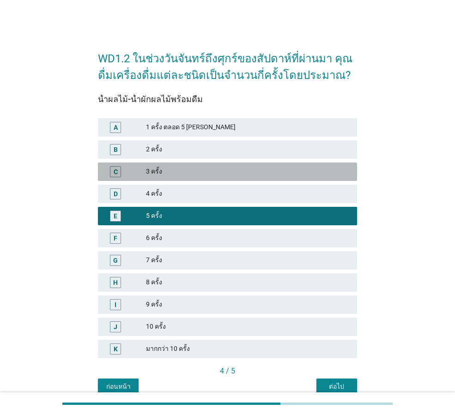
click at [202, 165] on div "C 3 ครั้ง" at bounding box center [227, 172] width 259 height 18
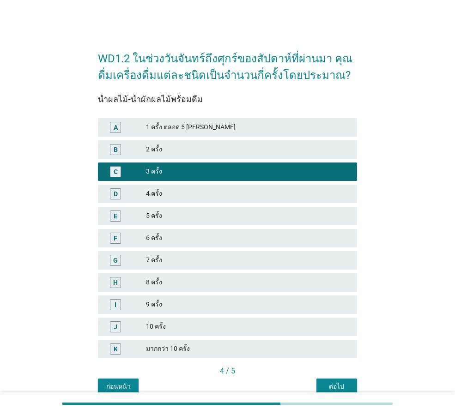
click at [349, 382] on div "ต่อไป" at bounding box center [337, 387] width 26 height 10
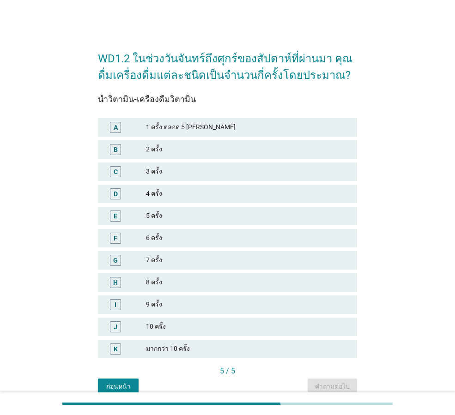
click at [189, 167] on div "3 ครั้ง" at bounding box center [248, 171] width 204 height 11
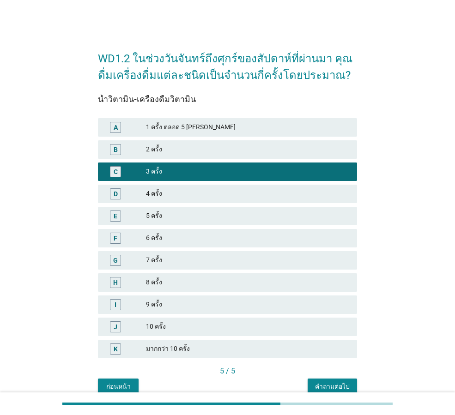
click at [342, 382] on div "คำถามต่อไป" at bounding box center [332, 387] width 35 height 10
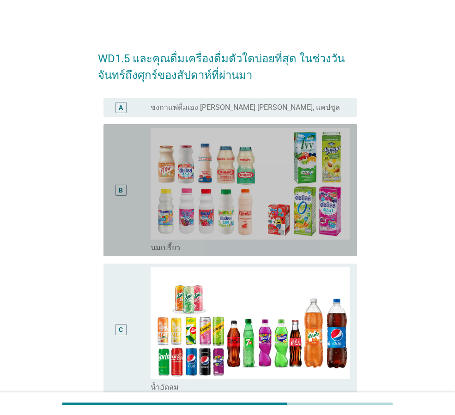
click at [135, 221] on div "B" at bounding box center [131, 190] width 40 height 125
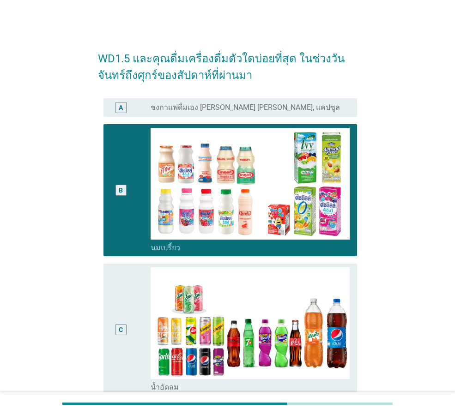
click at [137, 107] on div "A" at bounding box center [131, 107] width 40 height 11
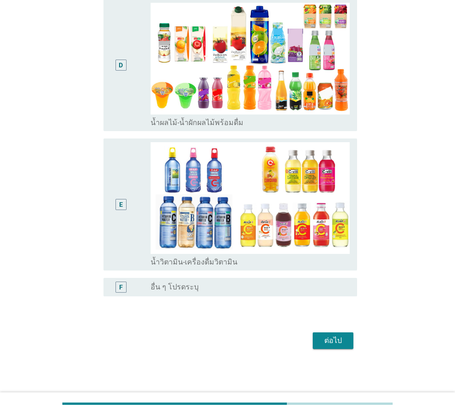
scroll to position [404, 0]
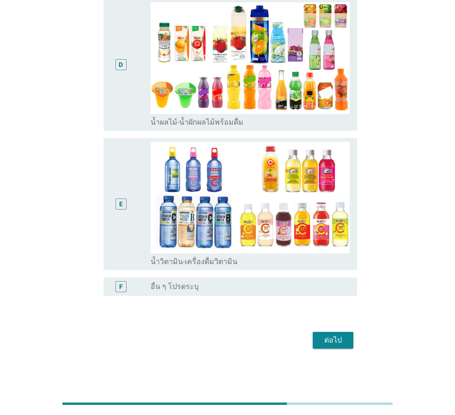
click at [335, 341] on div "ต่อไป" at bounding box center [333, 340] width 26 height 11
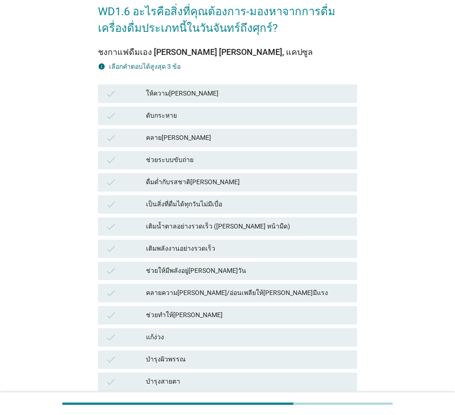
scroll to position [46, 0]
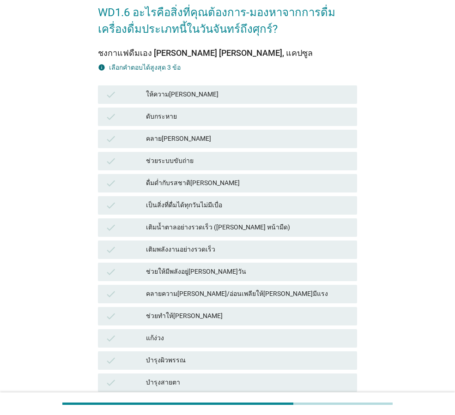
click at [252, 266] on div "ช่วยให้มีพลังอยู่[PERSON_NAME]วัน" at bounding box center [248, 271] width 204 height 11
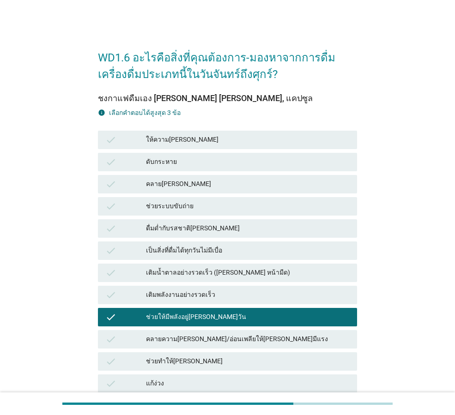
scroll to position [0, 0]
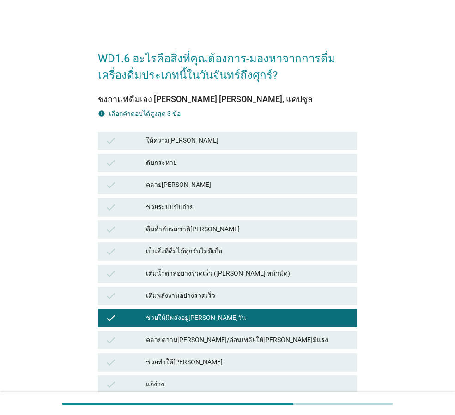
click at [207, 157] on div "ดับกระหาย" at bounding box center [248, 162] width 204 height 11
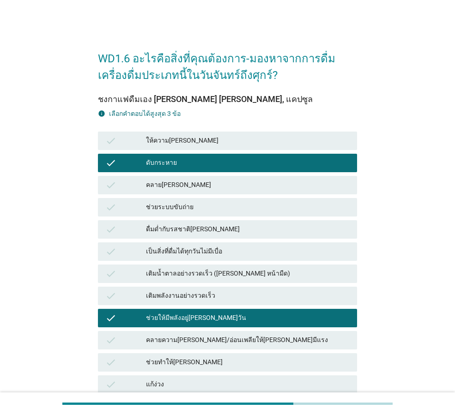
click at [223, 140] on div "ให้ความ[PERSON_NAME]" at bounding box center [248, 140] width 204 height 11
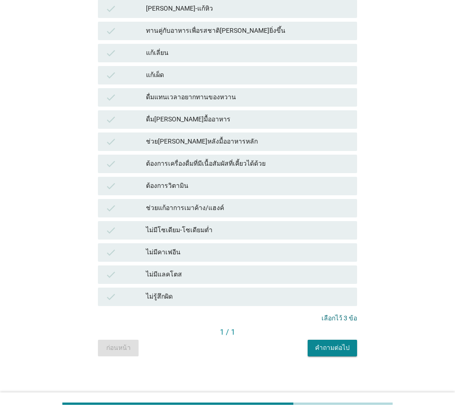
scroll to position [558, 0]
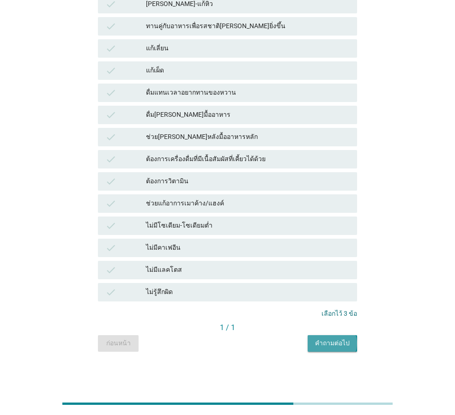
click at [330, 343] on div "คำถามต่อไป" at bounding box center [332, 343] width 35 height 10
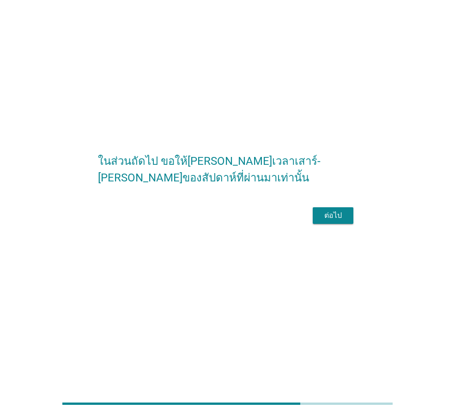
scroll to position [0, 0]
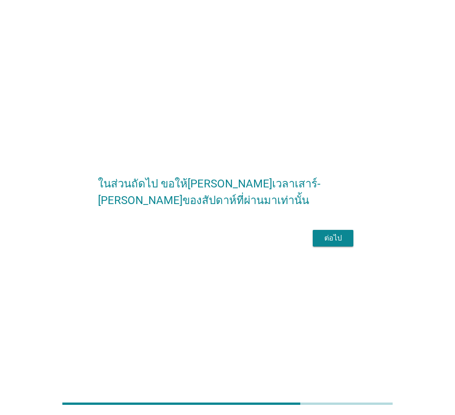
click at [336, 242] on div "ต่อไป" at bounding box center [333, 238] width 26 height 11
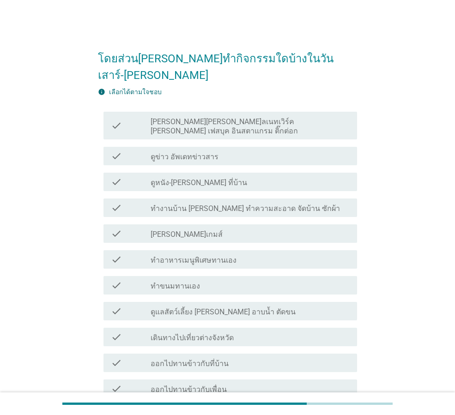
click at [240, 117] on label "[PERSON_NAME][PERSON_NAME]ลเนทเวิร์ค [PERSON_NAME] เฟสบุค อินสตาแกรม ติ๊กต่อก" at bounding box center [250, 126] width 199 height 18
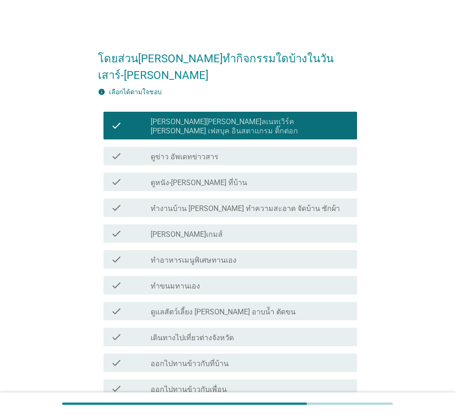
click at [238, 151] on div "check_box_outline_blank ดูข่าว อัพเดทข่าวสาร" at bounding box center [250, 156] width 199 height 11
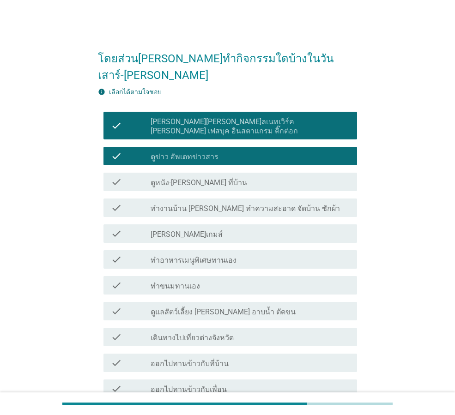
click at [243, 176] on div "check_box_outline_blank ดูหนัง-[PERSON_NAME] ที่บ้าน" at bounding box center [250, 181] width 199 height 11
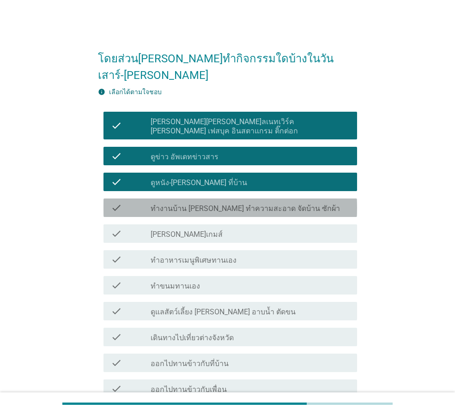
click at [258, 204] on label "ทำงานบ้าน [PERSON_NAME] ทำความสะอาด จัดบ้าน ซักผ้า" at bounding box center [245, 208] width 189 height 9
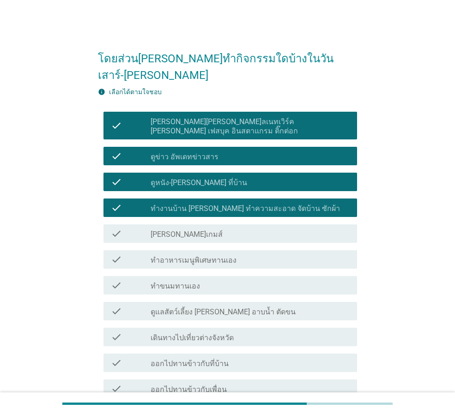
click at [247, 228] on div "check_box_outline_blank [PERSON_NAME]เกมส์" at bounding box center [250, 233] width 199 height 11
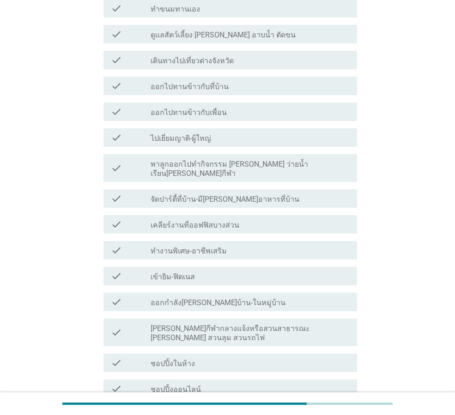
scroll to position [401, 0]
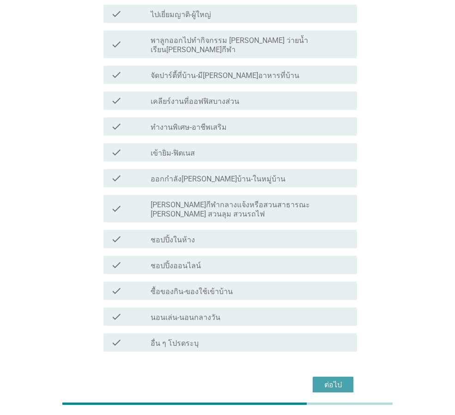
click at [333, 380] on div "ต่อไป" at bounding box center [333, 385] width 26 height 11
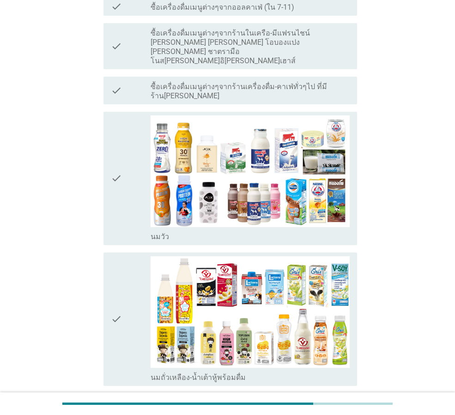
scroll to position [0, 0]
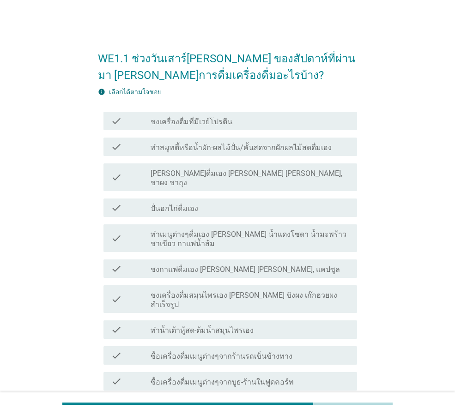
click at [298, 172] on div "check_box_outline_blank [PERSON_NAME]ดื่มเอง [PERSON_NAME] [PERSON_NAME], ชาผง …" at bounding box center [250, 177] width 199 height 20
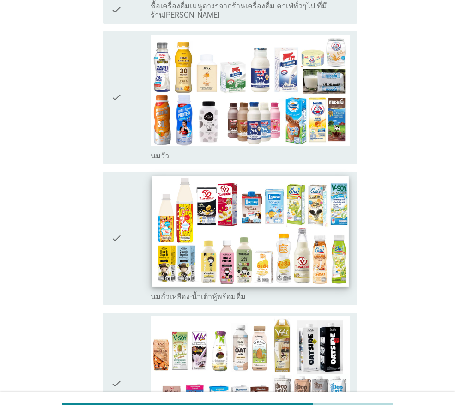
scroll to position [508, 0]
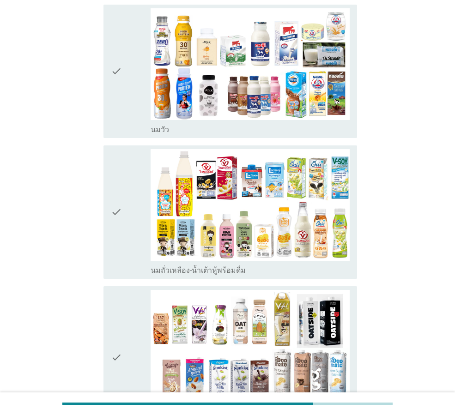
click at [126, 189] on div "check" at bounding box center [131, 212] width 40 height 126
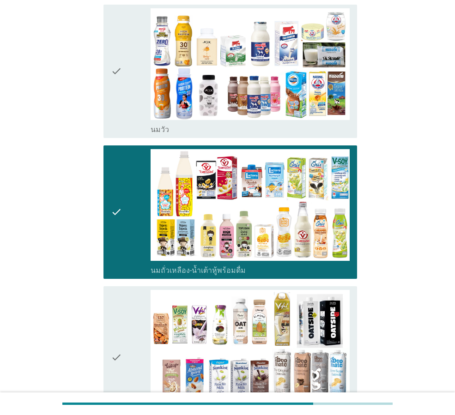
scroll to position [785, 0]
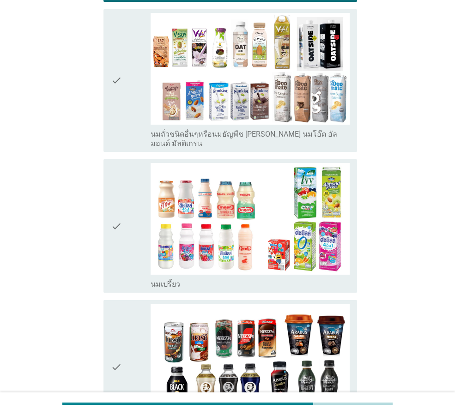
click at [121, 163] on icon "check" at bounding box center [116, 226] width 11 height 126
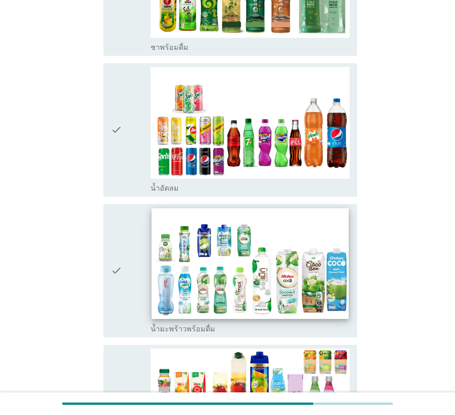
scroll to position [1293, 0]
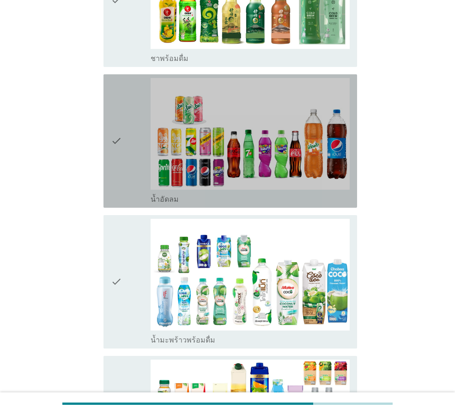
click at [129, 78] on div "check" at bounding box center [131, 141] width 40 height 126
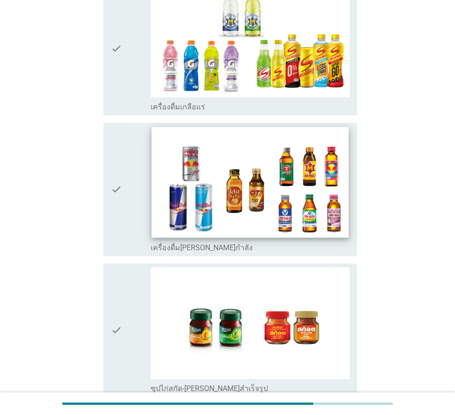
scroll to position [2150, 0]
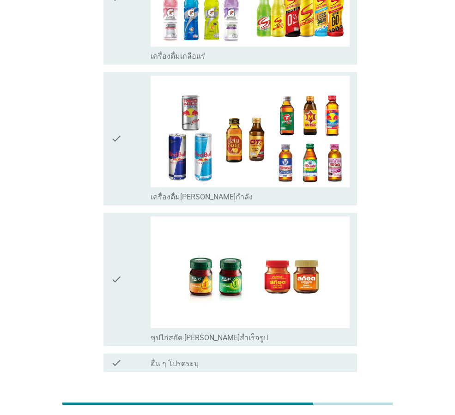
click at [350, 397] on button "ต่อไป" at bounding box center [333, 405] width 41 height 17
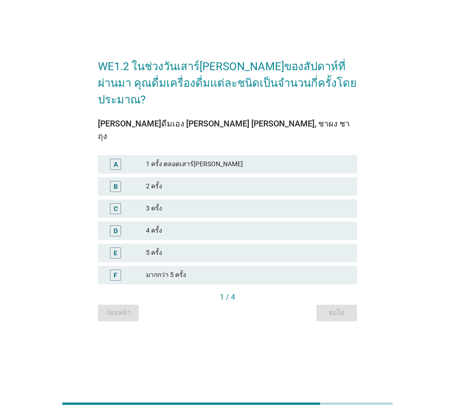
scroll to position [0, 0]
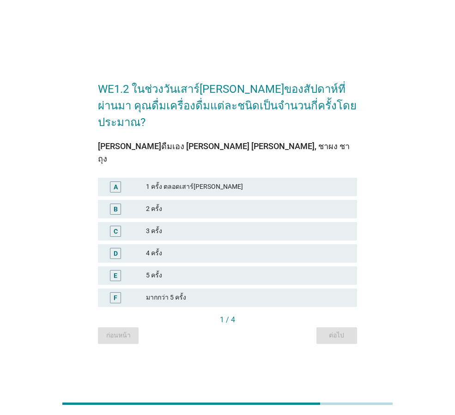
click at [240, 204] on div "2 ครั้ง" at bounding box center [248, 209] width 204 height 11
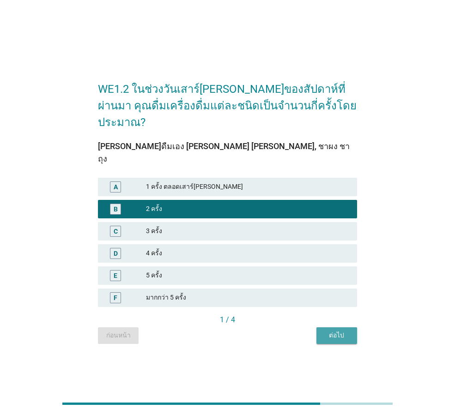
click at [341, 331] on div "ต่อไป" at bounding box center [337, 336] width 26 height 10
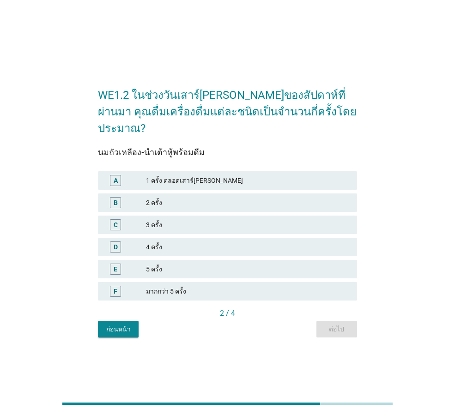
click at [220, 197] on div "2 ครั้ง" at bounding box center [248, 202] width 204 height 11
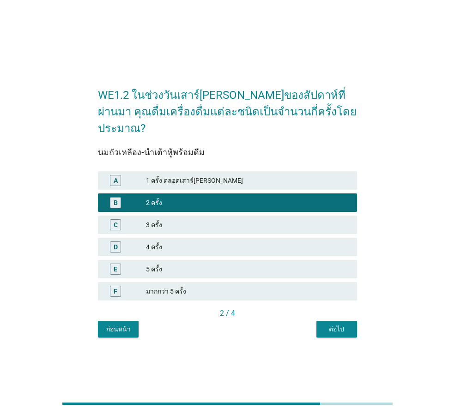
click at [332, 325] on div "ต่อไป" at bounding box center [337, 330] width 26 height 10
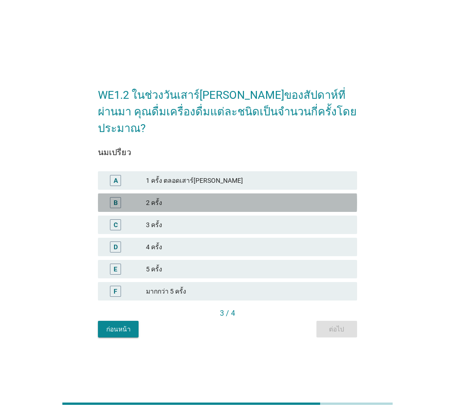
click at [240, 197] on div "2 ครั้ง" at bounding box center [248, 202] width 204 height 11
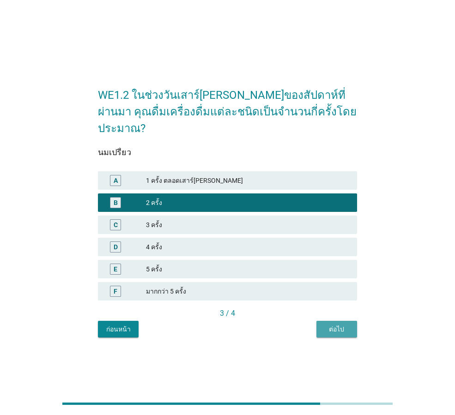
click at [339, 325] on div "ต่อไป" at bounding box center [337, 330] width 26 height 10
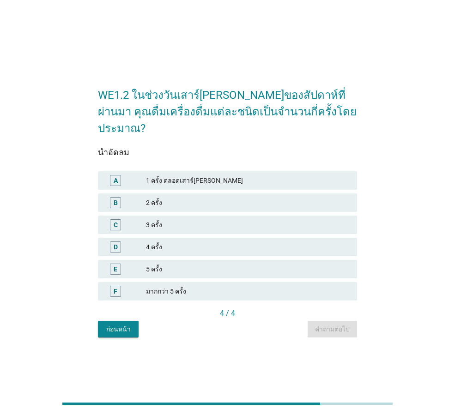
click at [251, 197] on div "2 ครั้ง" at bounding box center [248, 202] width 204 height 11
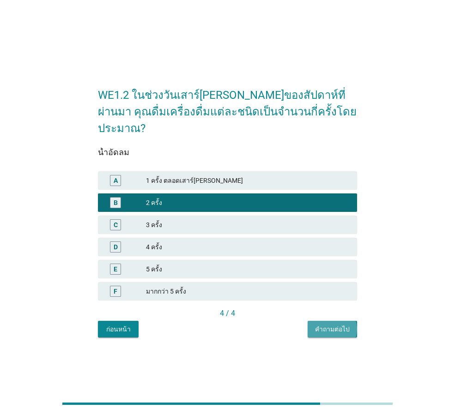
click at [339, 325] on div "คำถามต่อไป" at bounding box center [332, 330] width 35 height 10
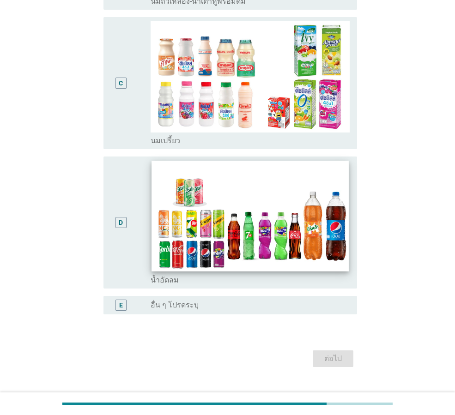
scroll to position [265, 0]
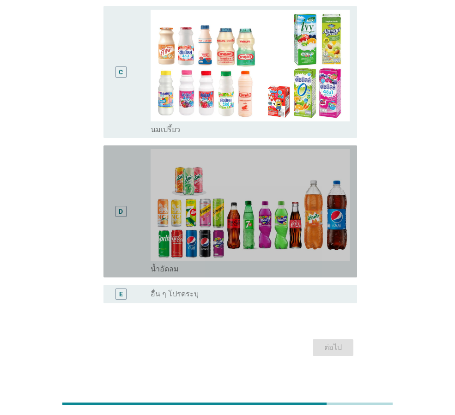
click at [133, 229] on div "D" at bounding box center [131, 211] width 40 height 125
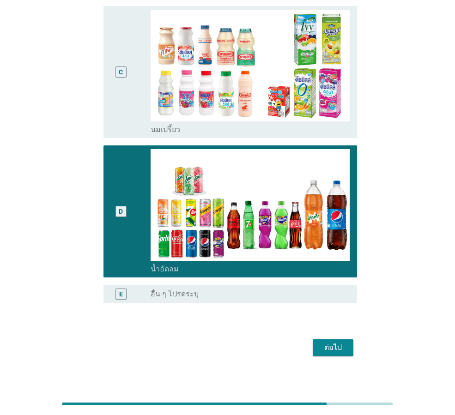
click at [340, 343] on div "ต่อไป" at bounding box center [333, 347] width 26 height 11
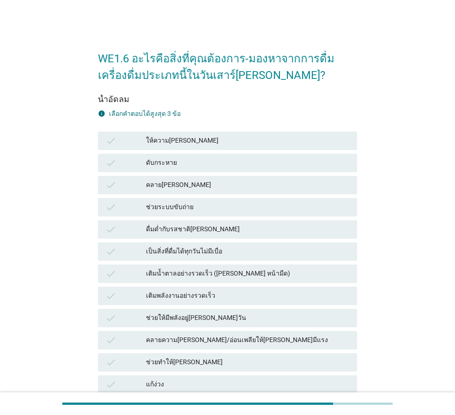
click at [297, 140] on div "ให้ความ[PERSON_NAME]" at bounding box center [248, 140] width 204 height 11
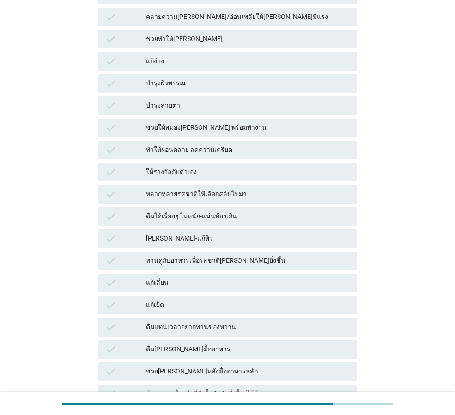
scroll to position [558, 0]
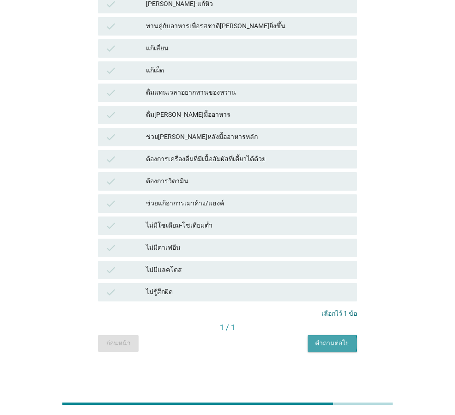
click at [337, 340] on div "คำถามต่อไป" at bounding box center [332, 343] width 35 height 10
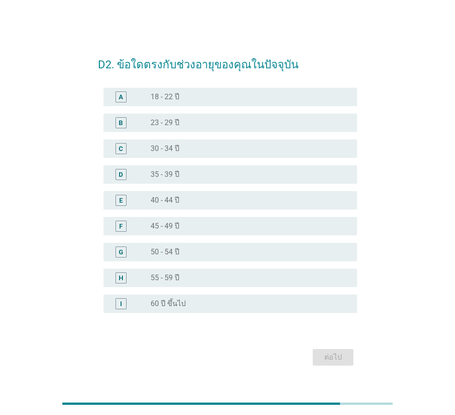
click at [195, 227] on div "radio_button_unchecked 45 - 49 ปี" at bounding box center [247, 226] width 192 height 9
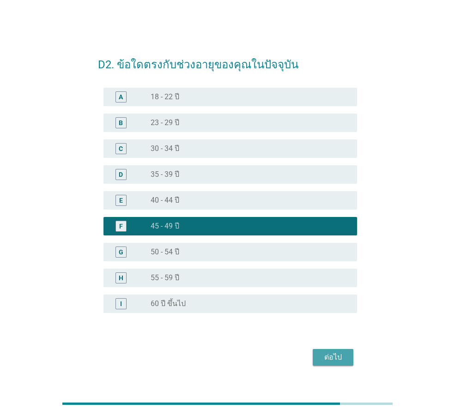
click at [336, 359] on div "ต่อไป" at bounding box center [333, 357] width 26 height 11
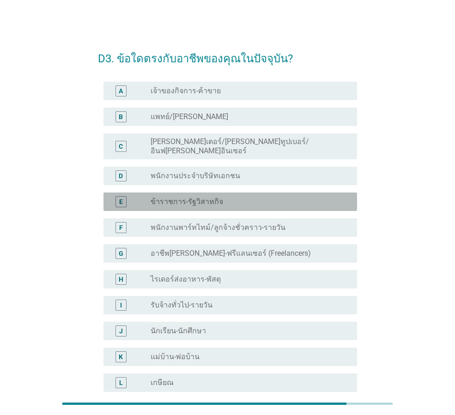
click at [299, 197] on div "radio_button_unchecked ข้าราชการ-รัฐวิสาหกิจ" at bounding box center [247, 201] width 192 height 9
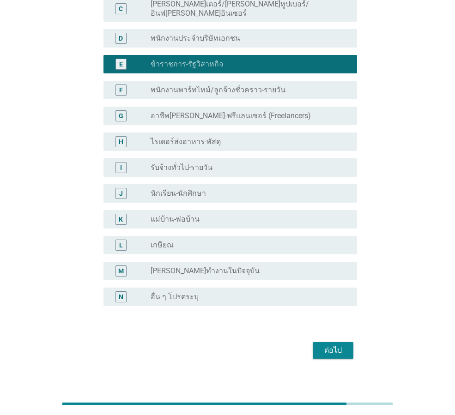
scroll to position [140, 0]
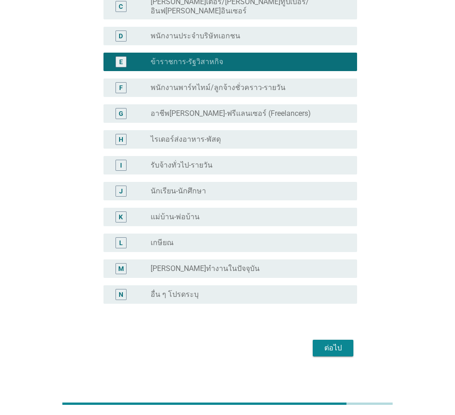
click at [339, 344] on div "ต่อไป" at bounding box center [333, 348] width 26 height 11
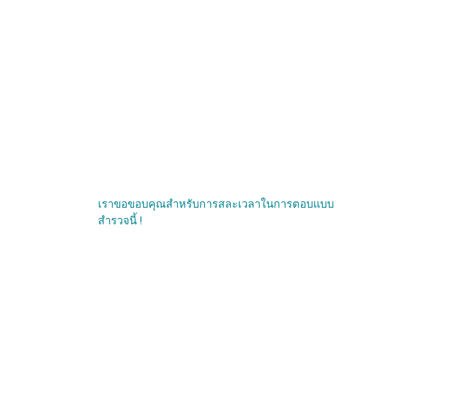
scroll to position [0, 0]
